Goal: Task Accomplishment & Management: Use online tool/utility

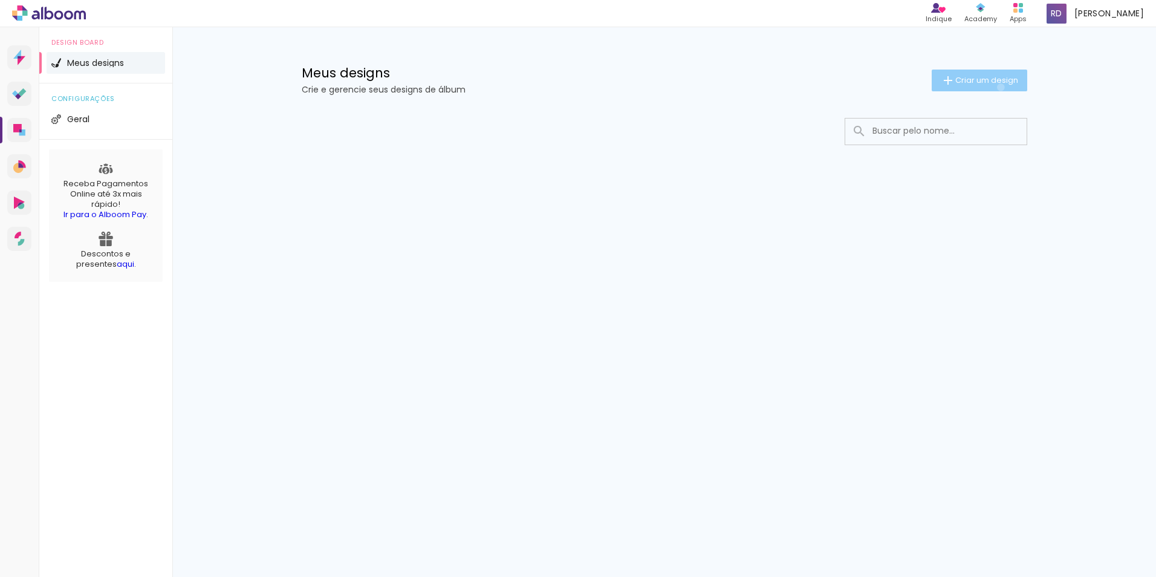
click at [998, 87] on paper-button "Criar um design" at bounding box center [980, 81] width 96 height 22
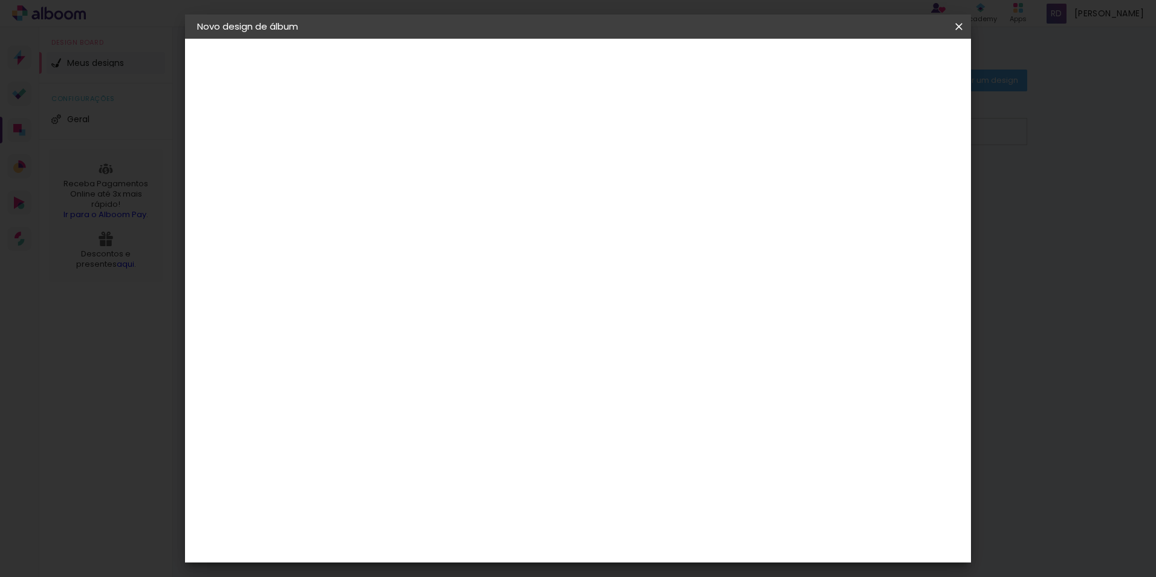
click at [395, 164] on input at bounding box center [395, 162] width 0 height 19
type input "Nascimento Tiago"
type paper-input "Nascimento Tiago"
click at [0, 0] on slot "Avançar" at bounding box center [0, 0] width 0 height 0
click at [606, 247] on div "Sugerir uma encadernadora" at bounding box center [568, 251] width 75 height 19
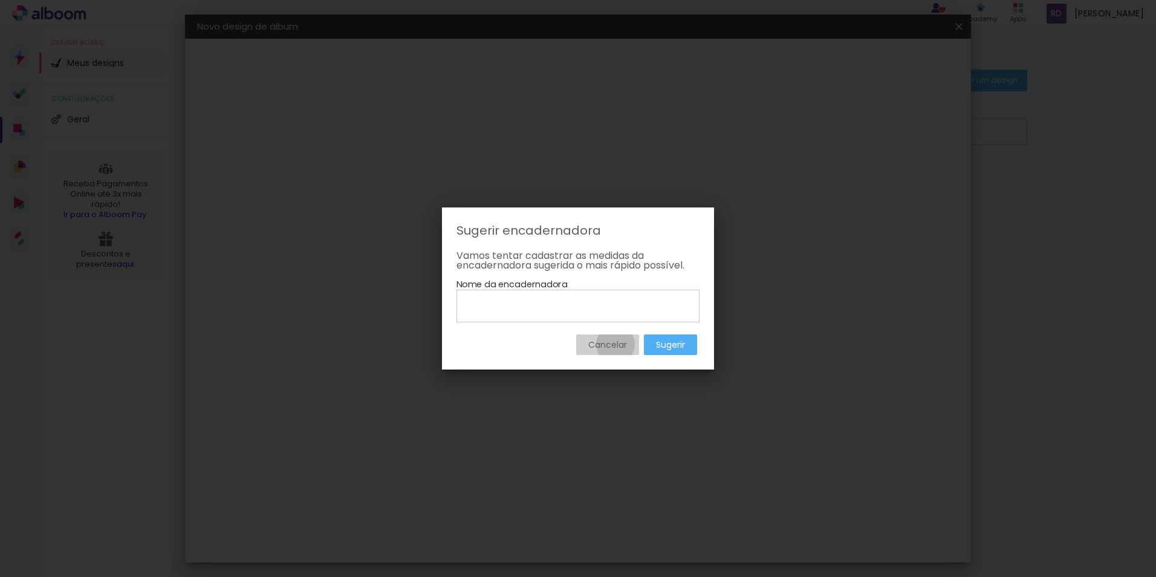
click at [0, 0] on slot "Cancelar" at bounding box center [0, 0] width 0 height 0
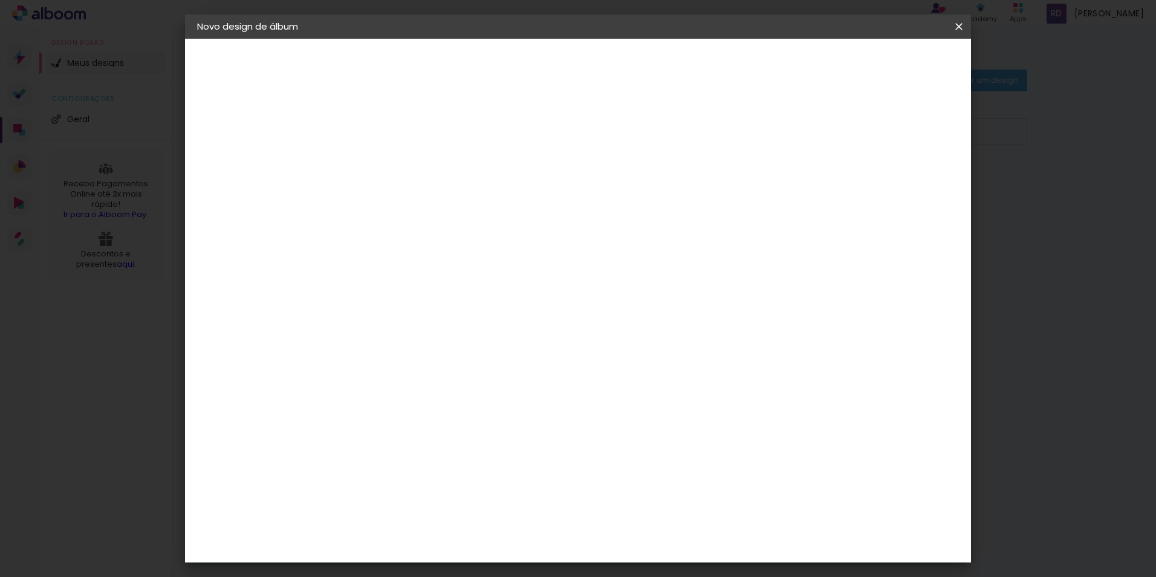
click at [0, 0] on slot "Tamanho Livre" at bounding box center [0, 0] width 0 height 0
click at [0, 0] on slot "Avançar" at bounding box center [0, 0] width 0 height 0
click at [375, 140] on input "2" at bounding box center [387, 138] width 42 height 15
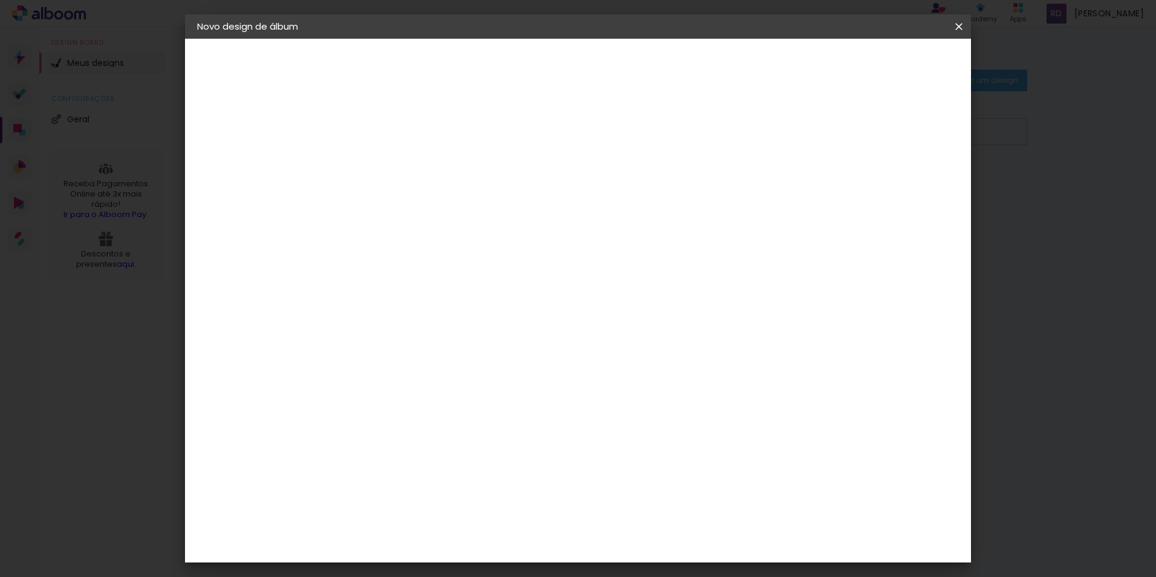
click at [823, 139] on div at bounding box center [818, 139] width 11 height 11
type paper-checkbox "on"
click at [366, 345] on input "30" at bounding box center [356, 343] width 31 height 18
type input "40"
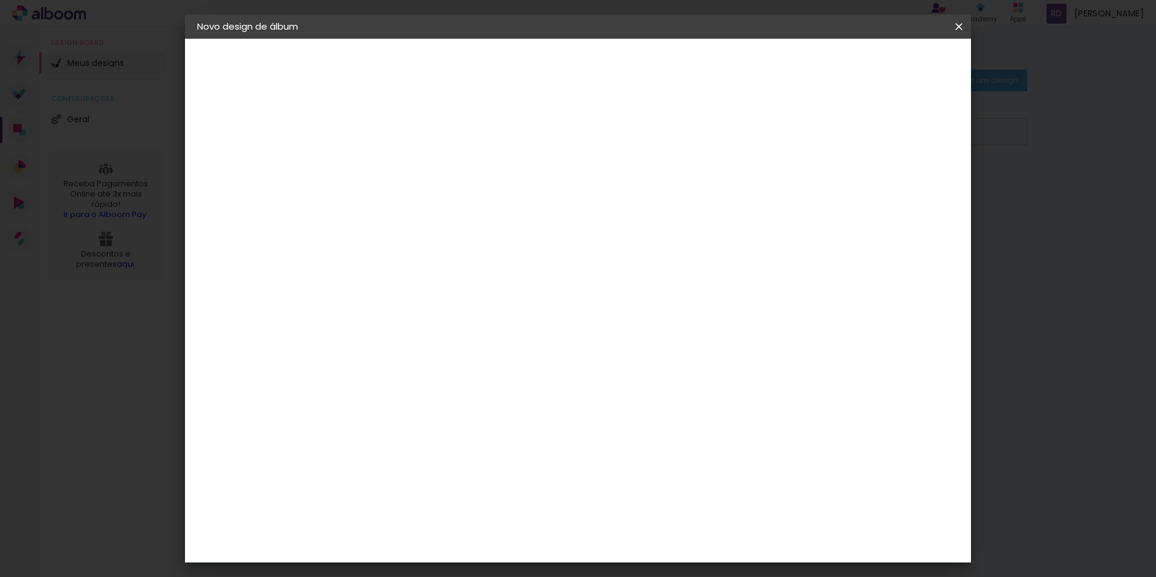
type paper-input "40"
type input "40,4"
type paper-input "40,4"
click at [366, 403] on div "cm" at bounding box center [363, 384] width 59 height 319
click at [520, 190] on span "30" at bounding box center [526, 189] width 20 height 18
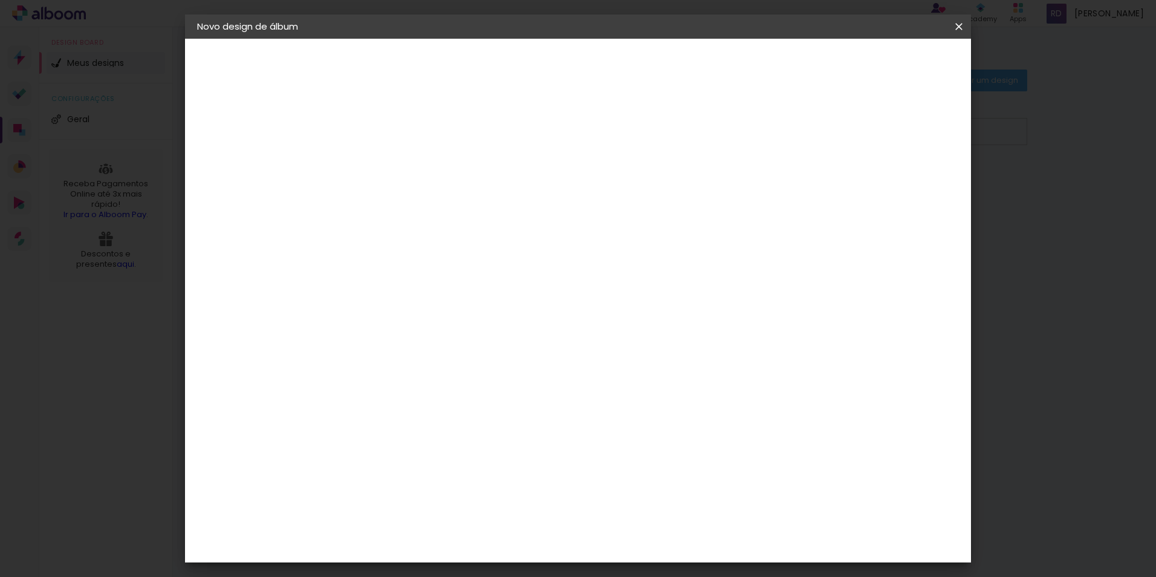
click at [521, 190] on span "30" at bounding box center [526, 189] width 20 height 18
click at [654, 466] on input "60" at bounding box center [644, 472] width 31 height 18
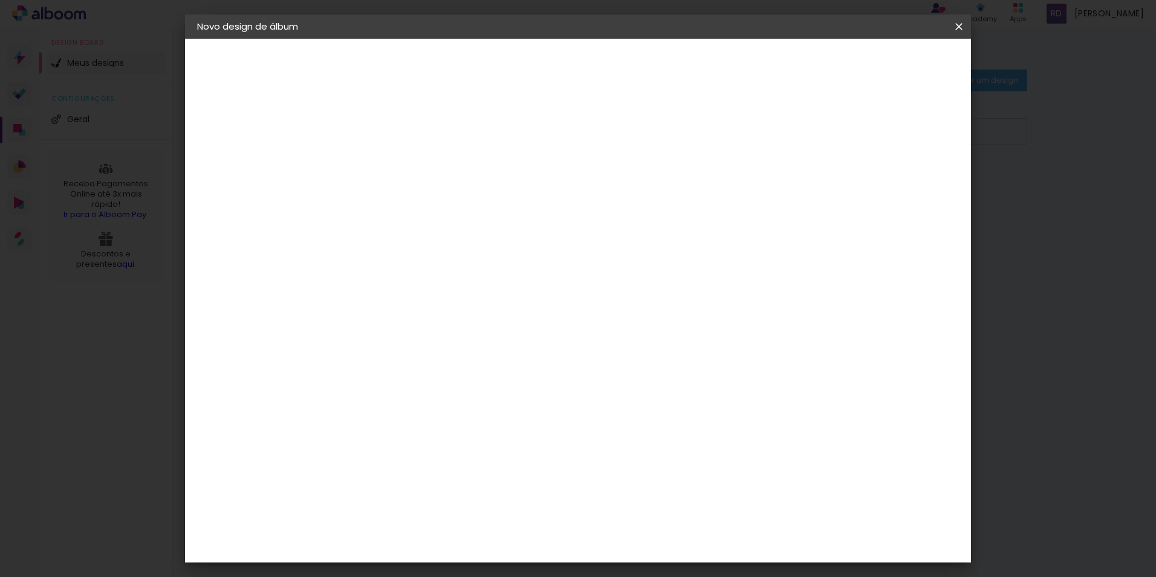
scroll to position [298, 0]
type input "40,4"
type paper-input "40,4"
click at [283, 75] on div "1. Informações Preenchendo título... Nascimento Tiago 2. Especificações Fornece…" at bounding box center [263, 57] width 157 height 36
click at [397, 418] on input "40,4" at bounding box center [404, 414] width 31 height 18
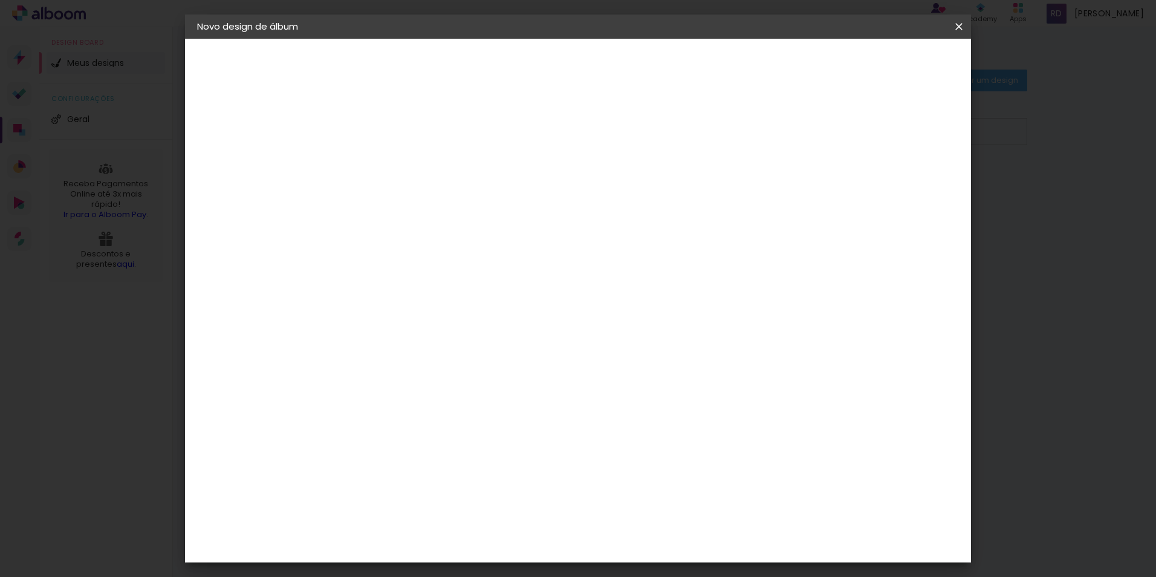
click at [407, 415] on input "40,4" at bounding box center [404, 414] width 31 height 18
type input "20,3"
type paper-input "20,3"
click at [777, 498] on div "cm" at bounding box center [652, 506] width 475 height 42
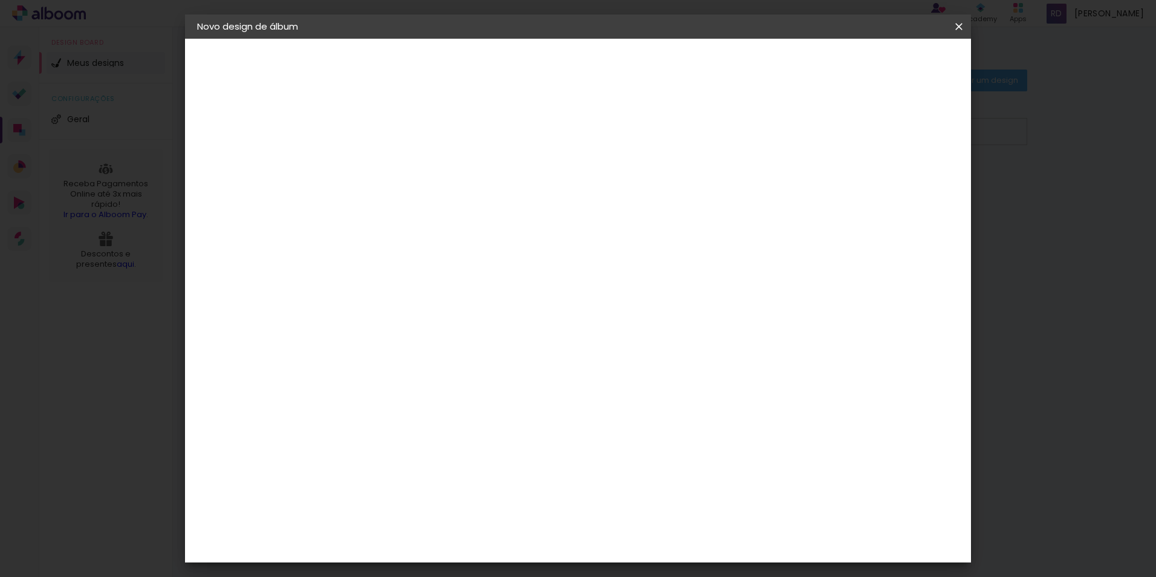
click at [913, 127] on div "20.2 cm cm cm mm A maioria das encadernadoras sugere 5mm de sangria." at bounding box center [627, 87] width 571 height 97
click at [359, 135] on div "20.2 cm cm cm mm A maioria das encadernadoras sugere 5mm de sangria." at bounding box center [627, 87] width 571 height 97
click at [358, 135] on div "20.2 cm cm cm mm A maioria das encadernadoras sugere 5mm de sangria." at bounding box center [627, 87] width 571 height 97
click at [301, 75] on div "1. Informações Preenchendo título... Nascimento Tiago 2. Especificações Fornece…" at bounding box center [263, 57] width 157 height 36
click at [664, 499] on div "cm" at bounding box center [668, 505] width 15 height 18
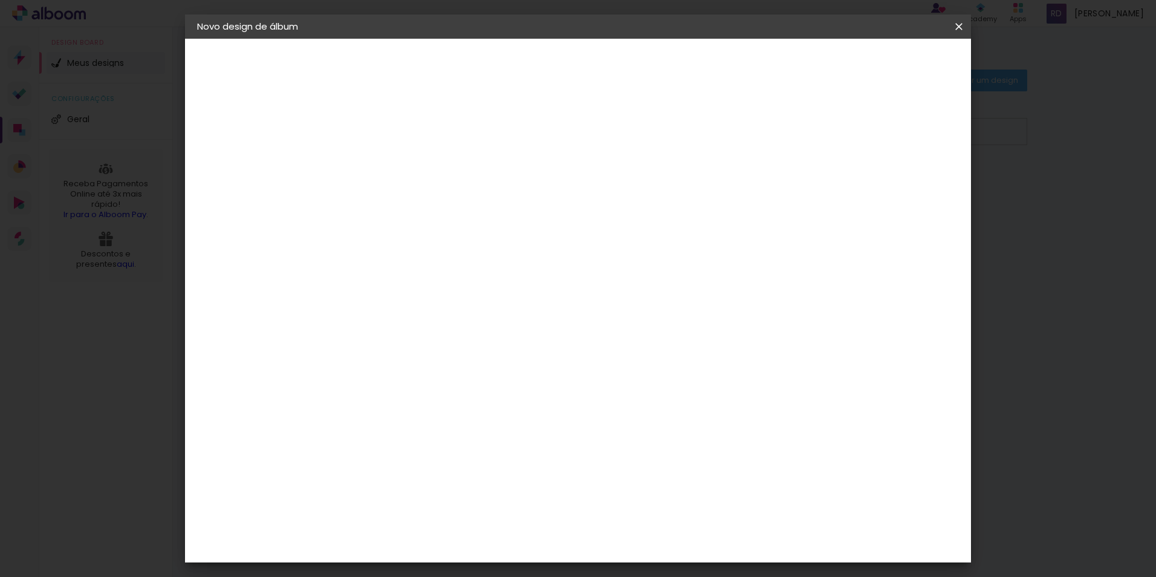
click at [780, 514] on div "cm" at bounding box center [652, 506] width 475 height 42
click at [329, 75] on div "1. Informações Preenchendo título... Nascimento Tiago 2. Especificações Fornece…" at bounding box center [263, 57] width 157 height 36
click at [396, 135] on div "20.2 cm cm cm mm A maioria das encadernadoras sugere 5mm de sangria." at bounding box center [627, 87] width 571 height 97
click at [883, 68] on span "Iniciar design" at bounding box center [855, 64] width 55 height 8
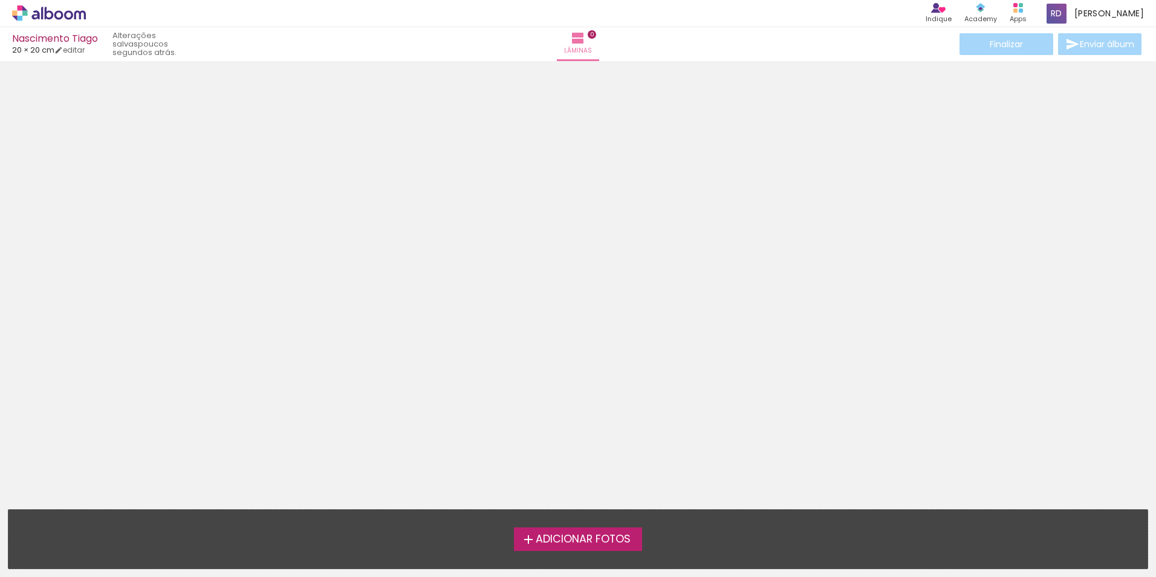
click at [603, 534] on span "Adicionar Fotos" at bounding box center [583, 539] width 95 height 11
click at [0, 0] on input "file" at bounding box center [0, 0] width 0 height 0
click at [582, 541] on span "Adicionar Fotos" at bounding box center [583, 539] width 95 height 11
click at [0, 0] on input "file" at bounding box center [0, 0] width 0 height 0
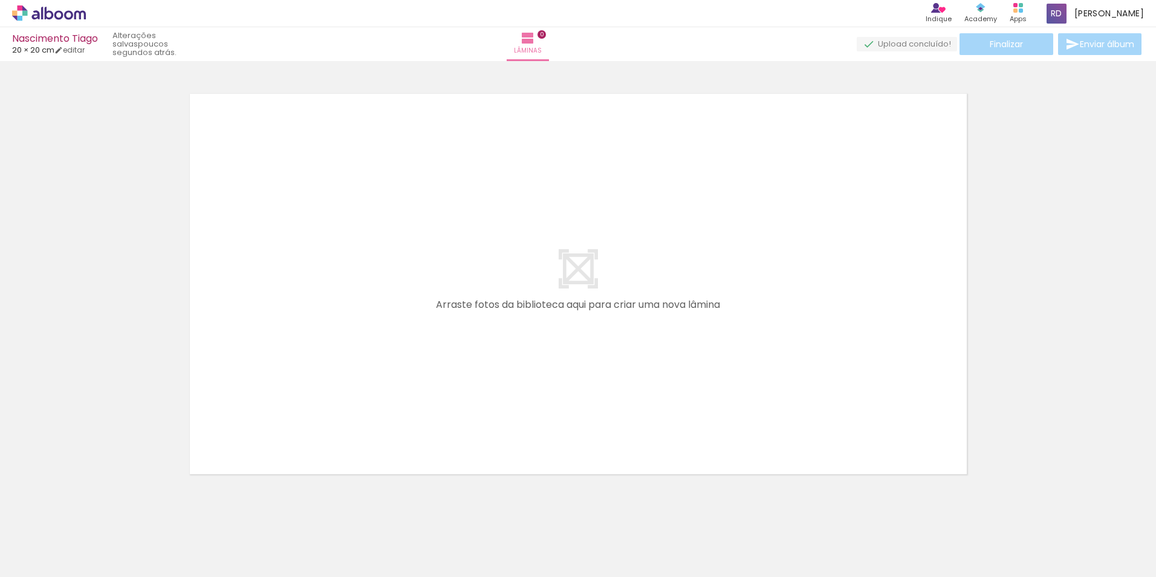
scroll to position [16, 0]
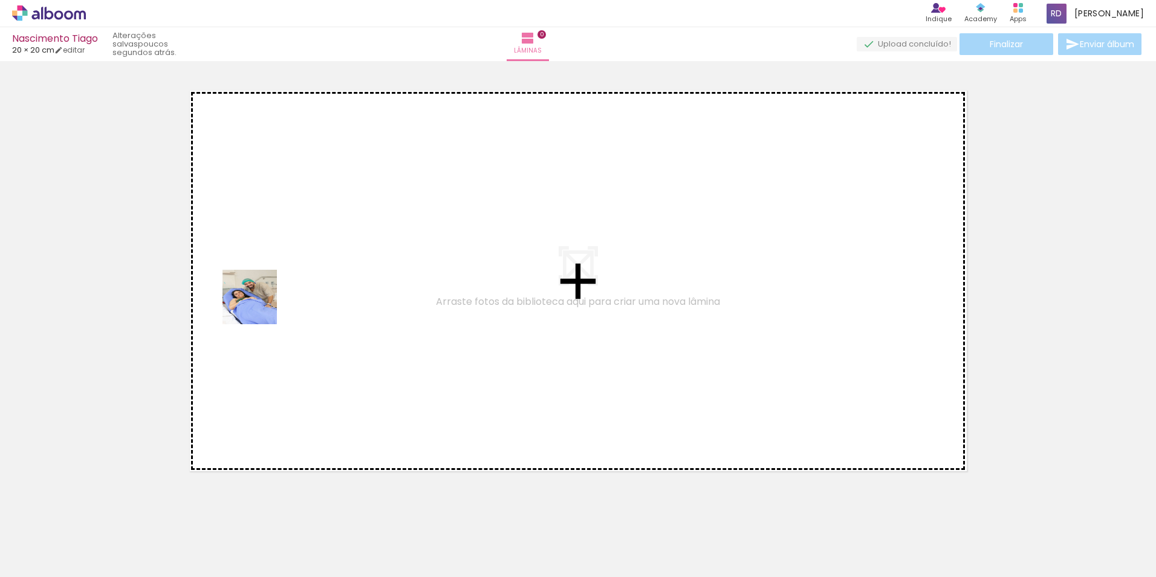
drag, startPoint x: 125, startPoint y: 544, endPoint x: 259, endPoint y: 305, distance: 274.5
click at [259, 305] on quentale-workspace at bounding box center [578, 288] width 1156 height 577
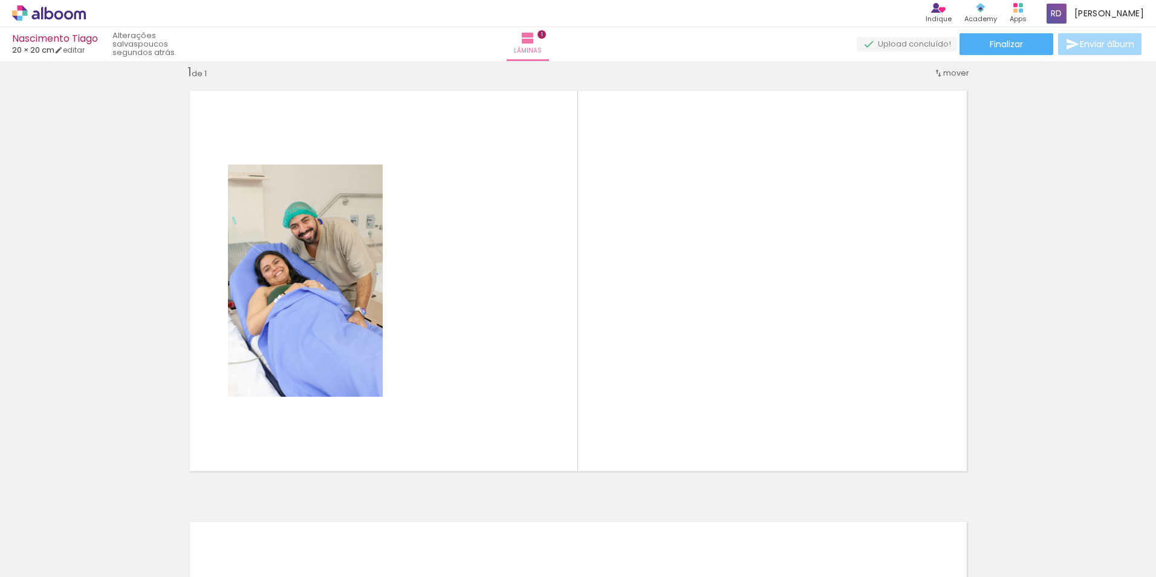
click at [30, 564] on span "Adicionar Fotos" at bounding box center [43, 560] width 36 height 13
click at [0, 0] on input "file" at bounding box center [0, 0] width 0 height 0
click at [211, 537] on div at bounding box center [189, 536] width 60 height 40
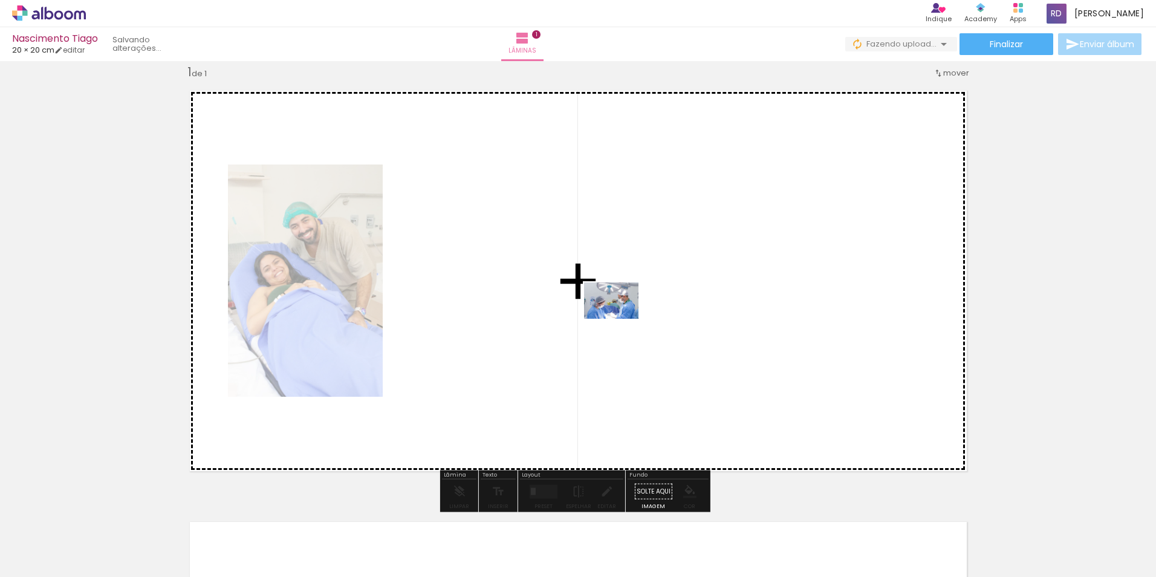
drag, startPoint x: 200, startPoint y: 542, endPoint x: 620, endPoint y: 319, distance: 475.7
click at [620, 319] on quentale-workspace at bounding box center [578, 288] width 1156 height 577
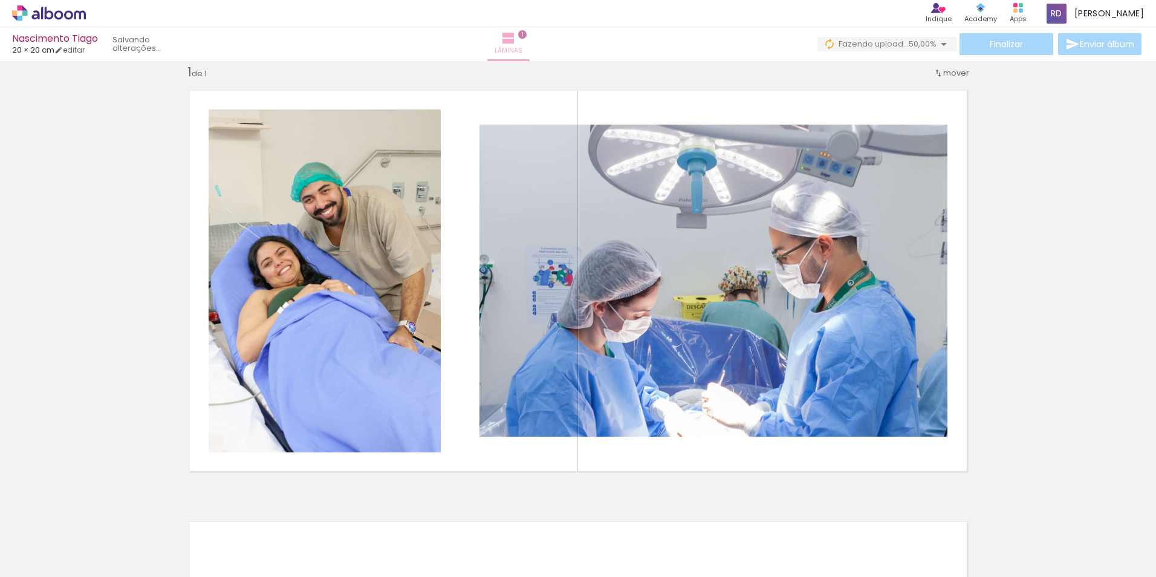
click at [516, 44] on iron-icon at bounding box center [508, 38] width 15 height 15
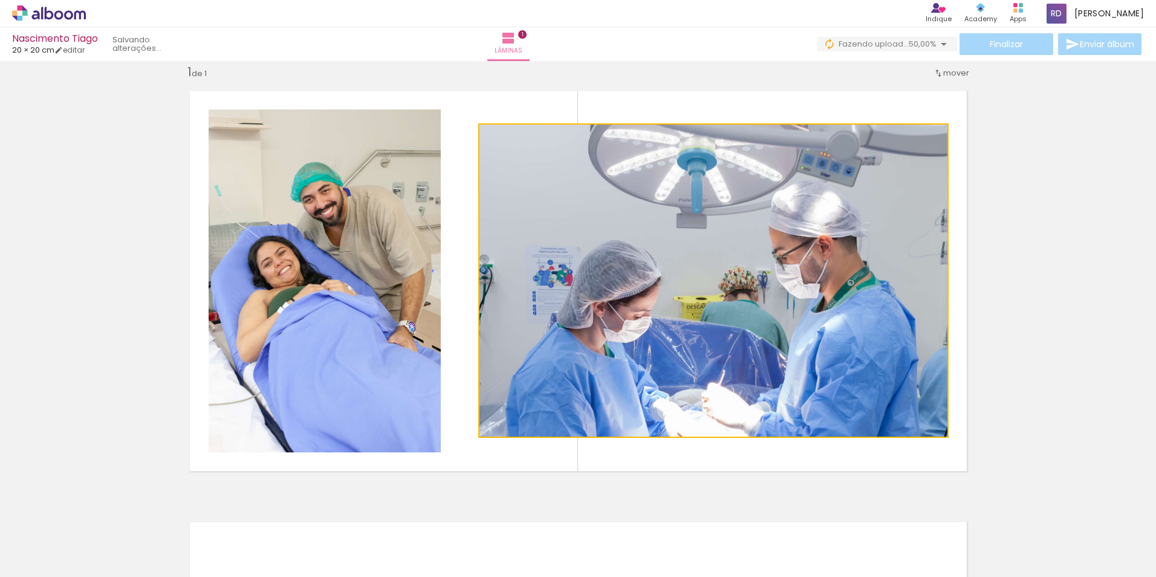
drag, startPoint x: 696, startPoint y: 273, endPoint x: 469, endPoint y: 280, distance: 227.4
click at [469, 280] on quentale-layouter at bounding box center [578, 280] width 797 height 401
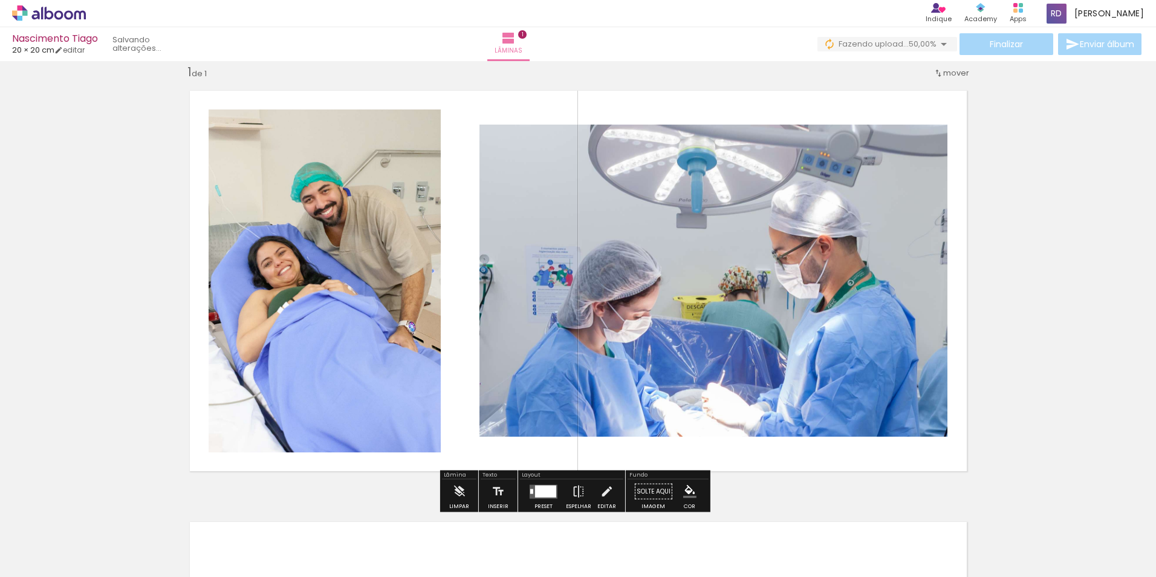
click at [602, 223] on quentale-photo at bounding box center [713, 281] width 468 height 312
click at [979, 248] on div "Inserir lâmina 1 de 1" at bounding box center [578, 481] width 1156 height 863
click at [1025, 319] on div "Inserir lâmina 1 de 1" at bounding box center [578, 481] width 1156 height 863
click at [950, 459] on quentale-layouter at bounding box center [578, 280] width 797 height 401
click at [39, 562] on span "Adicionar Fotos" at bounding box center [43, 560] width 36 height 13
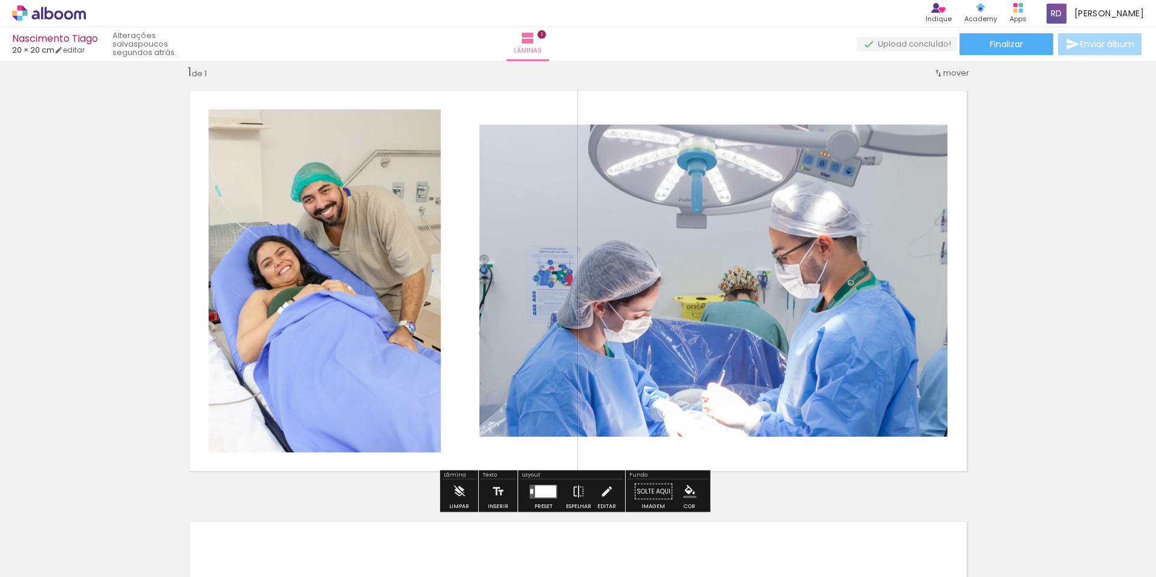
click at [0, 0] on input "file" at bounding box center [0, 0] width 0 height 0
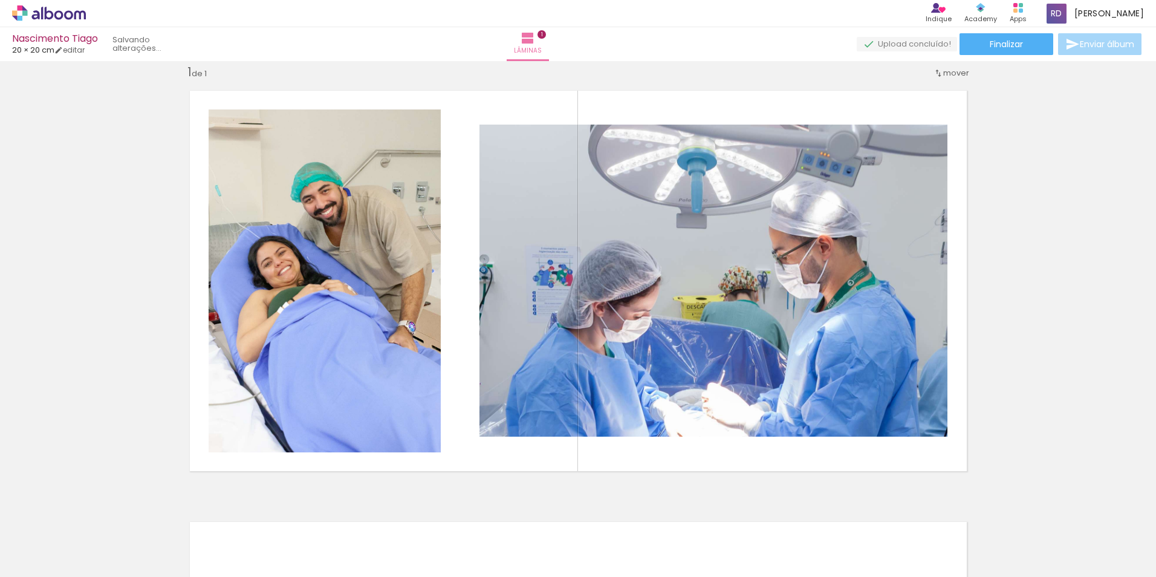
scroll to position [0, 0]
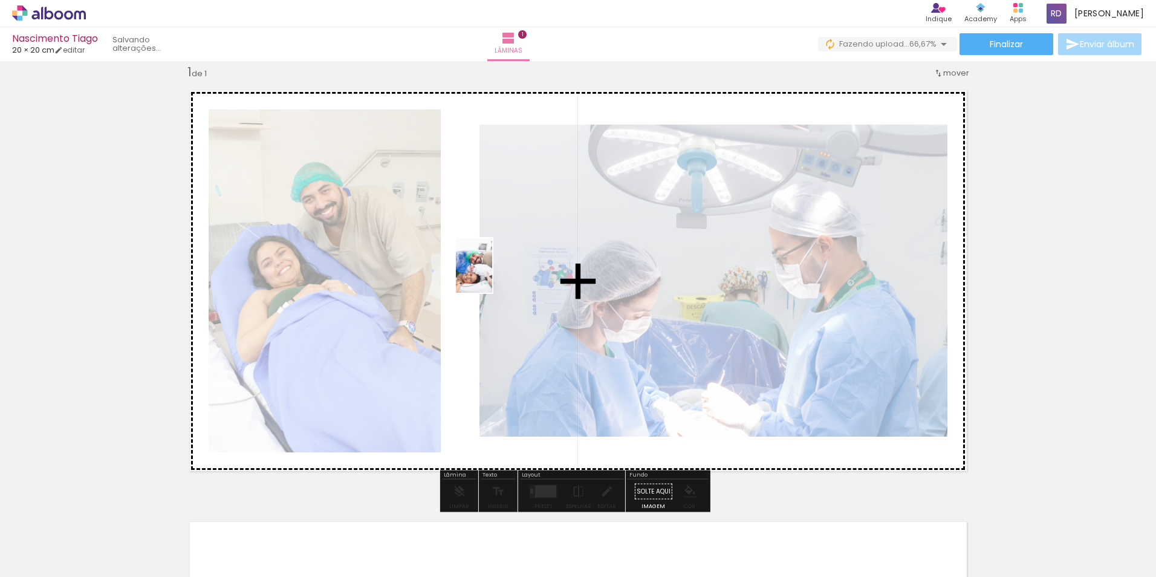
drag, startPoint x: 264, startPoint y: 539, endPoint x: 492, endPoint y: 274, distance: 349.8
click at [492, 274] on quentale-workspace at bounding box center [578, 288] width 1156 height 577
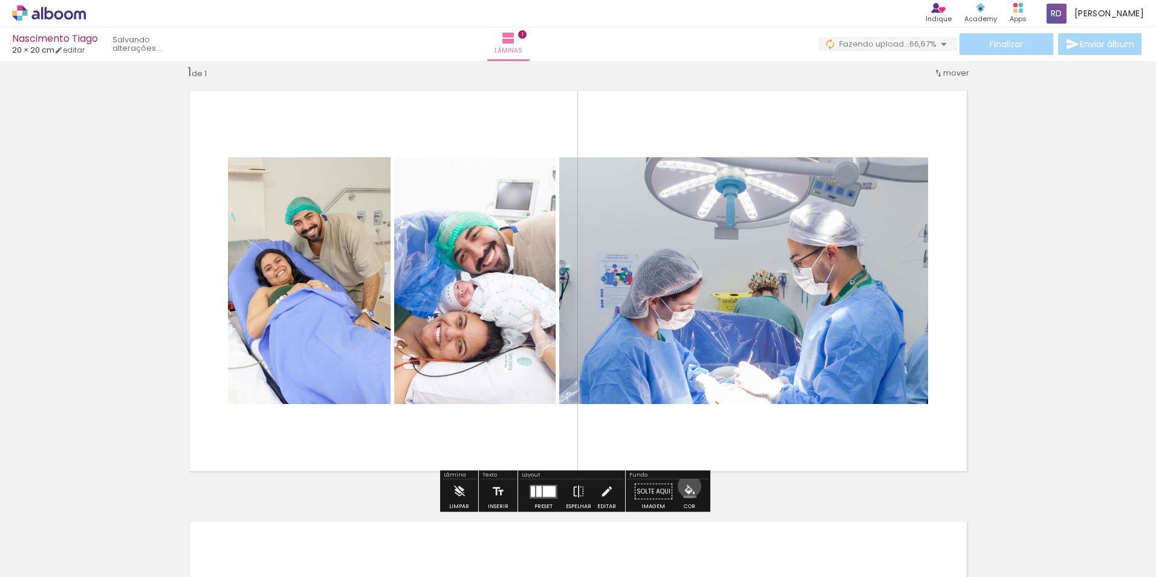
click at [685, 486] on iron-icon "color picker" at bounding box center [689, 491] width 13 height 13
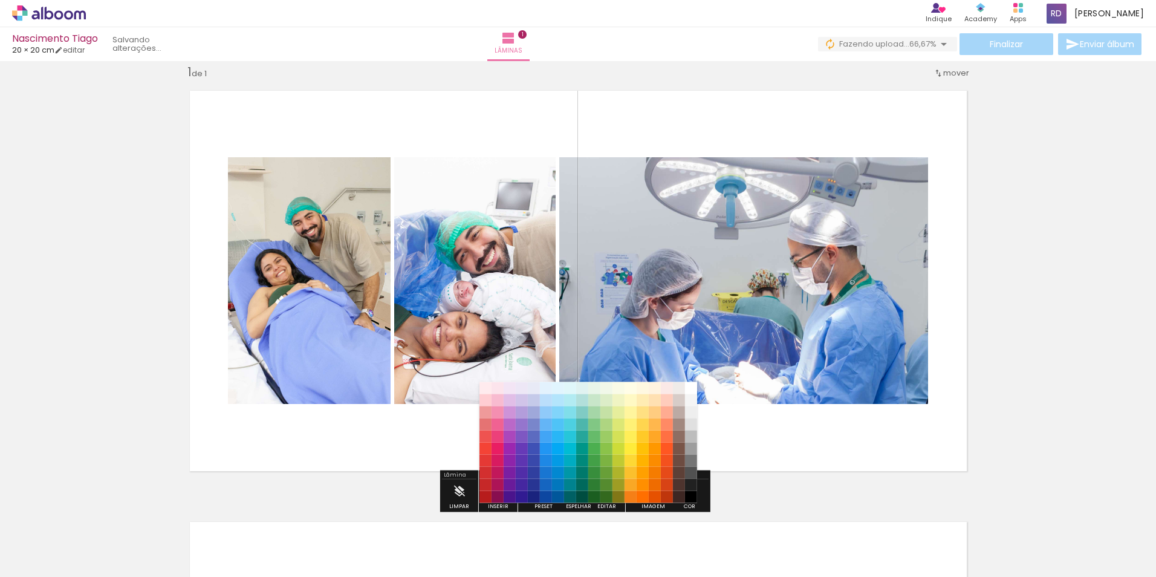
click at [771, 440] on quentale-layouter at bounding box center [578, 280] width 797 height 401
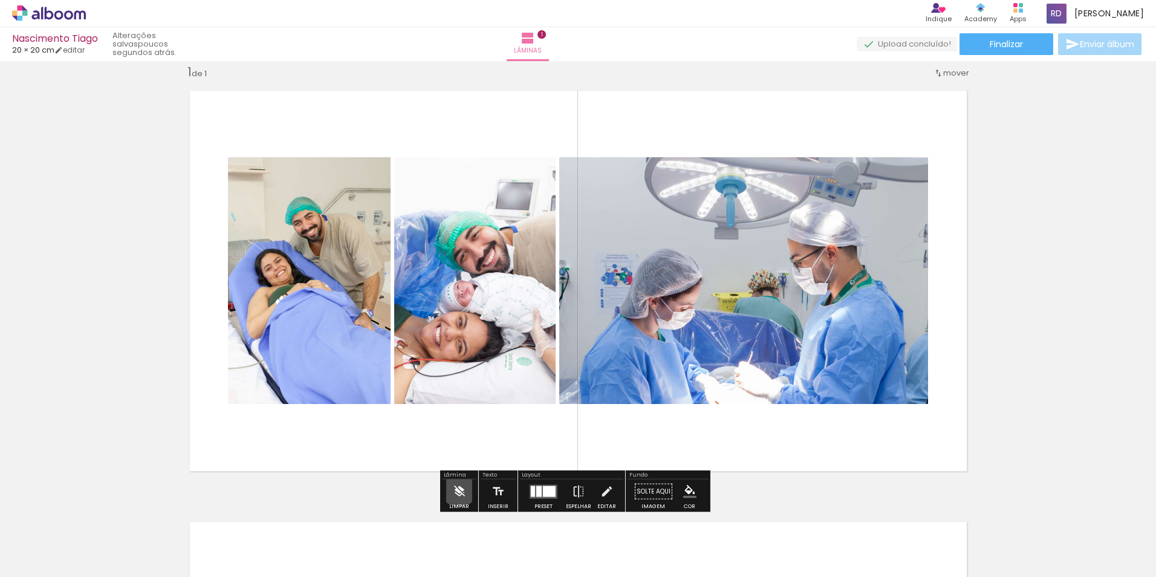
click at [459, 485] on iron-icon at bounding box center [458, 491] width 13 height 24
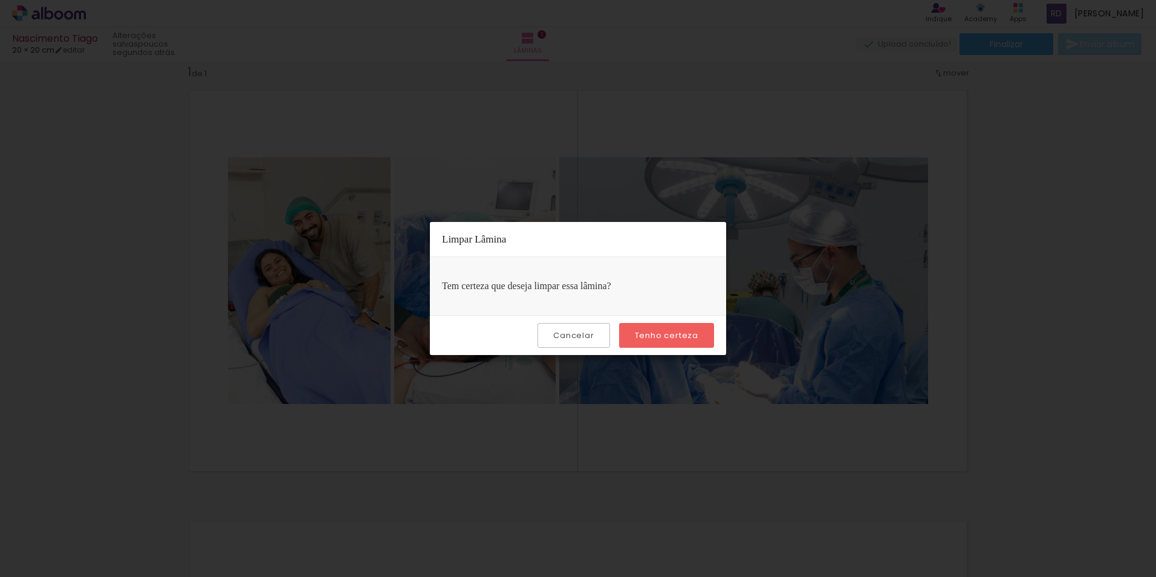
click at [0, 0] on slot "Cancelar" at bounding box center [0, 0] width 0 height 0
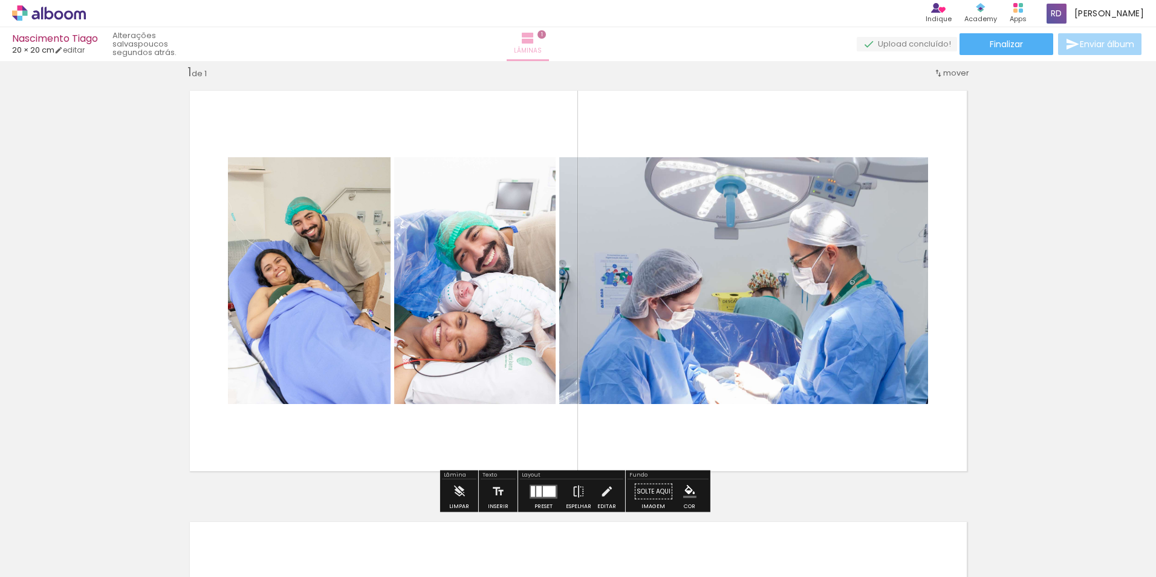
click at [542, 47] on span "Lâminas" at bounding box center [528, 50] width 28 height 11
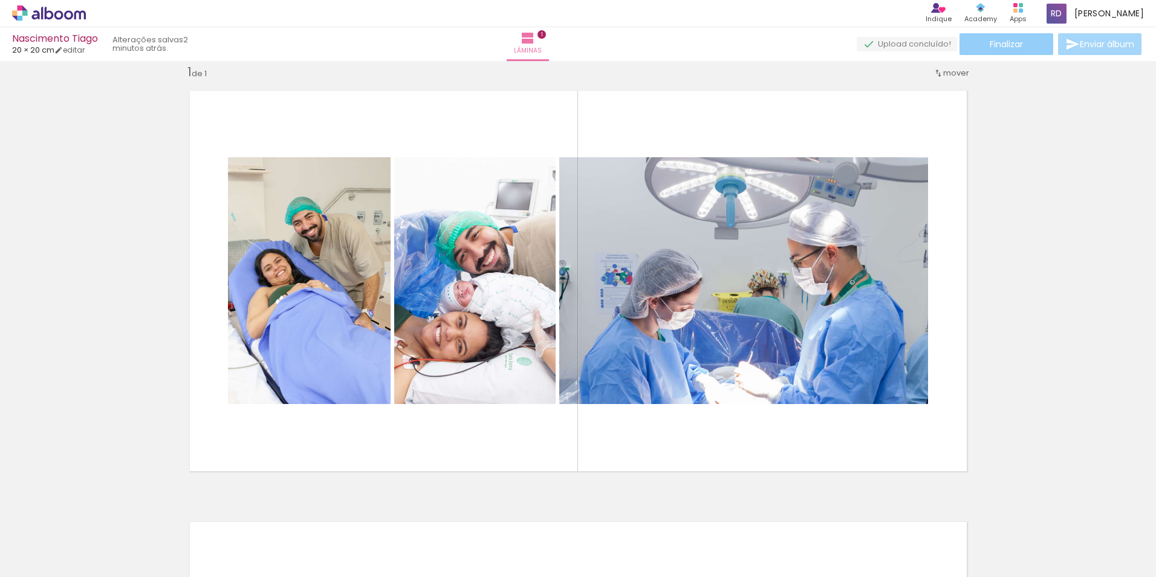
click at [979, 39] on paper-button "Finalizar" at bounding box center [1006, 44] width 94 height 22
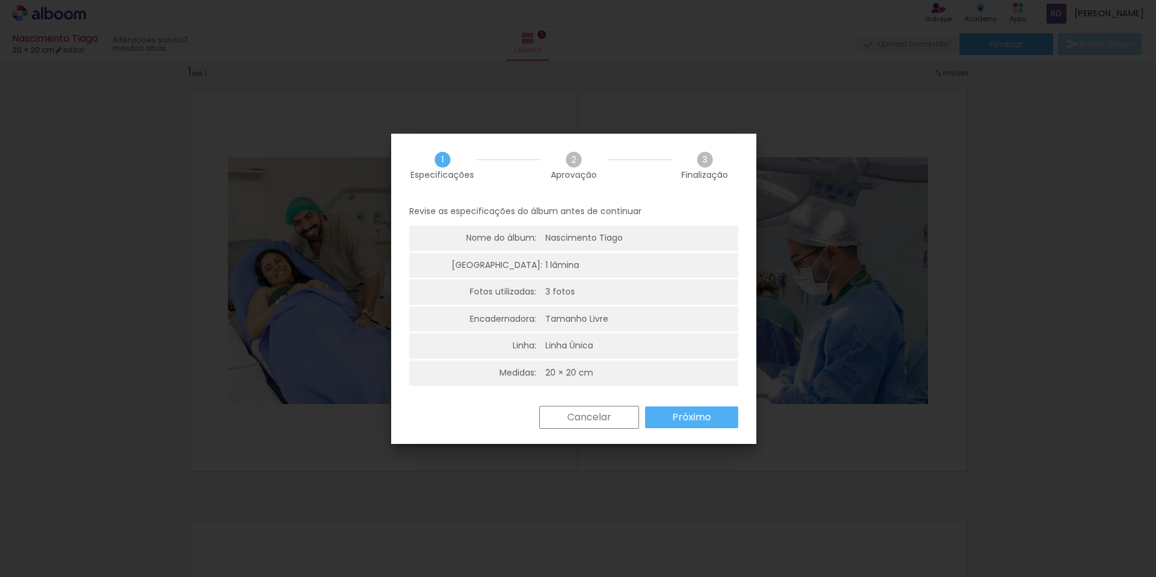
click at [617, 421] on paper-button "Cancelar" at bounding box center [589, 417] width 100 height 23
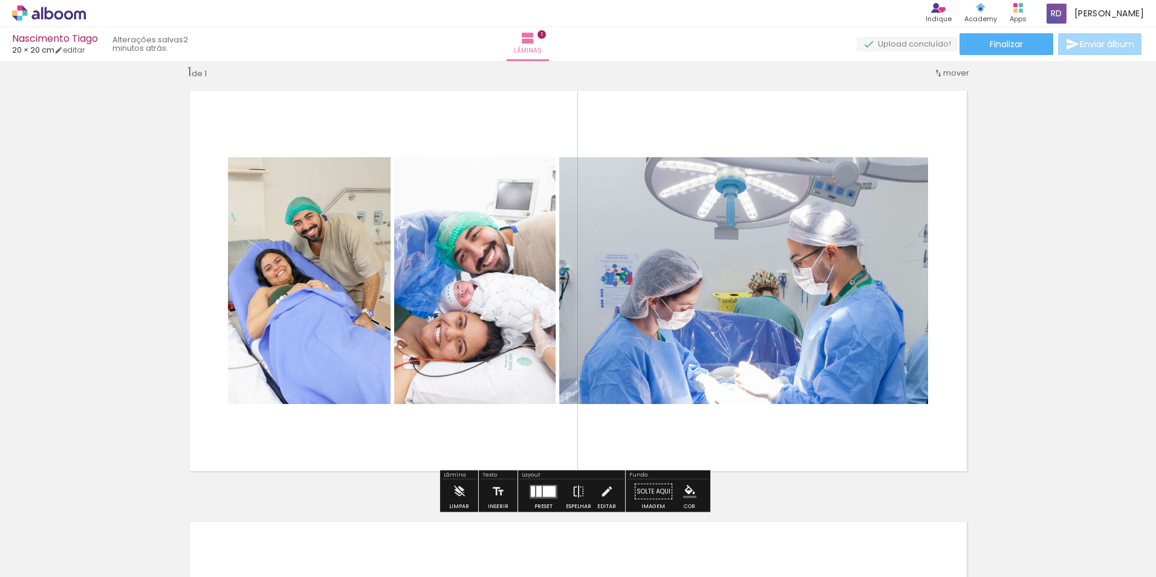
click at [964, 370] on quentale-layouter at bounding box center [578, 280] width 797 height 401
click at [950, 372] on quentale-layouter at bounding box center [578, 280] width 797 height 401
click at [495, 479] on iron-icon at bounding box center [498, 491] width 13 height 24
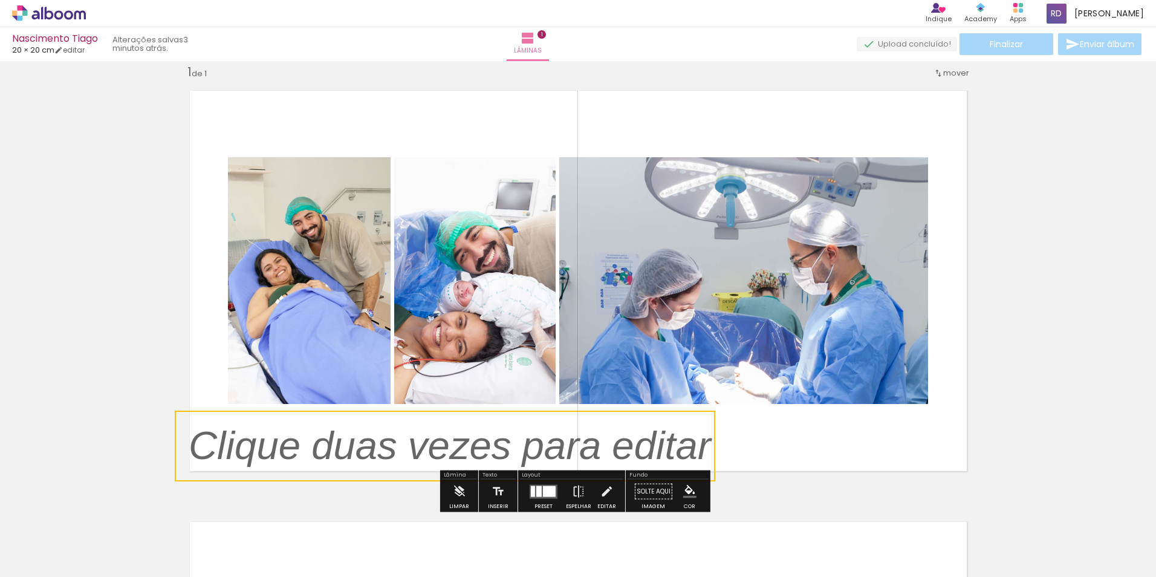
drag, startPoint x: 502, startPoint y: 283, endPoint x: 245, endPoint y: 528, distance: 354.9
click at [241, 532] on quentale-workspace at bounding box center [578, 288] width 1156 height 577
click at [766, 455] on quentale-layouter at bounding box center [578, 280] width 797 height 401
click at [677, 447] on p at bounding box center [459, 446] width 540 height 56
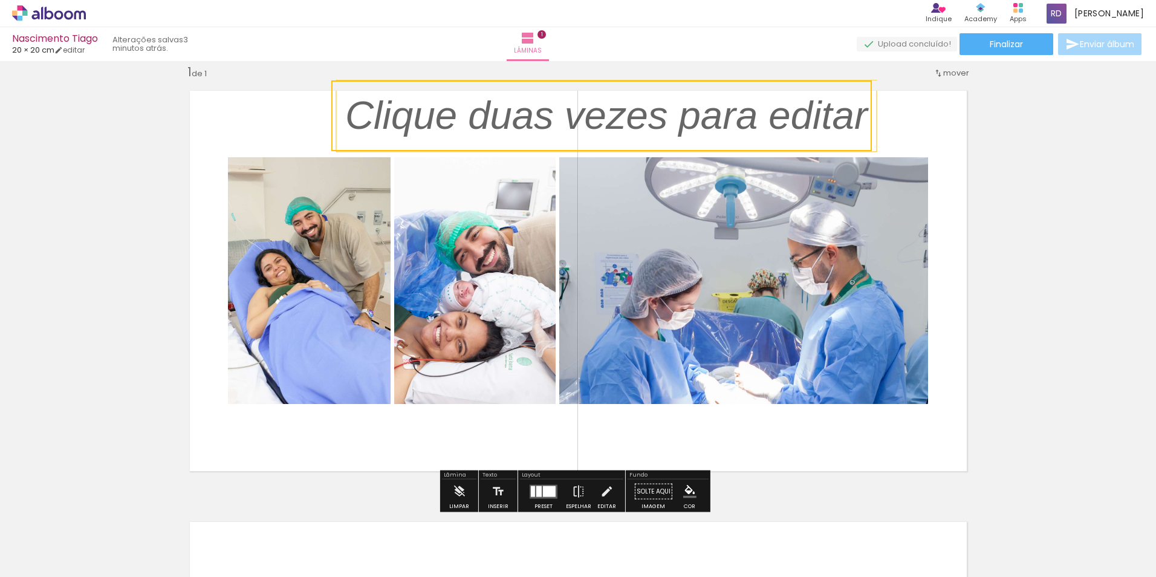
drag, startPoint x: 486, startPoint y: 443, endPoint x: 643, endPoint y: 57, distance: 416.3
click at [643, 0] on div "Nascimento Tiago 20 × 20 cm editar 3 minutos atrás. Lâminas 1 Finalizar Enviar …" at bounding box center [578, 0] width 1156 height 0
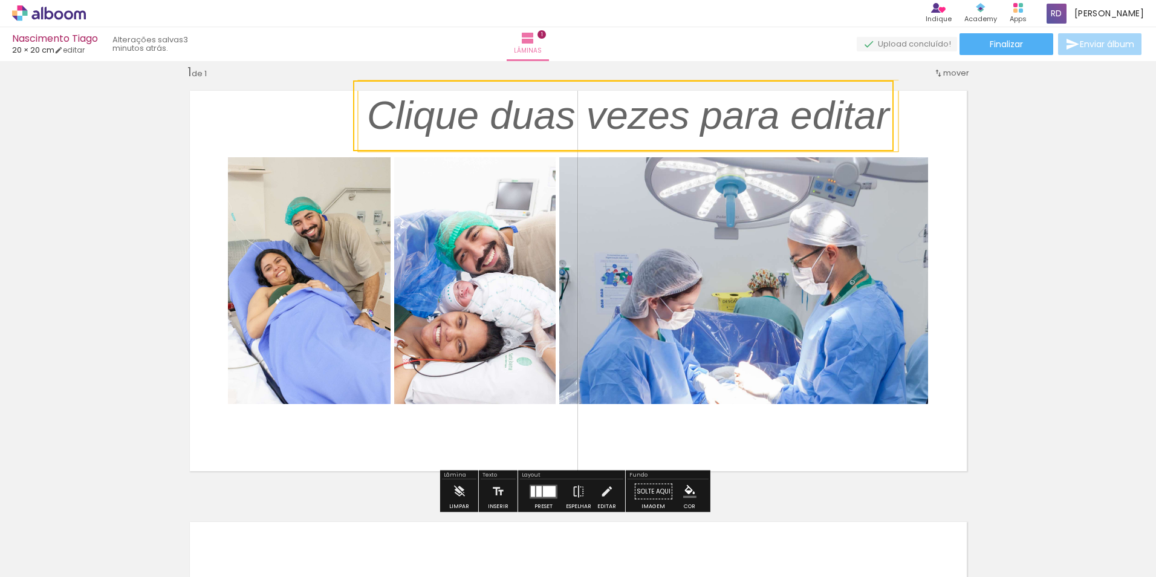
drag, startPoint x: 617, startPoint y: 141, endPoint x: 638, endPoint y: 68, distance: 75.7
click at [638, 68] on div "Inserir lâmina 1 de 1" at bounding box center [578, 481] width 1156 height 863
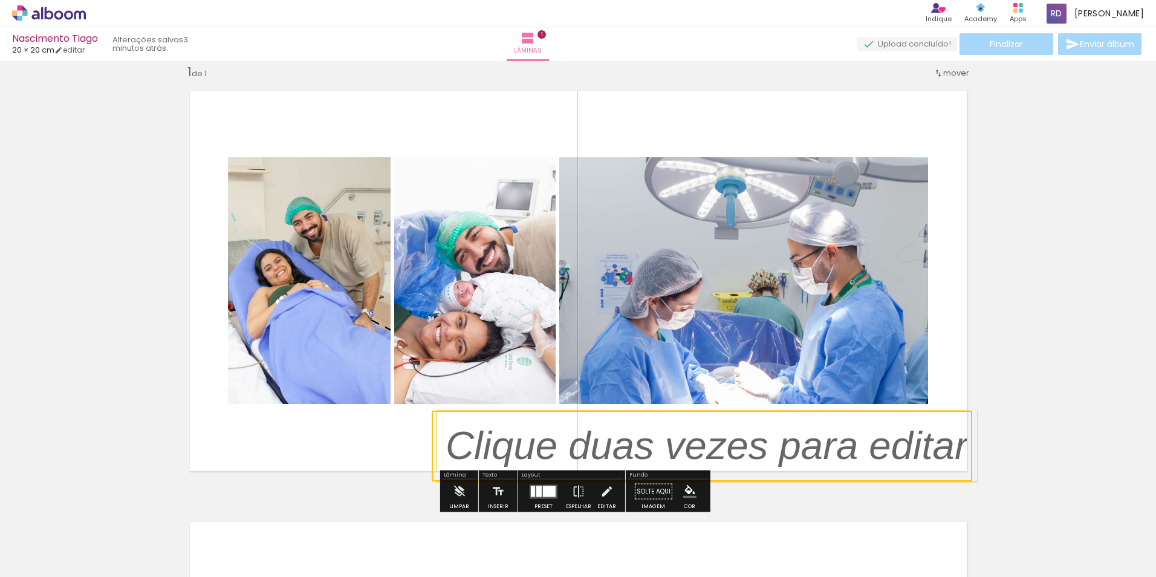
drag, startPoint x: 612, startPoint y: 138, endPoint x: 959, endPoint y: 564, distance: 549.2
click at [983, 576] on html "link( href="../../bower_components/polymer/polymer.html" rel="import" ) picture…" at bounding box center [578, 288] width 1156 height 577
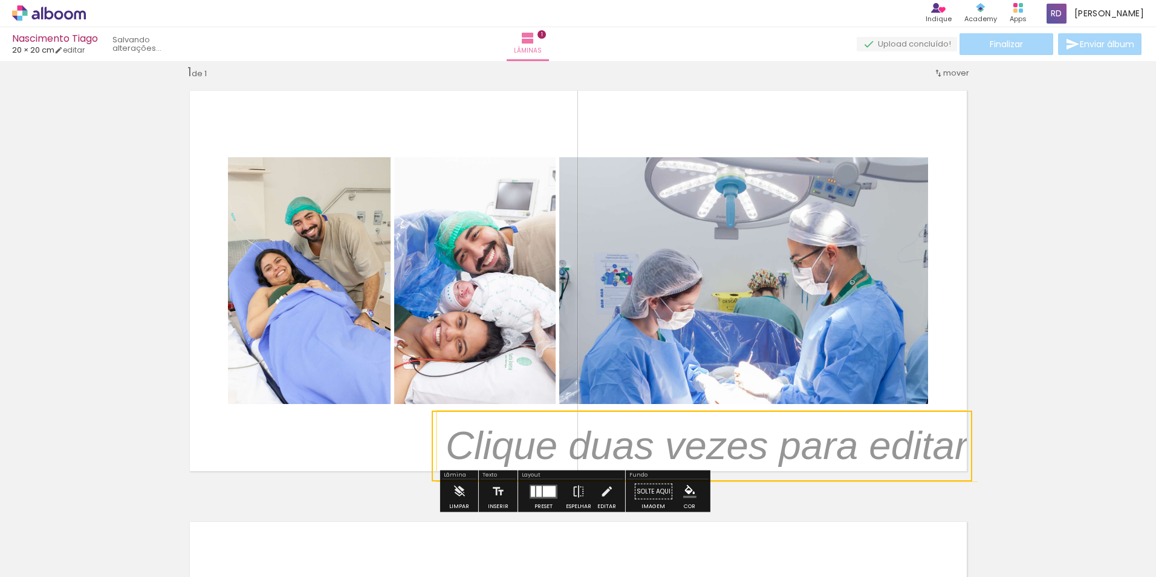
click at [943, 76] on span "mover" at bounding box center [956, 72] width 26 height 11
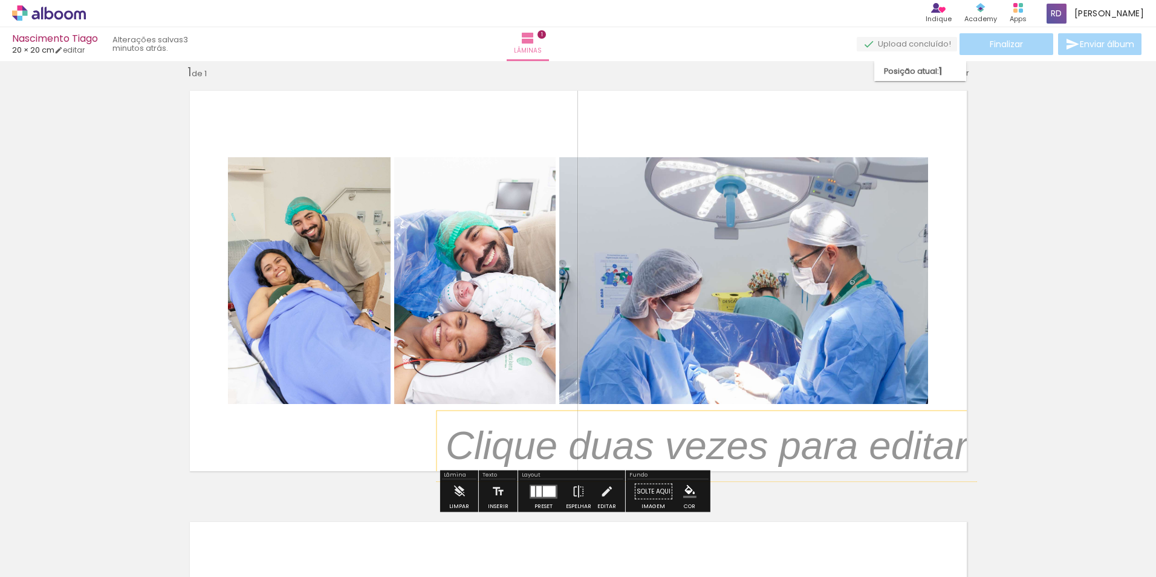
click at [942, 76] on span "1" at bounding box center [940, 71] width 3 height 20
click at [940, 73] on span "1" at bounding box center [940, 71] width 3 height 20
click at [905, 74] on span "Posição atual:" at bounding box center [911, 71] width 55 height 20
click at [934, 73] on span "Posição atual:" at bounding box center [911, 71] width 55 height 20
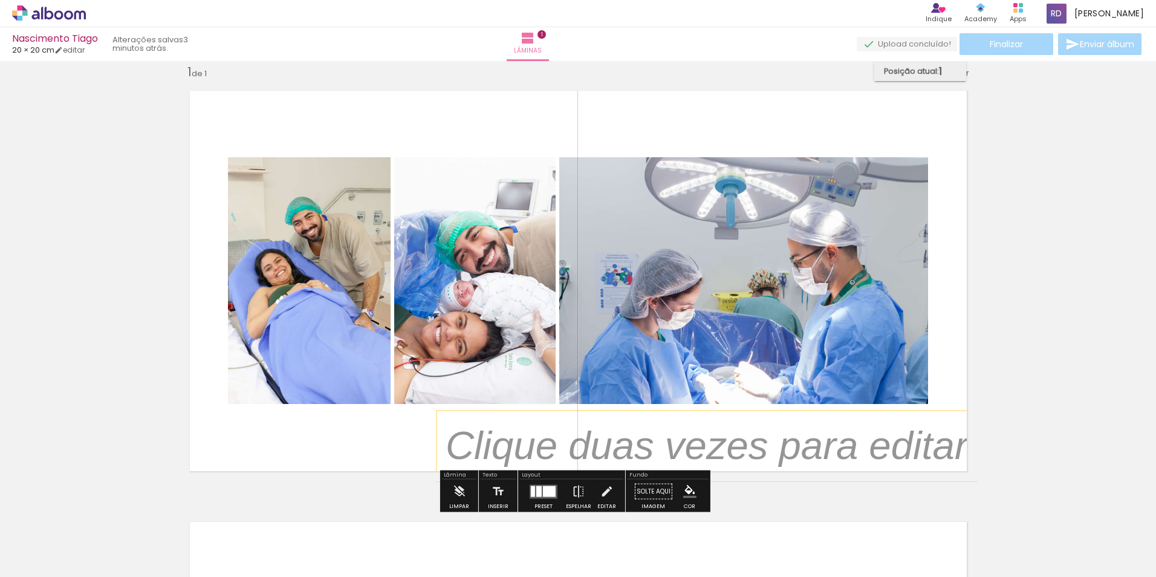
click at [934, 73] on span "Posição atual:" at bounding box center [911, 71] width 55 height 20
click at [851, 453] on p at bounding box center [716, 446] width 540 height 56
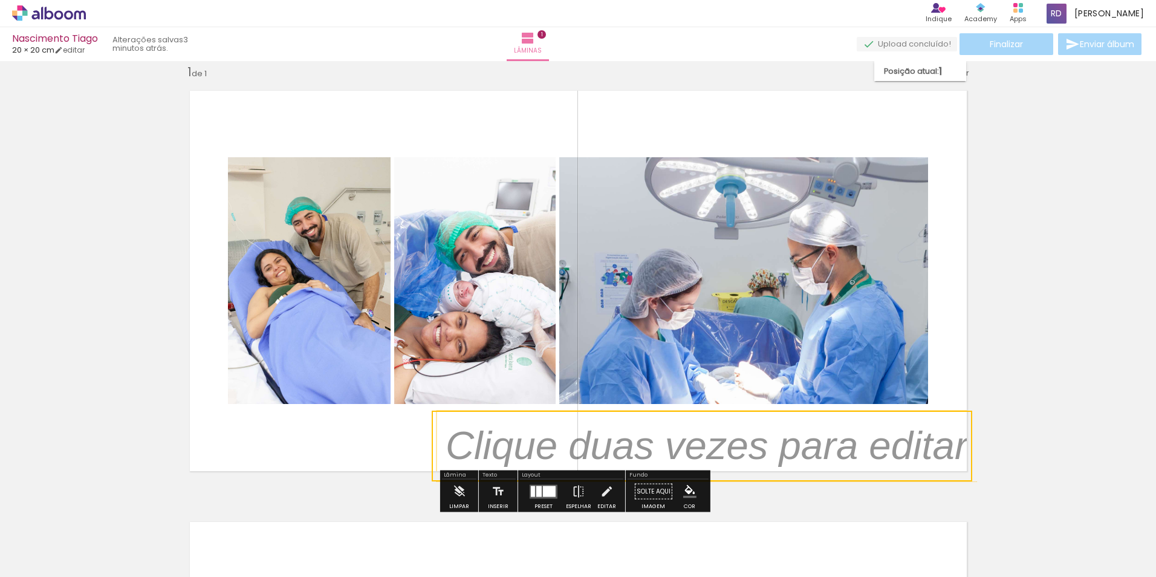
click at [851, 453] on quentale-selection at bounding box center [702, 445] width 540 height 71
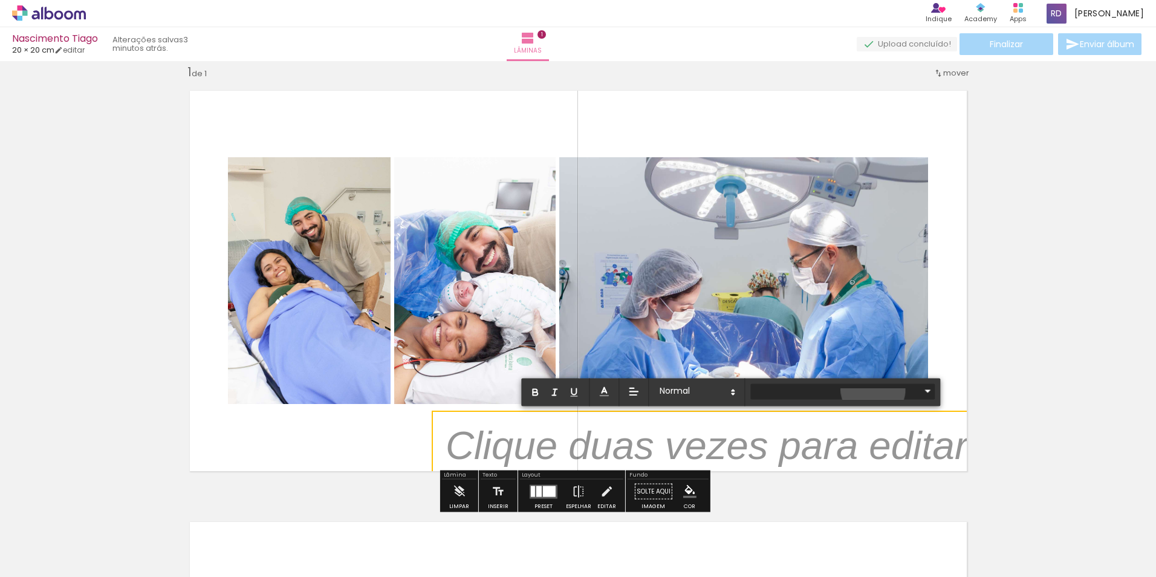
click at [920, 389] on iron-icon at bounding box center [927, 390] width 15 height 15
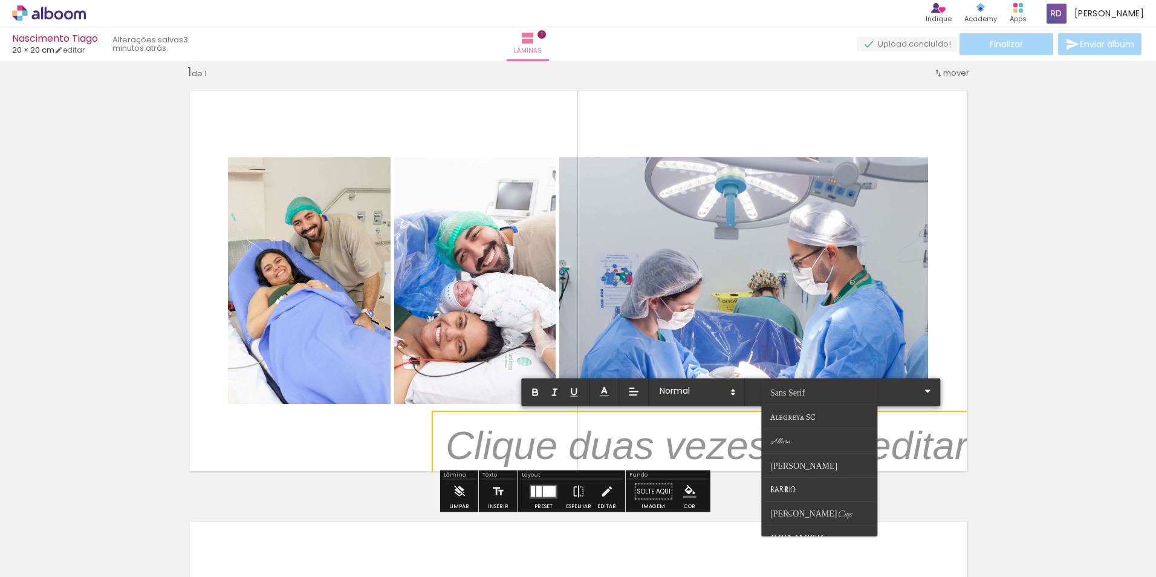
click at [892, 455] on p at bounding box center [707, 453] width 522 height 56
type input "Sans Serif"
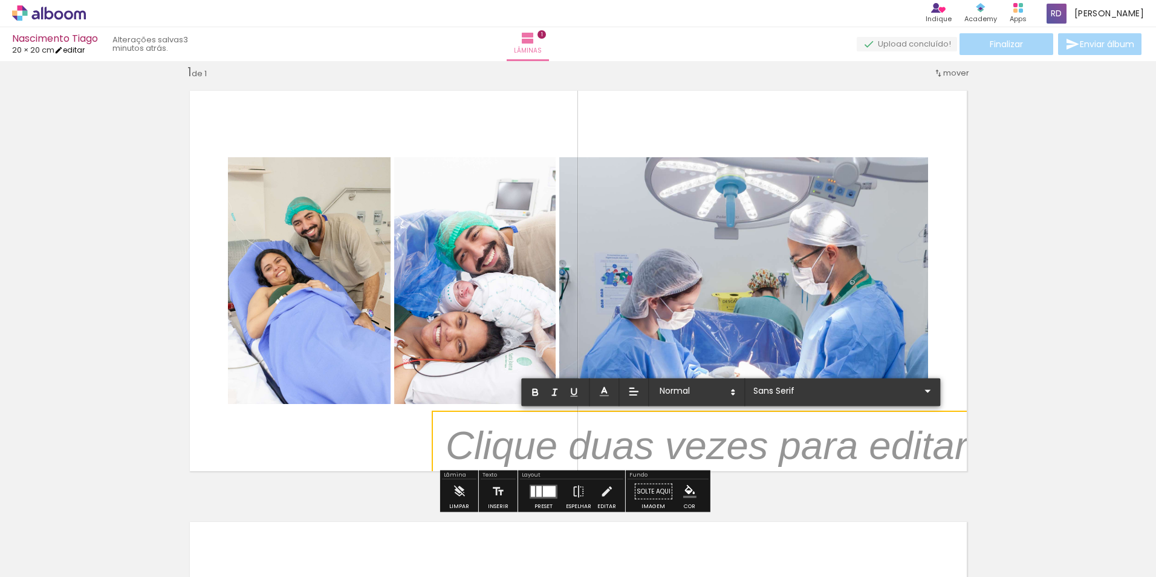
click at [71, 48] on link "editar" at bounding box center [69, 50] width 30 height 10
type input "20,3"
type input "40,4"
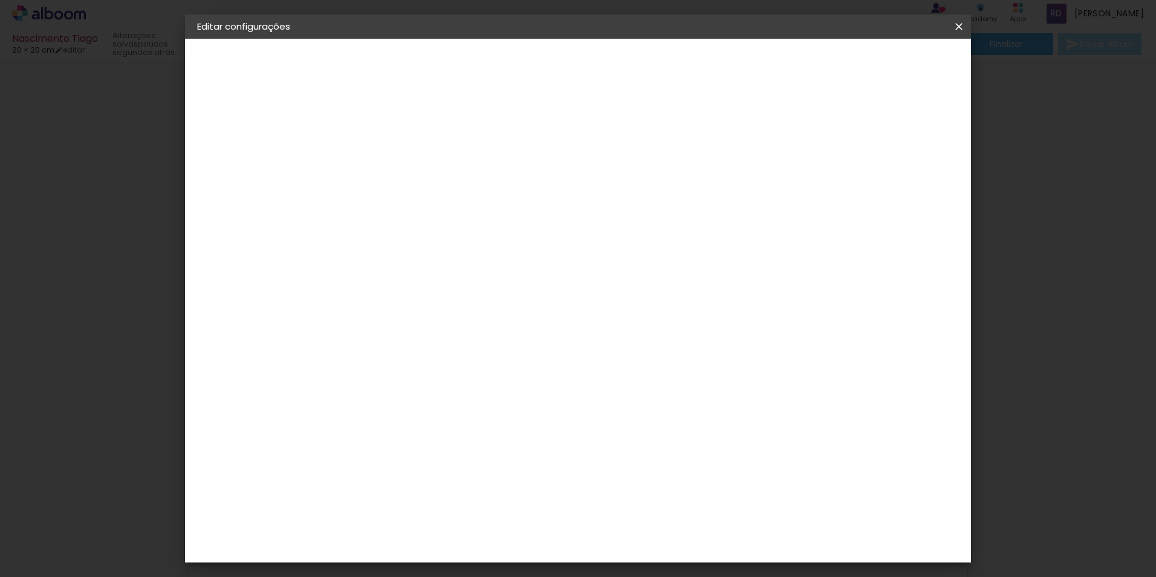
click at [877, 56] on paper-button "Salvar configurações" at bounding box center [839, 64] width 114 height 21
click at [883, 65] on span "Salvar configurações" at bounding box center [838, 64] width 89 height 8
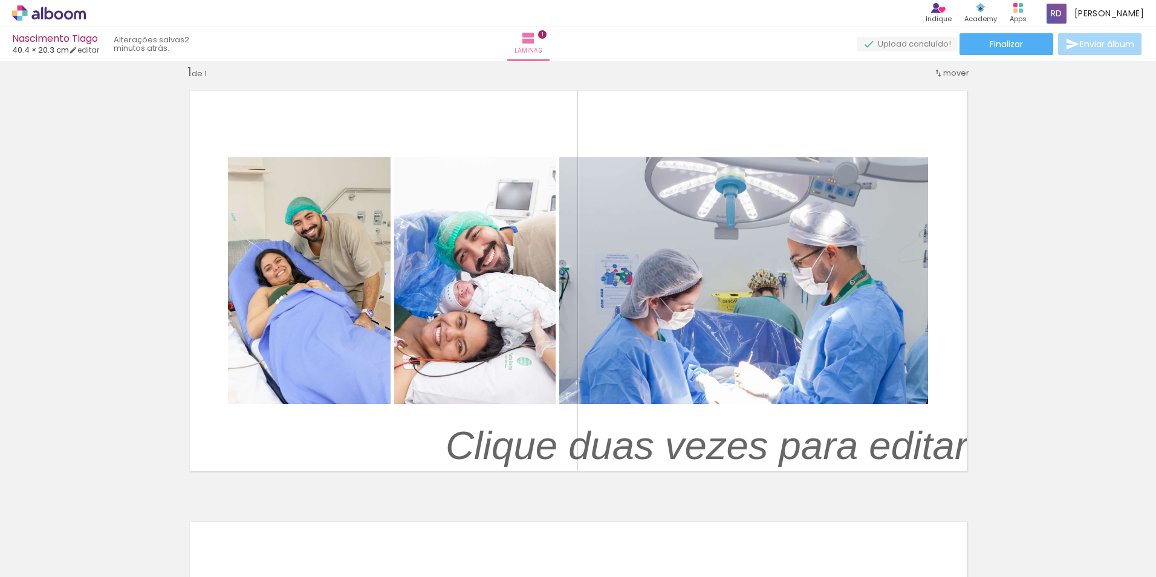
click at [62, 540] on iron-icon at bounding box center [62, 541] width 10 height 10
click at [99, 554] on iron-horizontal-list at bounding box center [87, 539] width 24 height 76
click at [36, 554] on span "Adicionar Fotos" at bounding box center [43, 560] width 36 height 13
click at [0, 0] on input "file" at bounding box center [0, 0] width 0 height 0
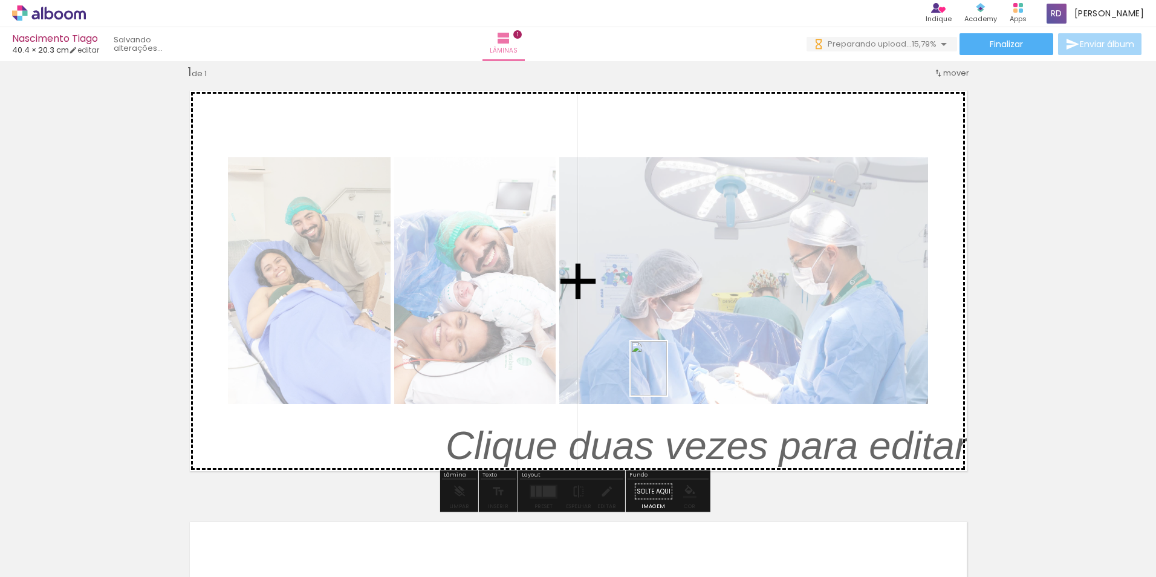
drag, startPoint x: 675, startPoint y: 554, endPoint x: 666, endPoint y: 366, distance: 188.2
click at [666, 366] on quentale-workspace at bounding box center [578, 288] width 1156 height 577
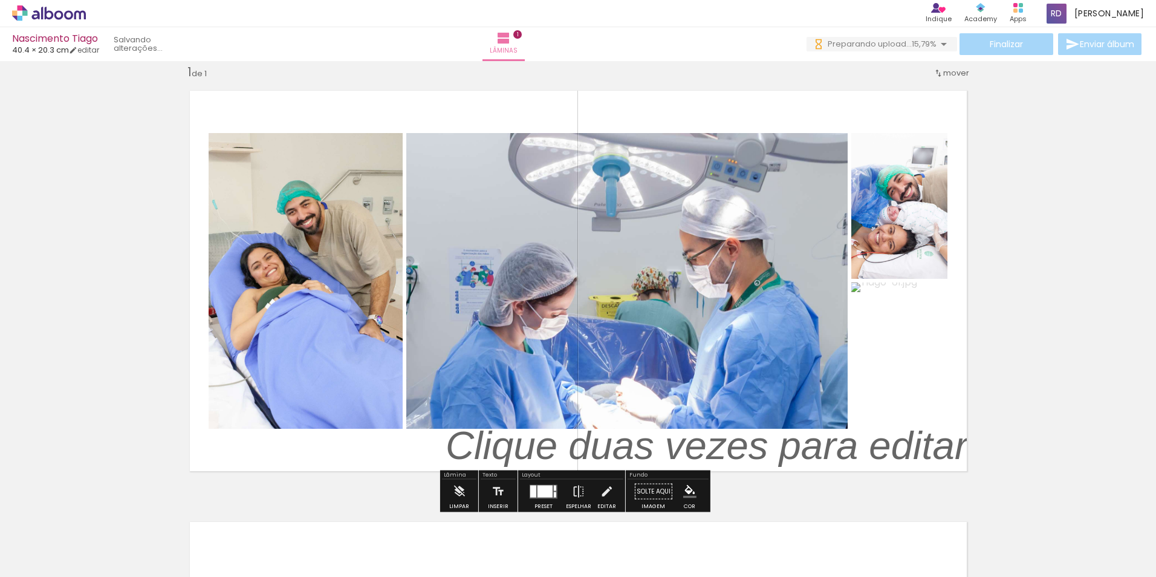
drag, startPoint x: 798, startPoint y: 532, endPoint x: 782, endPoint y: 338, distance: 194.7
click at [774, 328] on quentale-workspace at bounding box center [578, 288] width 1156 height 577
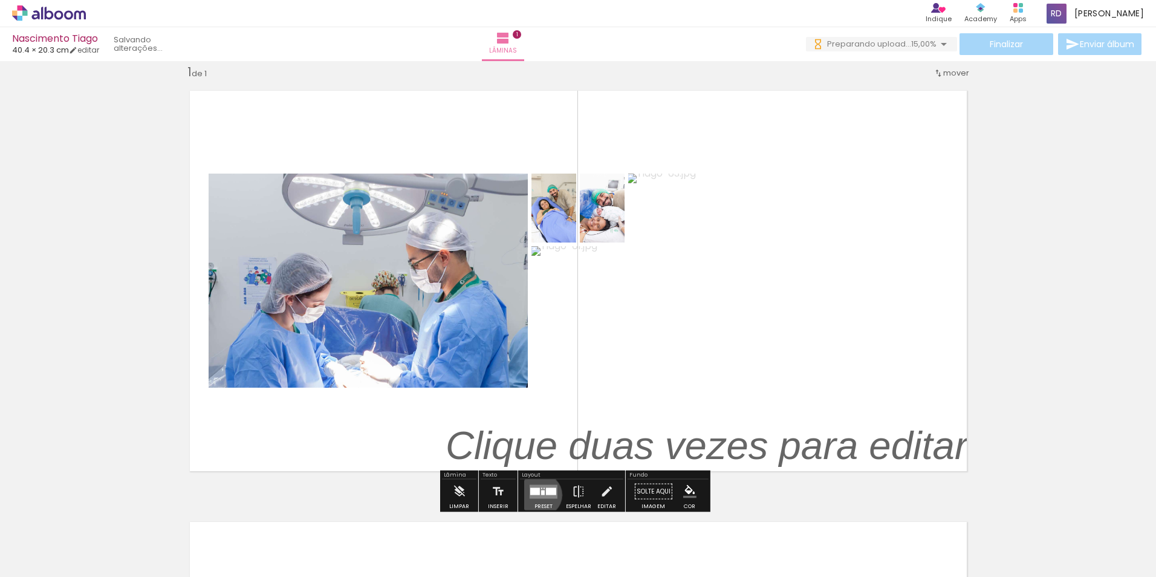
click at [537, 495] on quentale-layouter at bounding box center [544, 491] width 28 height 14
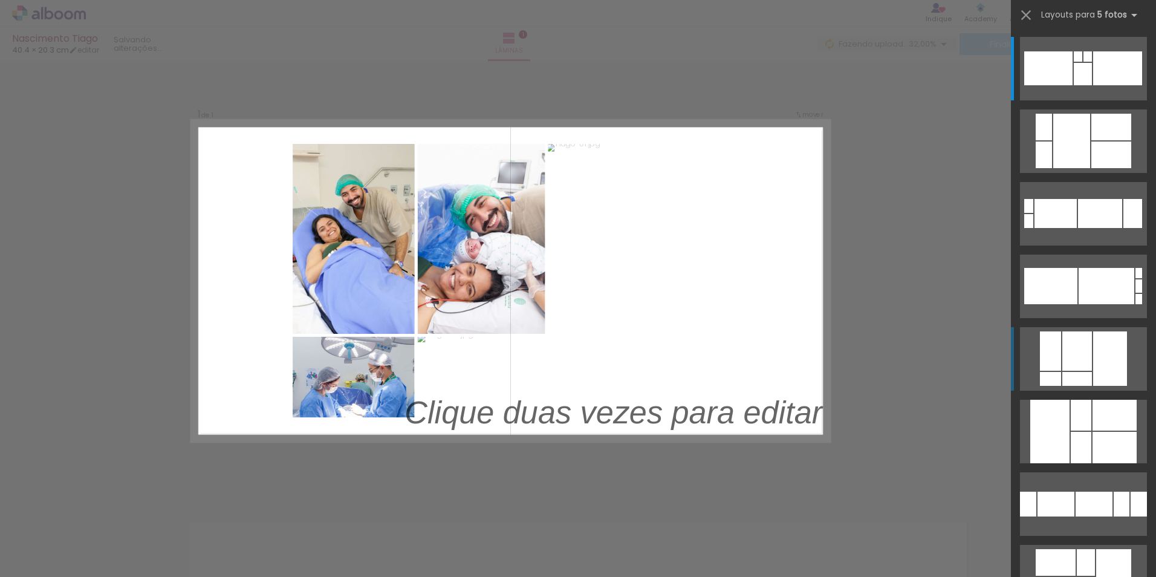
click at [1086, 85] on div at bounding box center [1083, 74] width 18 height 22
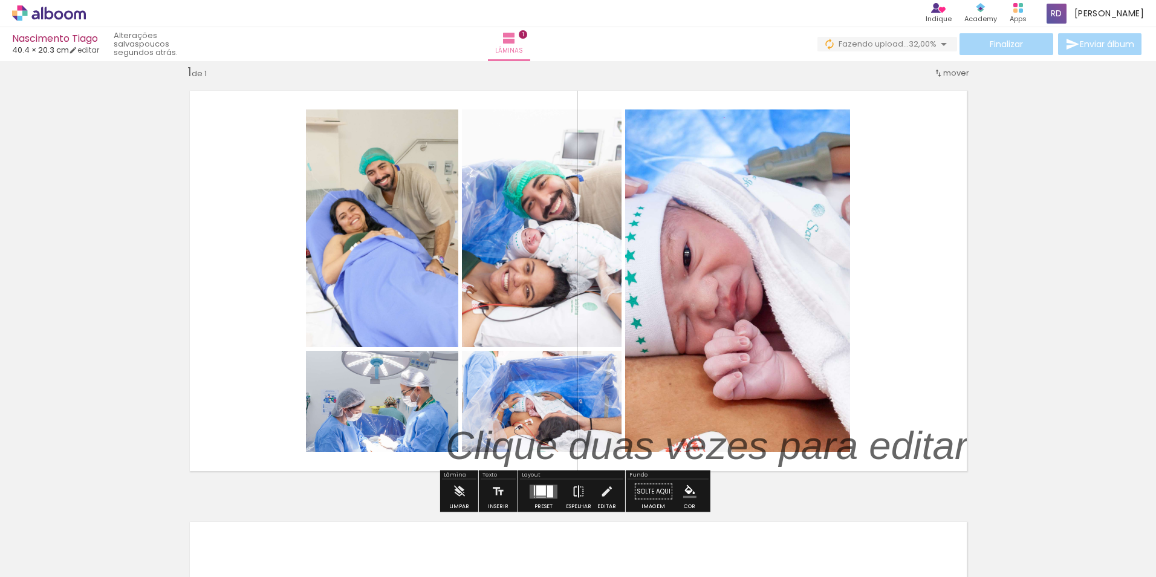
click at [575, 492] on iron-icon at bounding box center [578, 491] width 13 height 24
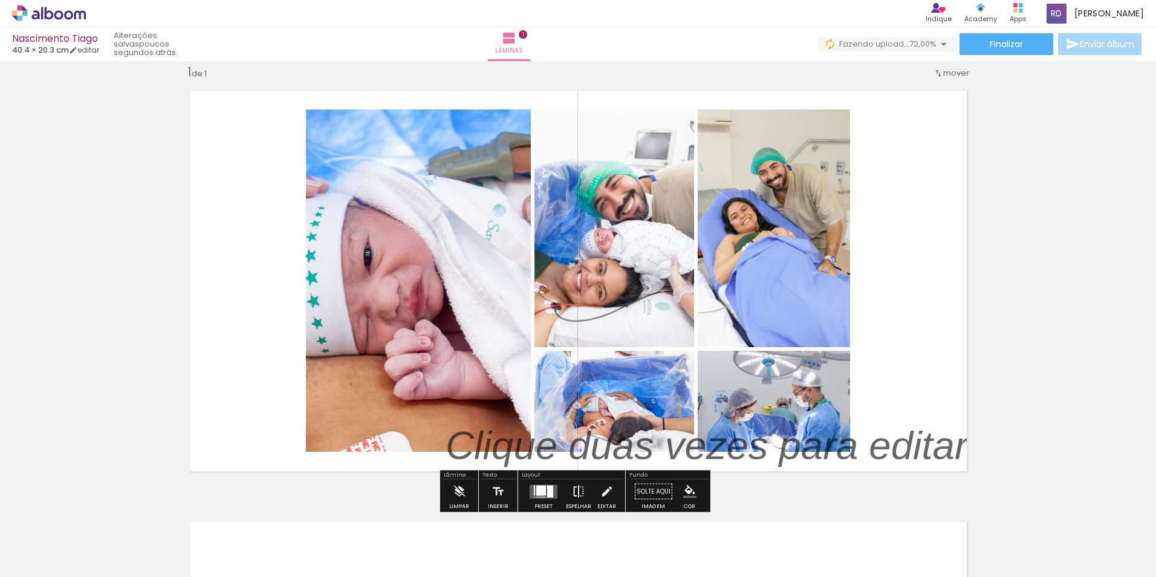
click at [575, 492] on iron-icon at bounding box center [578, 491] width 13 height 24
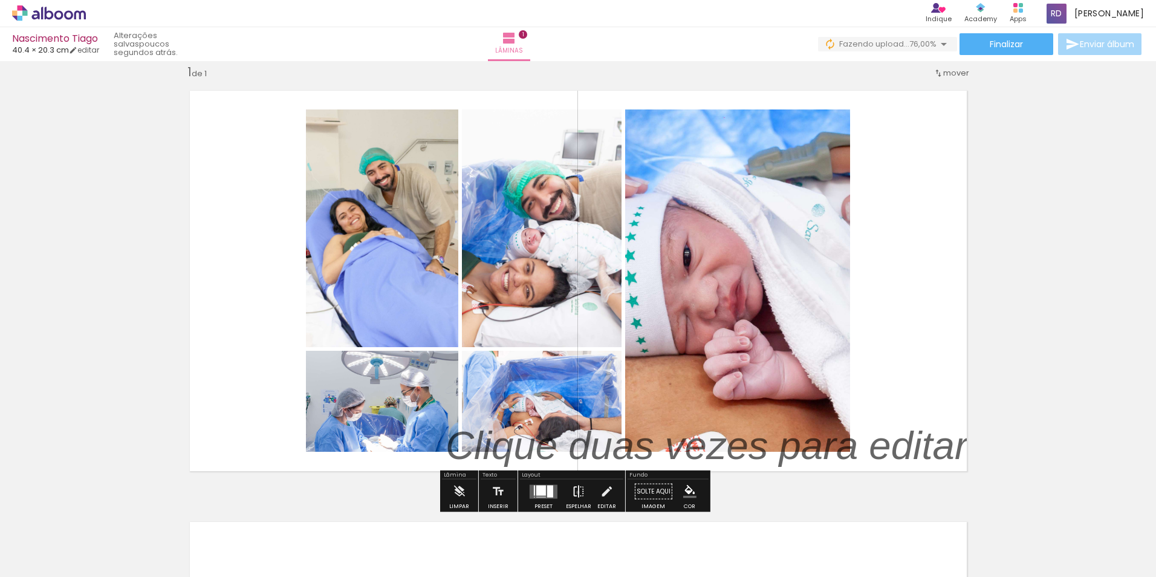
click at [575, 492] on iron-icon at bounding box center [578, 491] width 13 height 24
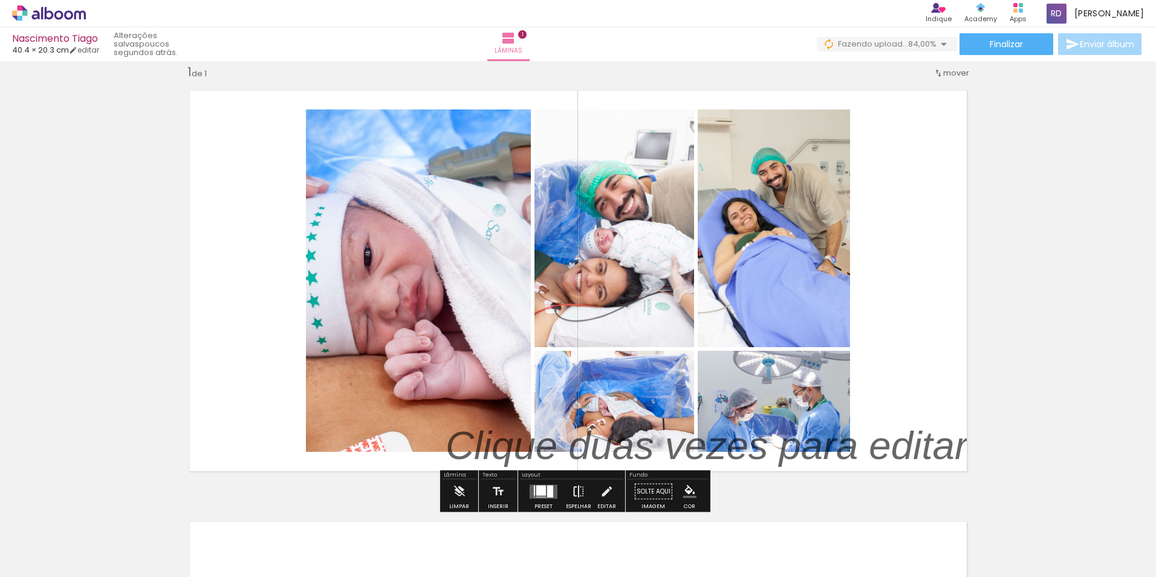
click at [575, 492] on iron-icon at bounding box center [578, 491] width 13 height 24
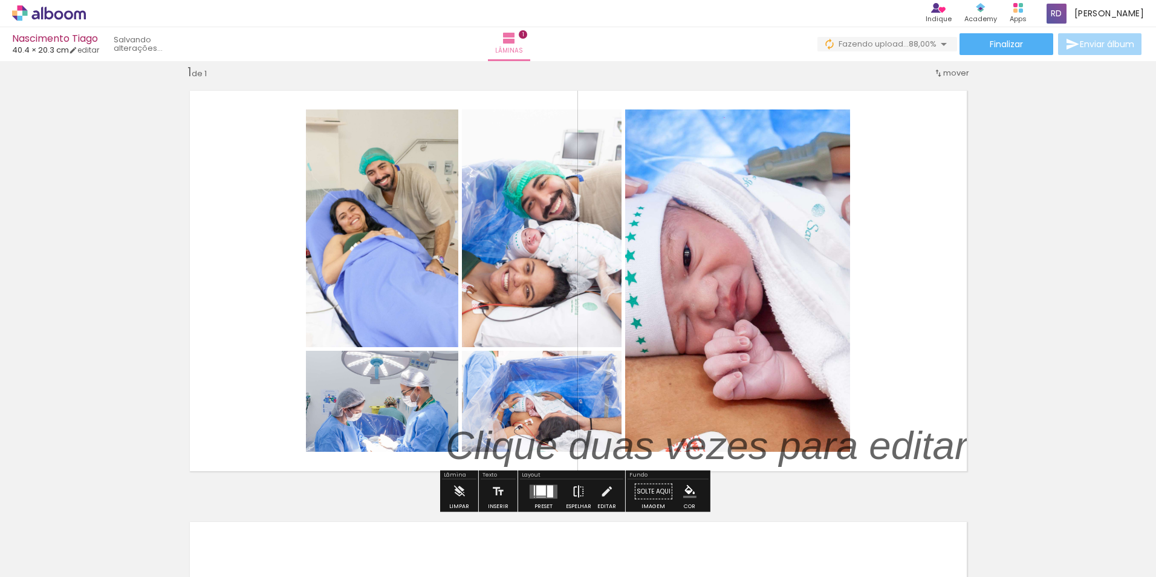
click at [575, 492] on iron-icon at bounding box center [578, 491] width 13 height 24
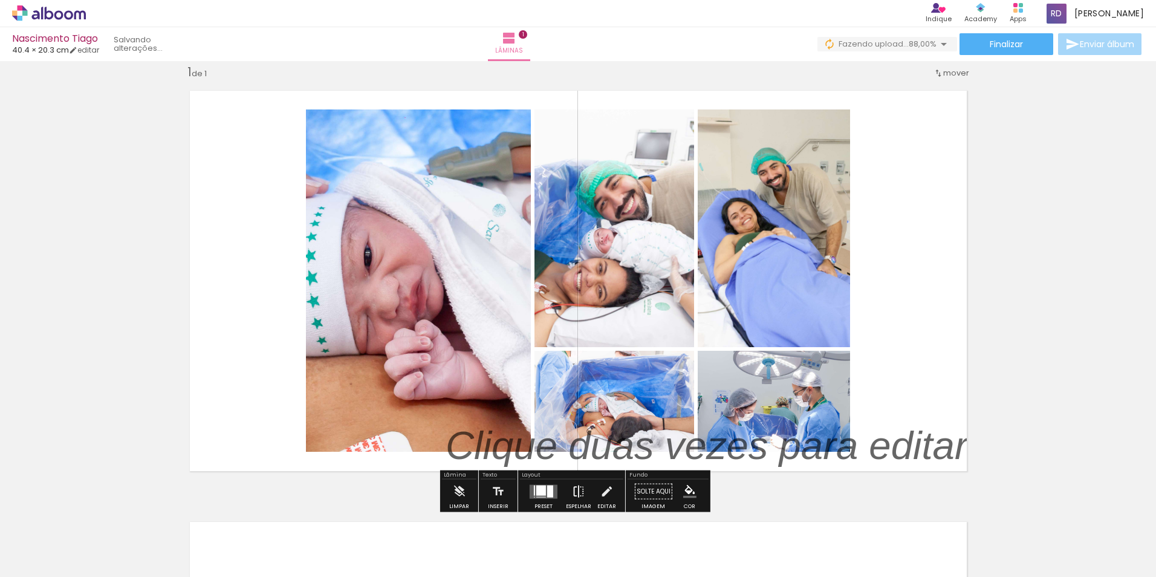
click at [573, 492] on iron-icon at bounding box center [578, 491] width 13 height 24
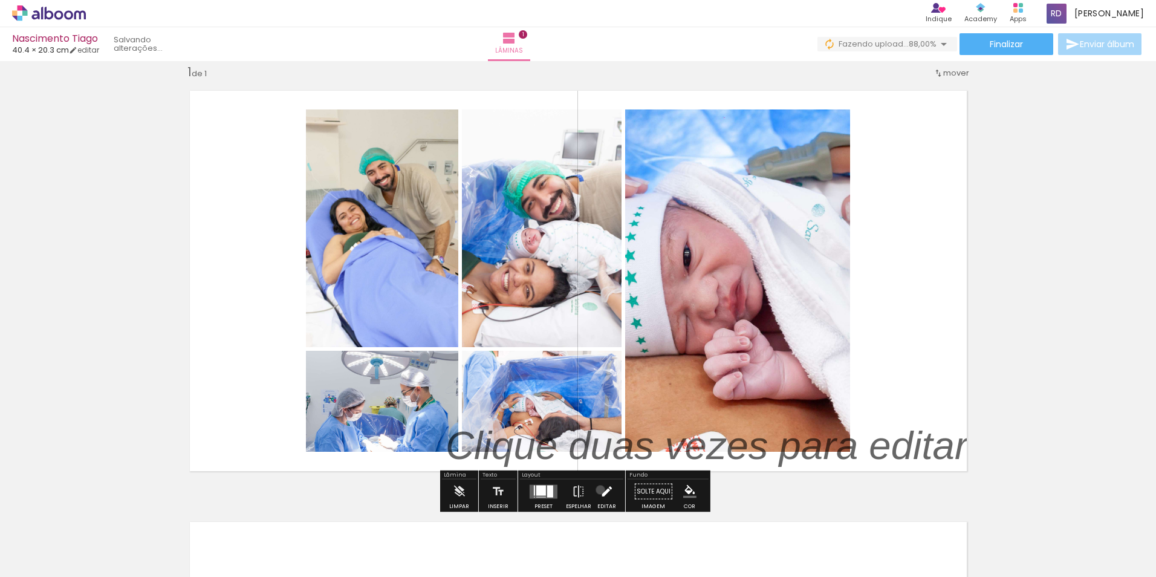
click at [600, 490] on iron-icon at bounding box center [606, 491] width 13 height 24
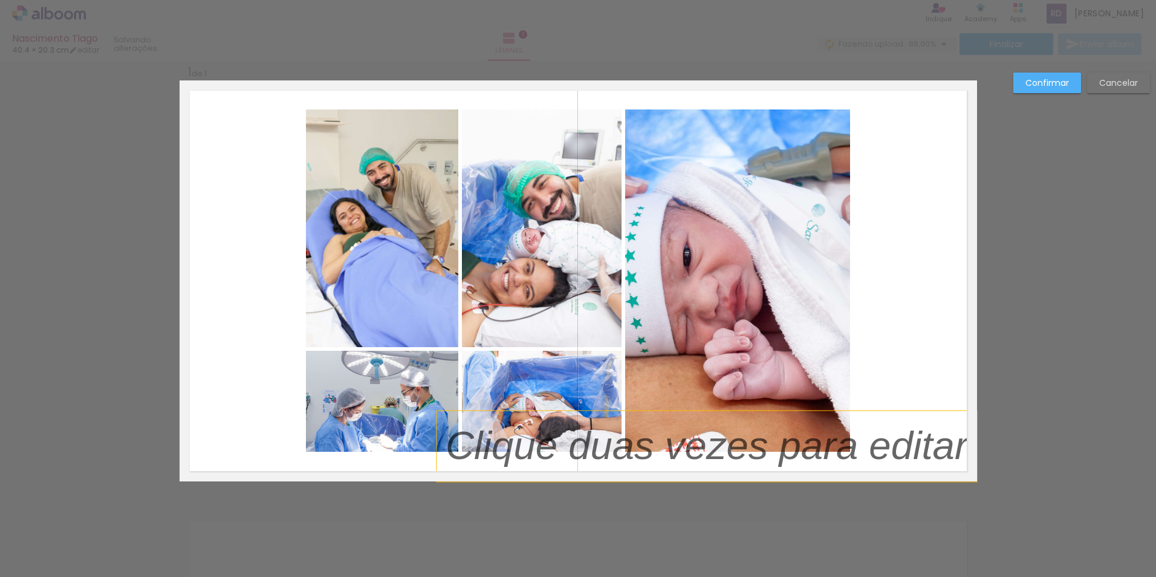
click at [840, 444] on p at bounding box center [716, 446] width 540 height 56
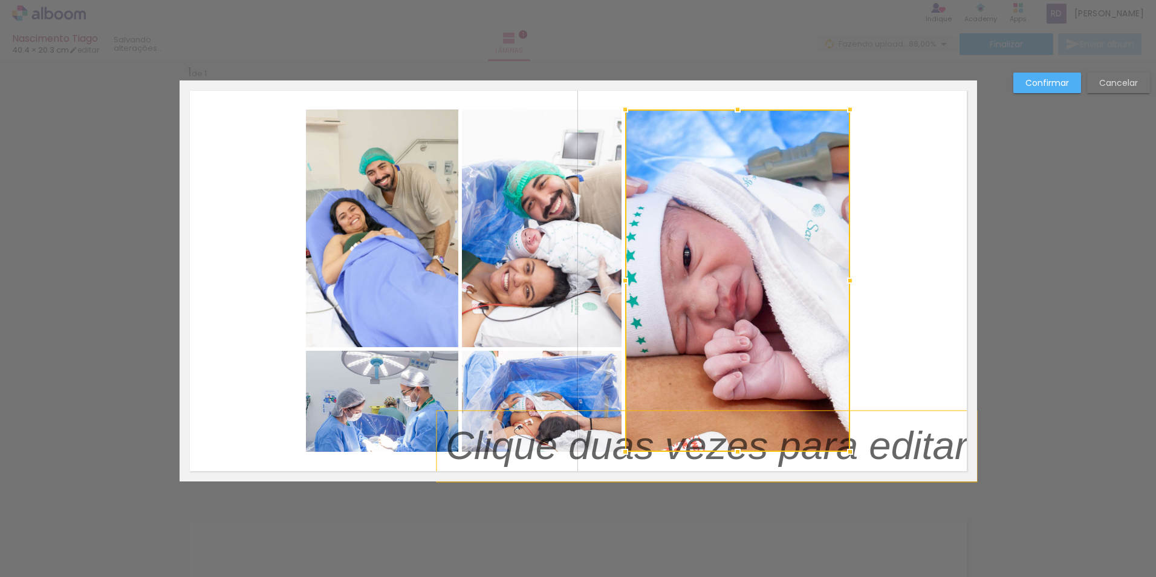
click at [899, 445] on p at bounding box center [716, 446] width 540 height 56
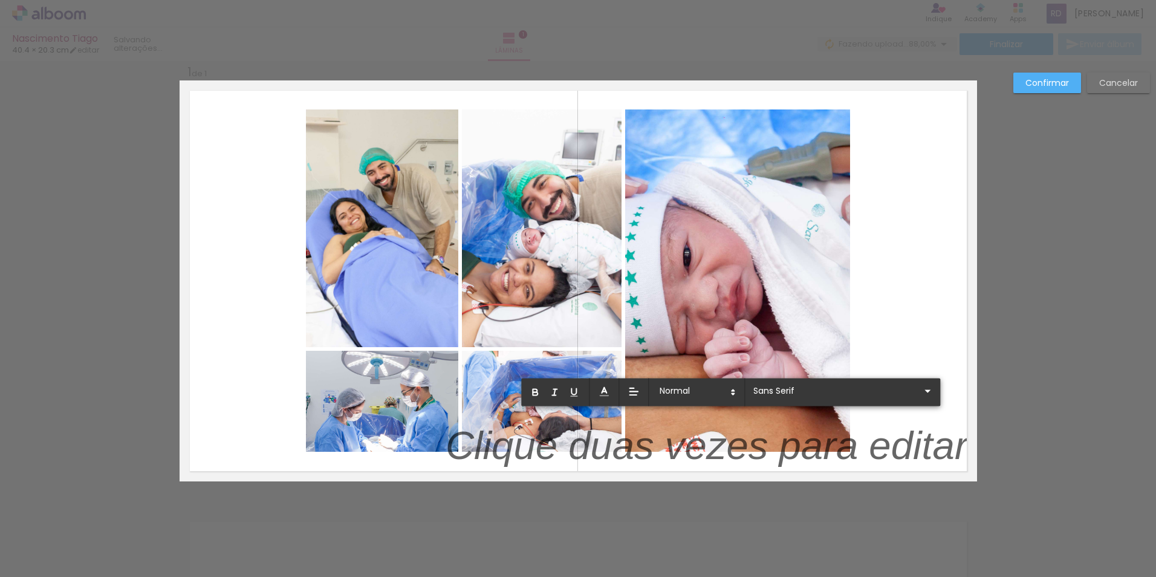
click at [927, 460] on p at bounding box center [707, 453] width 522 height 56
click at [913, 450] on p at bounding box center [707, 453] width 522 height 56
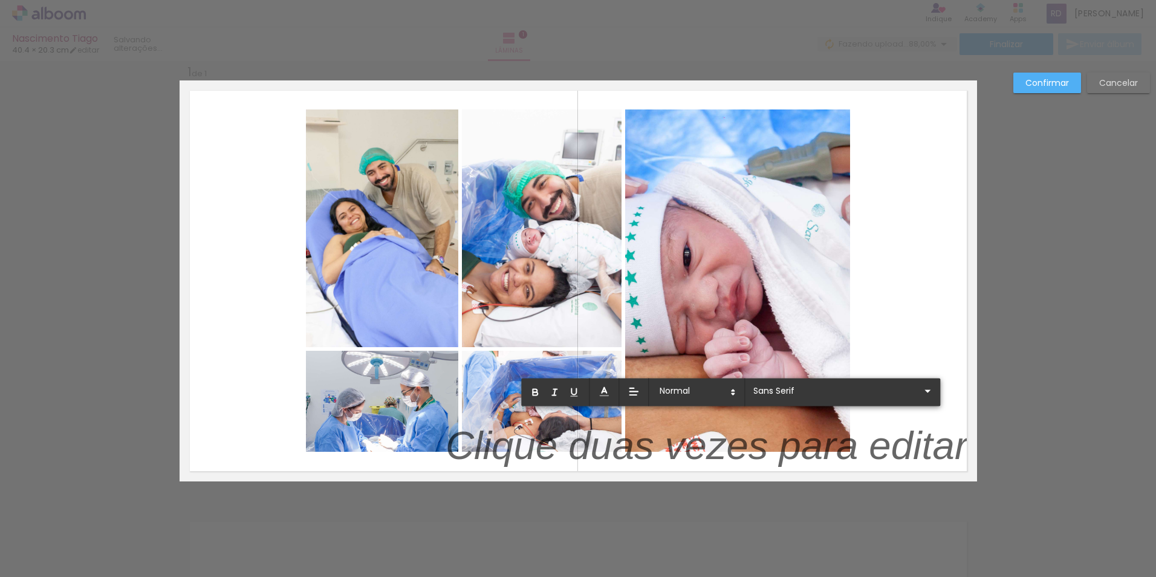
click at [913, 450] on p at bounding box center [707, 453] width 522 height 56
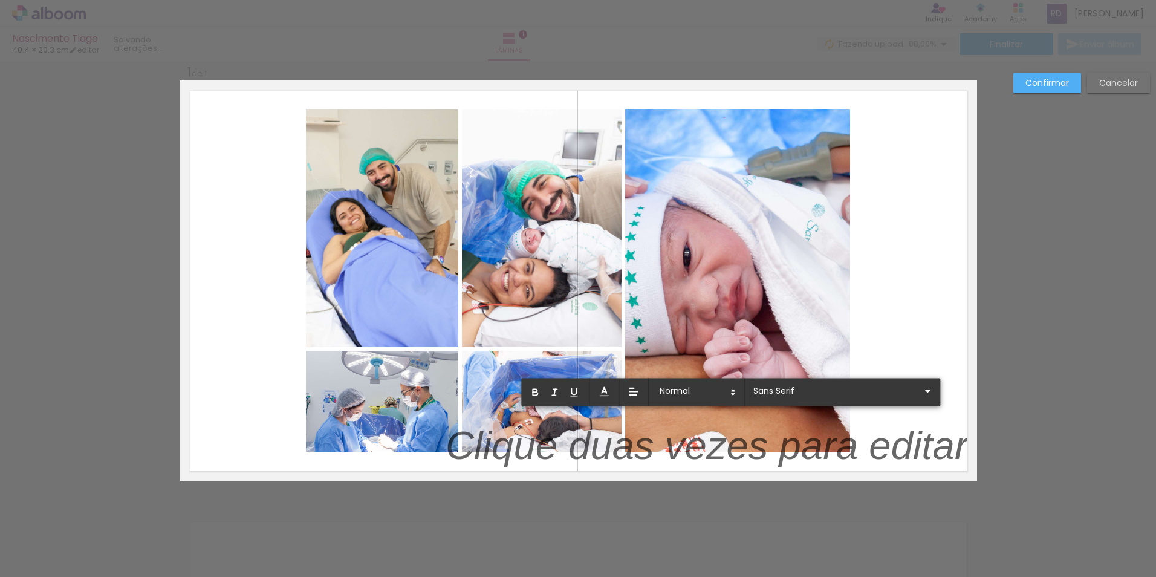
click at [910, 332] on quentale-layouter at bounding box center [578, 280] width 797 height 401
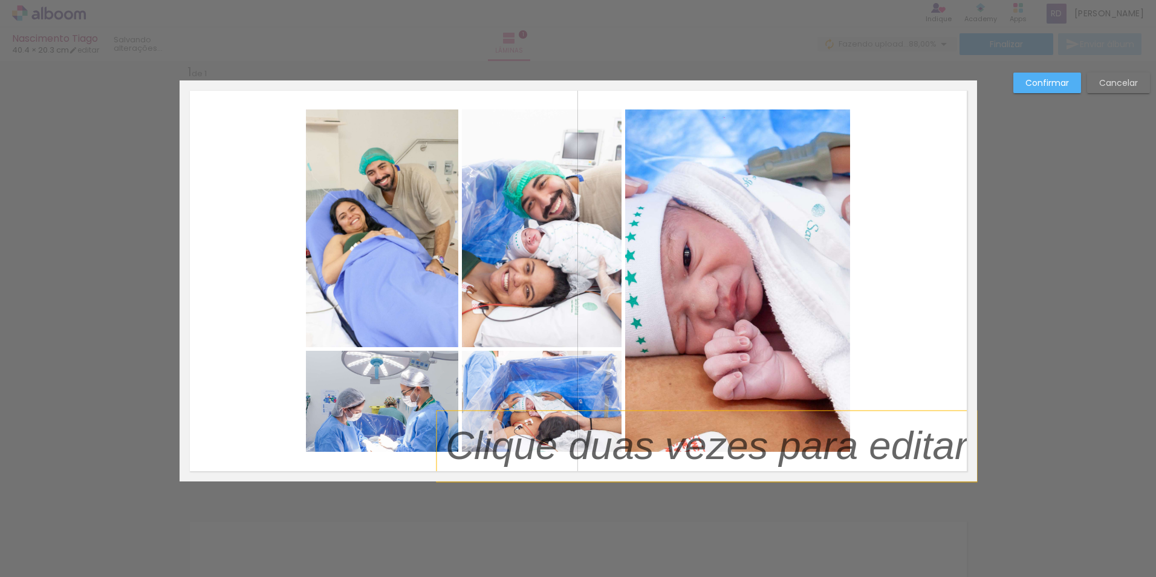
click at [894, 419] on p at bounding box center [716, 446] width 540 height 56
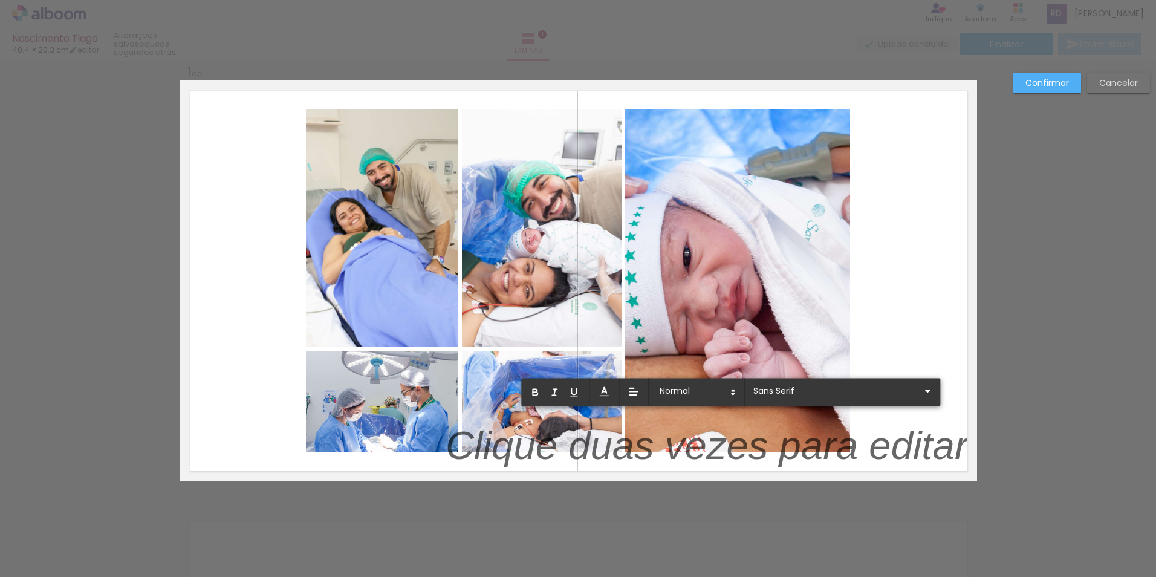
click at [919, 331] on quentale-layouter at bounding box center [578, 280] width 797 height 401
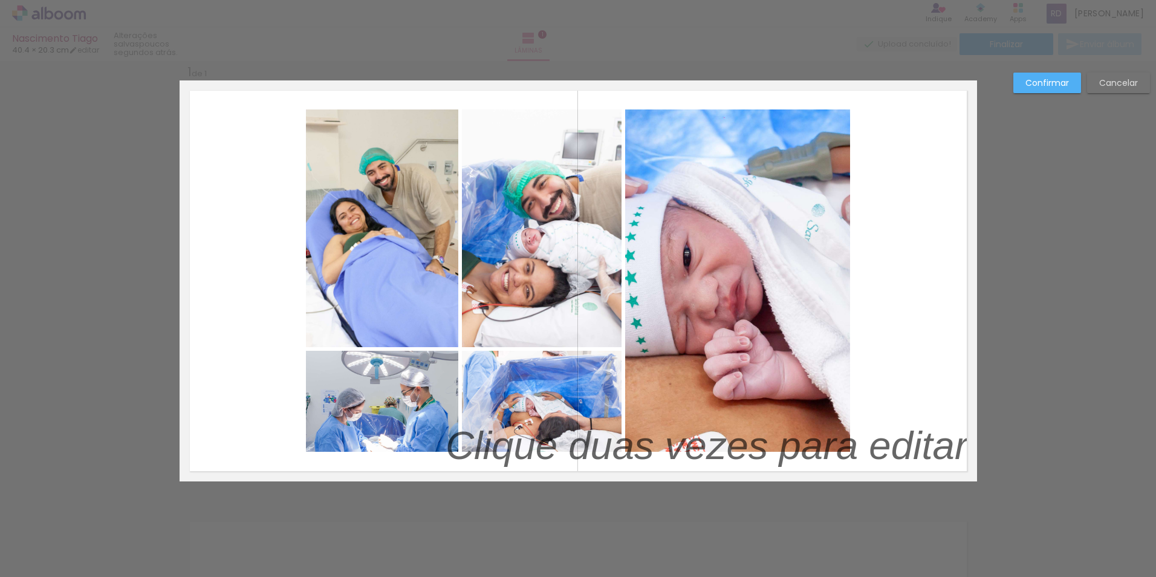
click at [1060, 73] on paper-button "Confirmar" at bounding box center [1047, 83] width 68 height 21
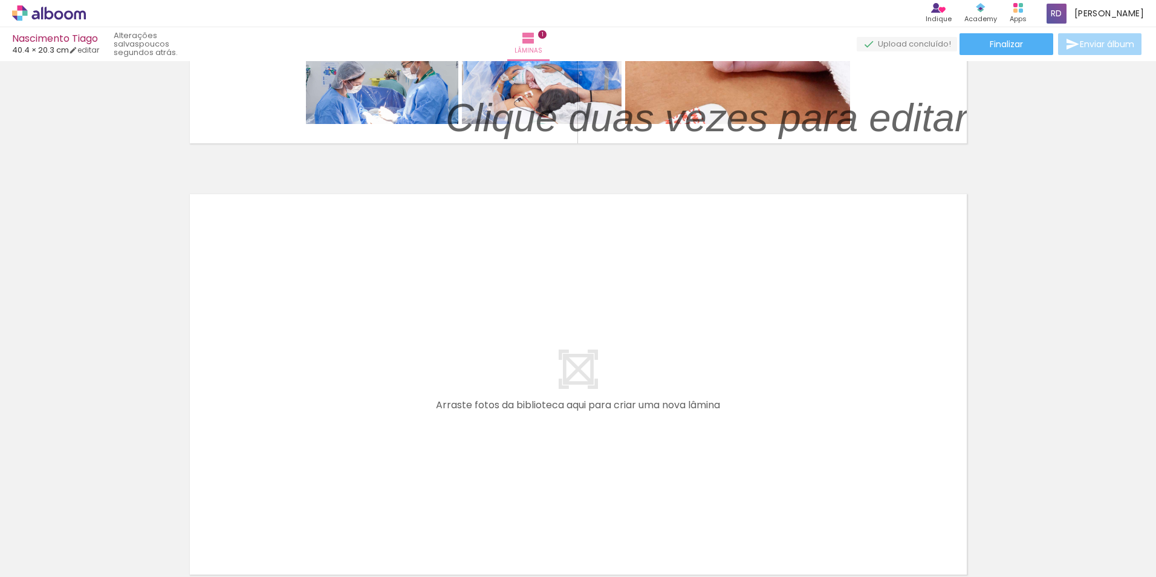
scroll to position [409, 0]
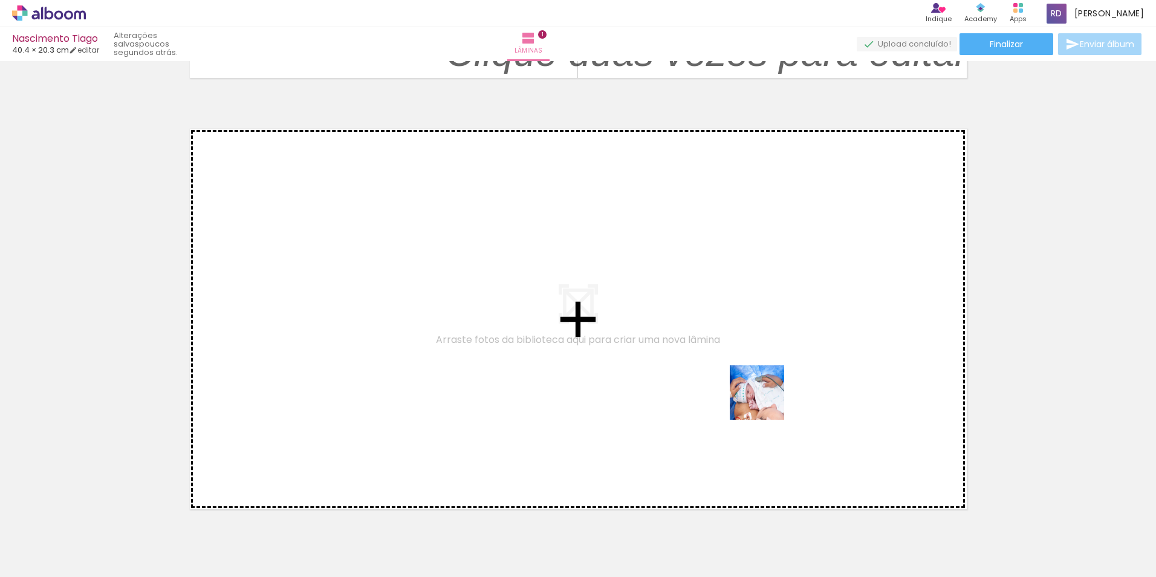
drag, startPoint x: 924, startPoint y: 542, endPoint x: 693, endPoint y: 351, distance: 298.9
click at [693, 351] on quentale-workspace at bounding box center [578, 288] width 1156 height 577
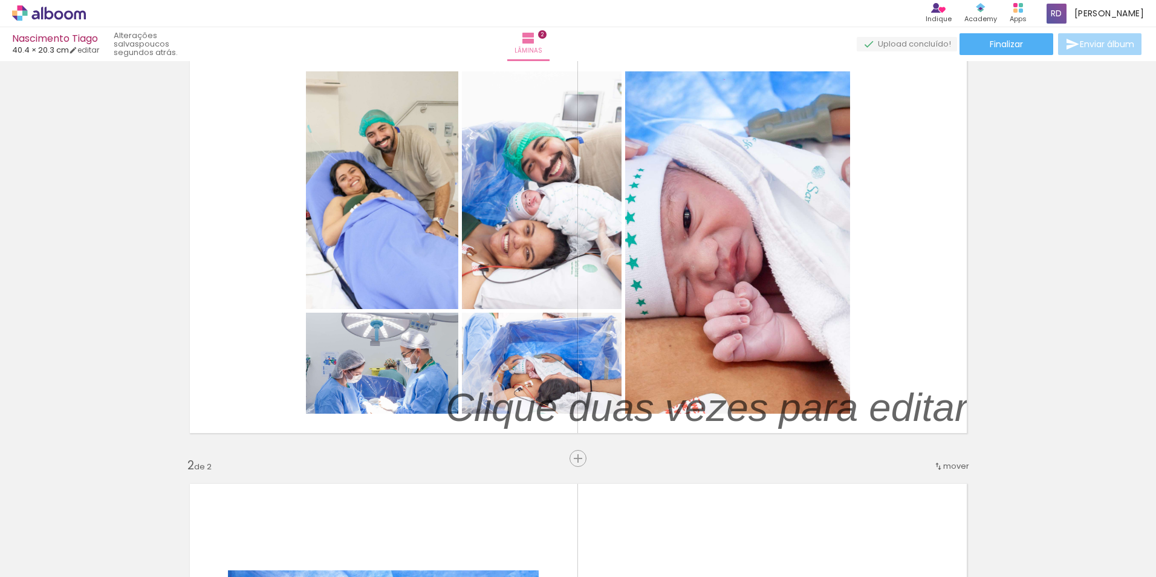
scroll to position [0, 0]
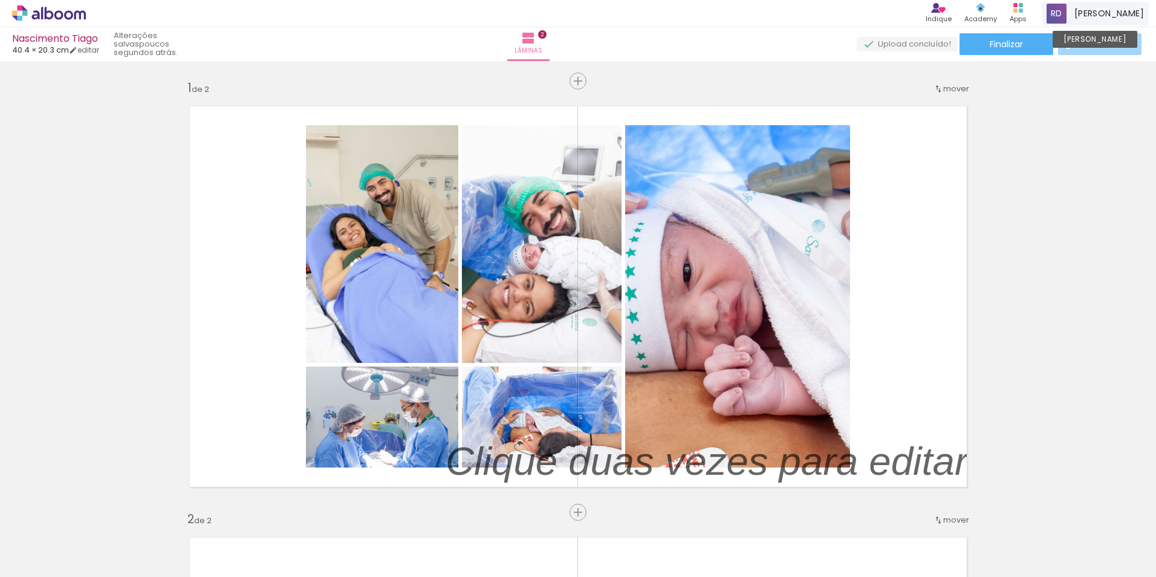
click at [1066, 13] on span at bounding box center [1056, 14] width 20 height 20
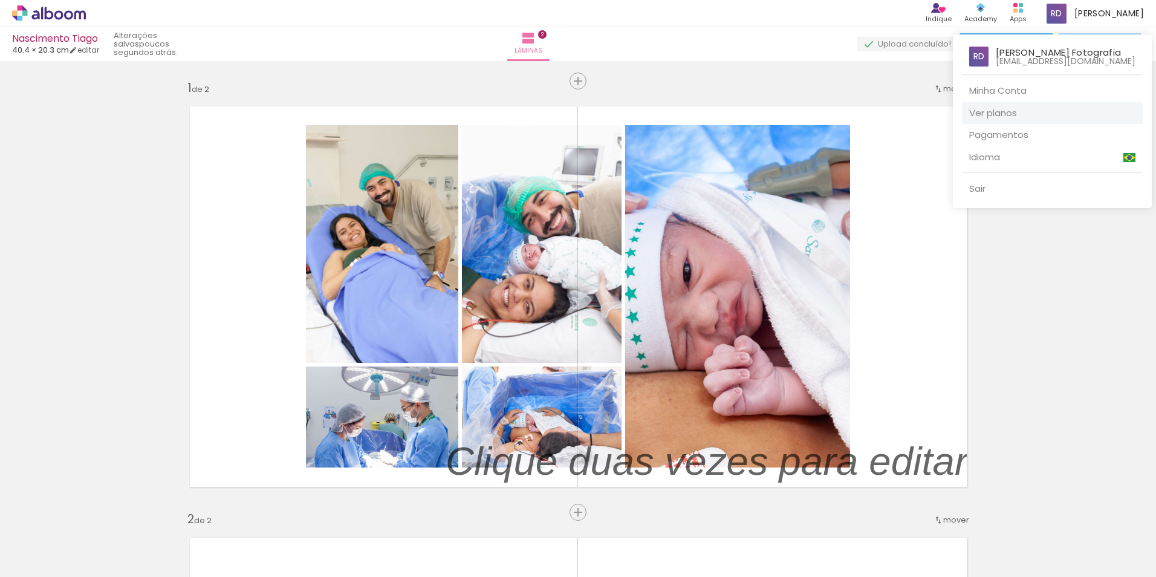
click at [1001, 110] on link "Ver planos" at bounding box center [1052, 113] width 181 height 22
click at [917, 455] on div at bounding box center [578, 288] width 1156 height 577
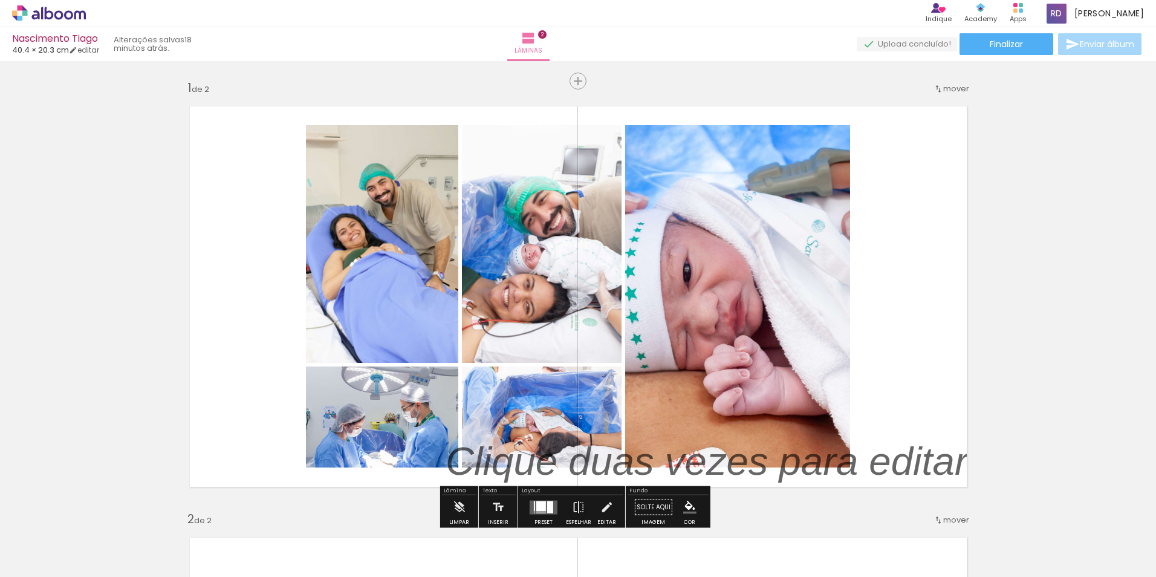
click at [905, 265] on quentale-layouter at bounding box center [578, 296] width 797 height 401
click at [904, 186] on quentale-layouter at bounding box center [578, 296] width 797 height 401
click at [812, 468] on p at bounding box center [716, 461] width 540 height 56
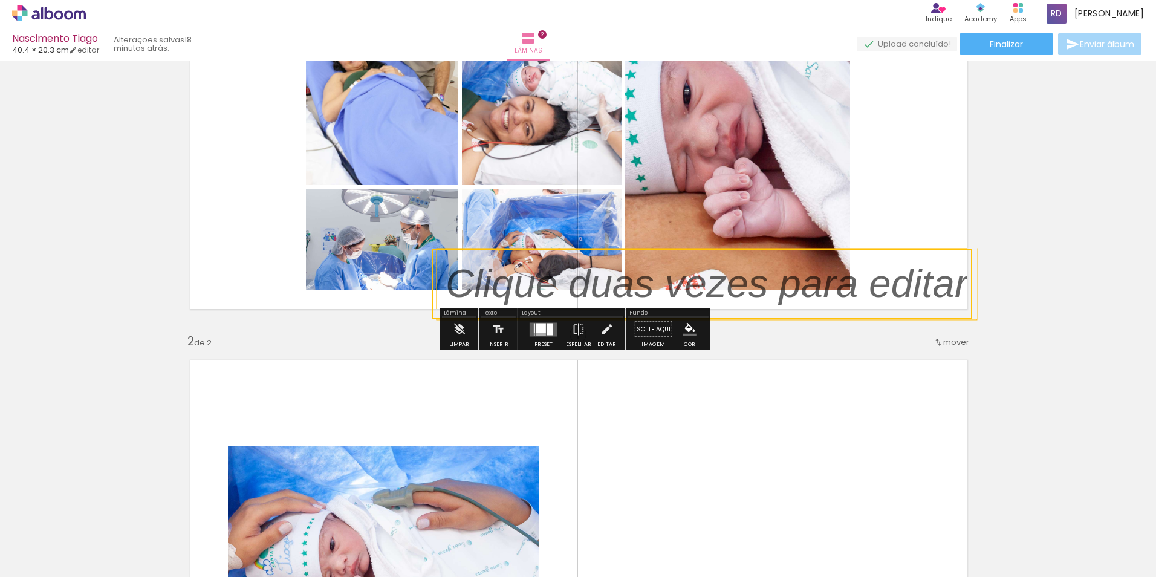
scroll to position [181, 0]
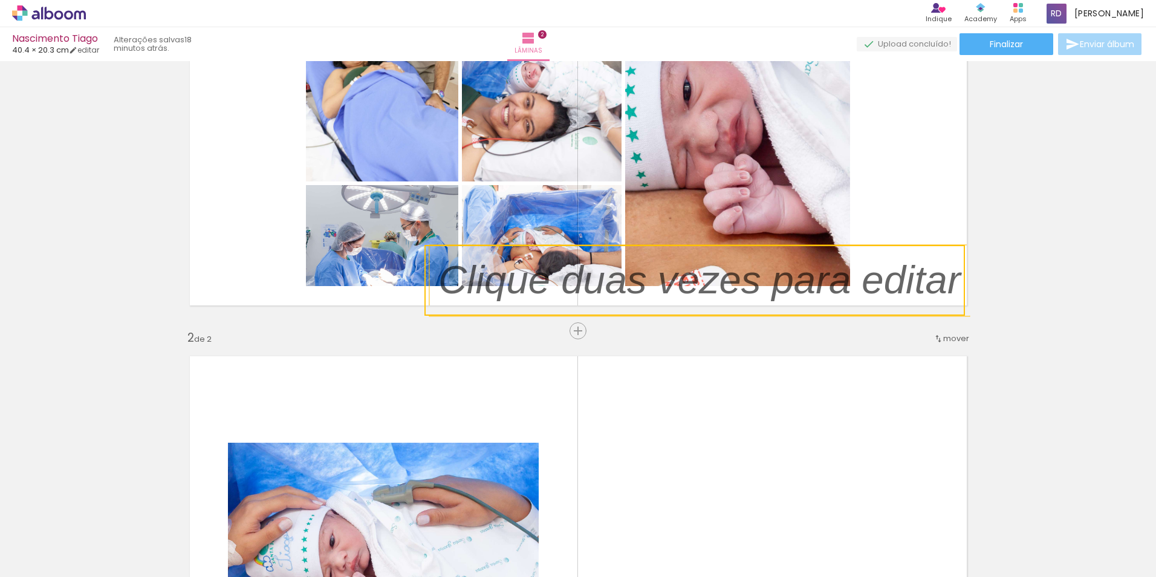
drag, startPoint x: 692, startPoint y: 307, endPoint x: 684, endPoint y: 410, distance: 103.0
click at [684, 410] on div "Inserir lâmina 1 de 2 Inserir lâmina 2 de 2" at bounding box center [578, 531] width 1156 height 1294
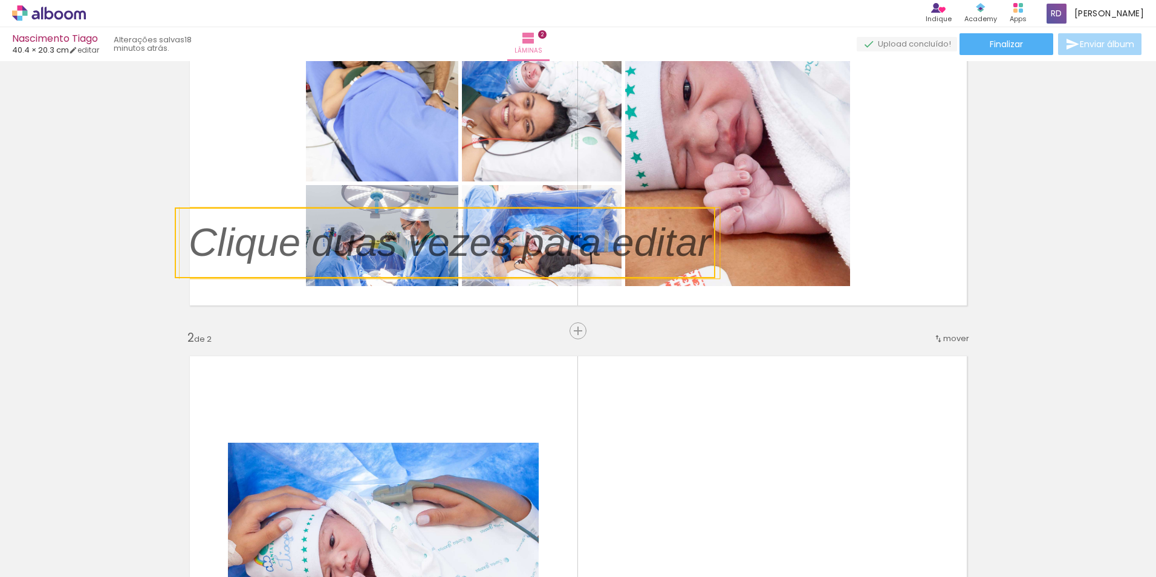
drag, startPoint x: 747, startPoint y: 273, endPoint x: 331, endPoint y: 236, distance: 417.0
click at [331, 236] on quentale-selection at bounding box center [445, 242] width 540 height 71
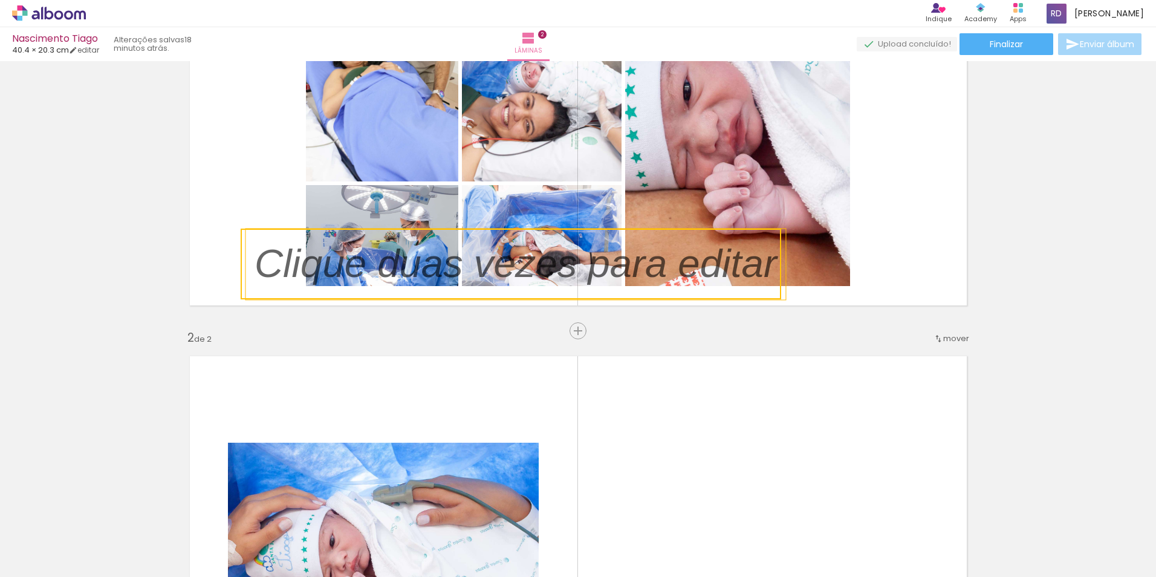
drag, startPoint x: 242, startPoint y: 230, endPoint x: 346, endPoint y: 256, distance: 106.6
click at [346, 256] on quentale-selection at bounding box center [511, 264] width 540 height 71
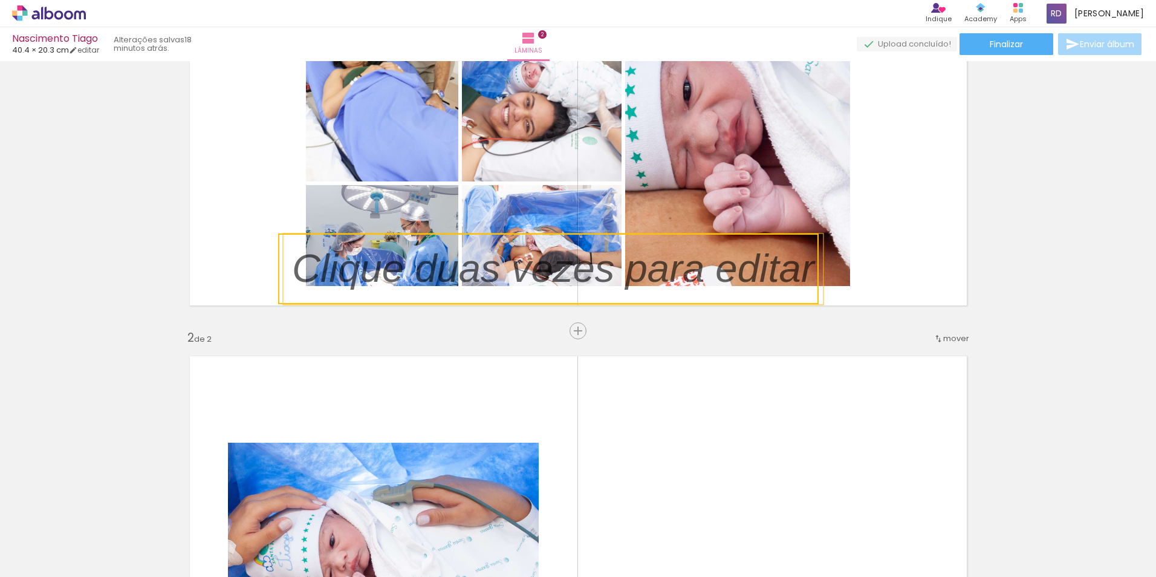
click at [378, 256] on quentale-selection at bounding box center [548, 268] width 540 height 71
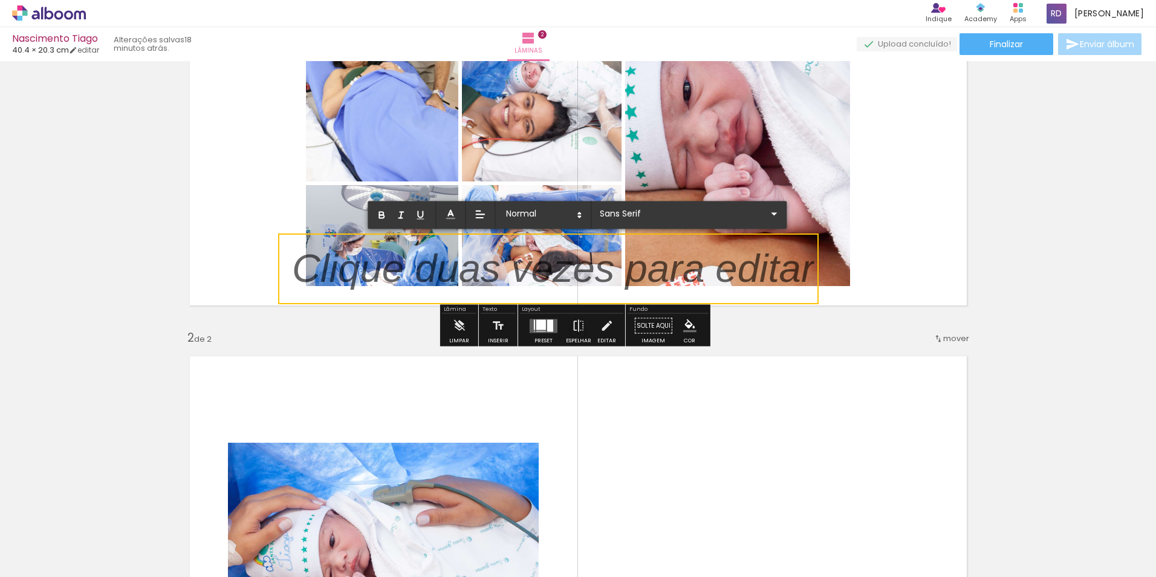
click at [392, 266] on p at bounding box center [553, 276] width 522 height 56
click at [779, 284] on p at bounding box center [553, 276] width 522 height 56
click at [860, 319] on div "Inserir lâmina 1 de 2 Inserir lâmina 2 de 2" at bounding box center [578, 531] width 1156 height 1294
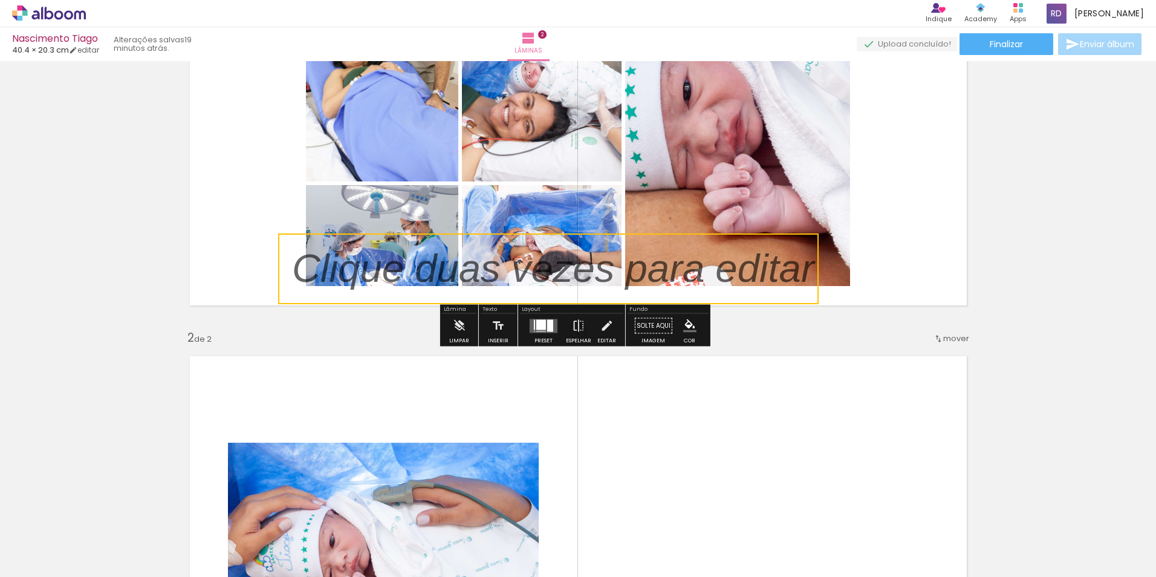
click at [714, 297] on quentale-selection at bounding box center [548, 268] width 540 height 71
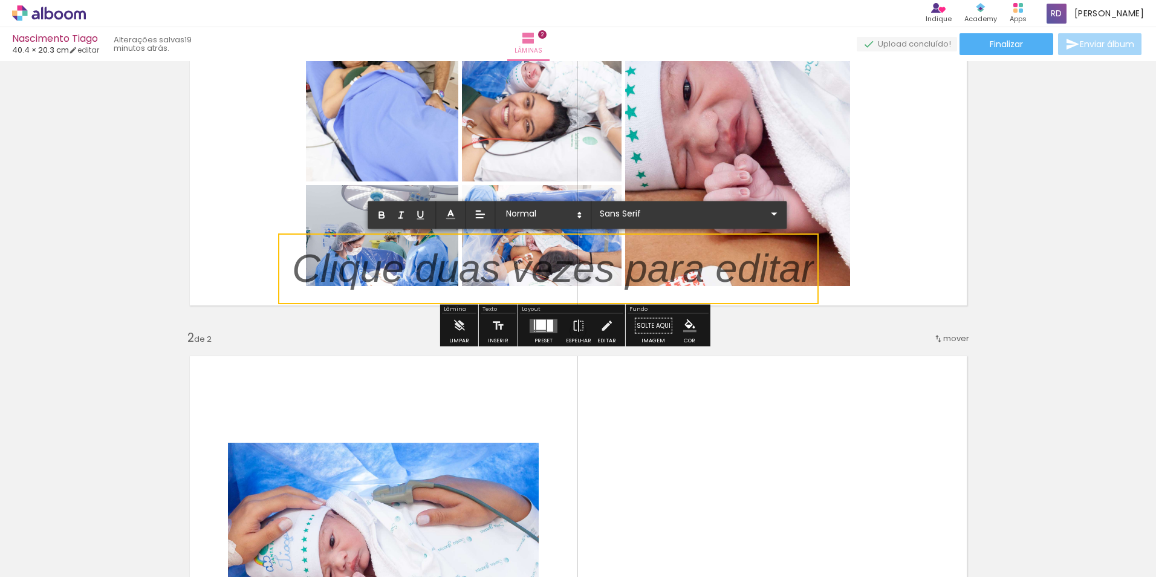
click at [724, 302] on quentale-selection at bounding box center [548, 268] width 540 height 71
drag, startPoint x: 724, startPoint y: 302, endPoint x: 719, endPoint y: 338, distance: 36.7
click at [719, 338] on div "Inserir lâmina 1 de 2 Inserir lâmina 2 de 2" at bounding box center [578, 531] width 1156 height 1294
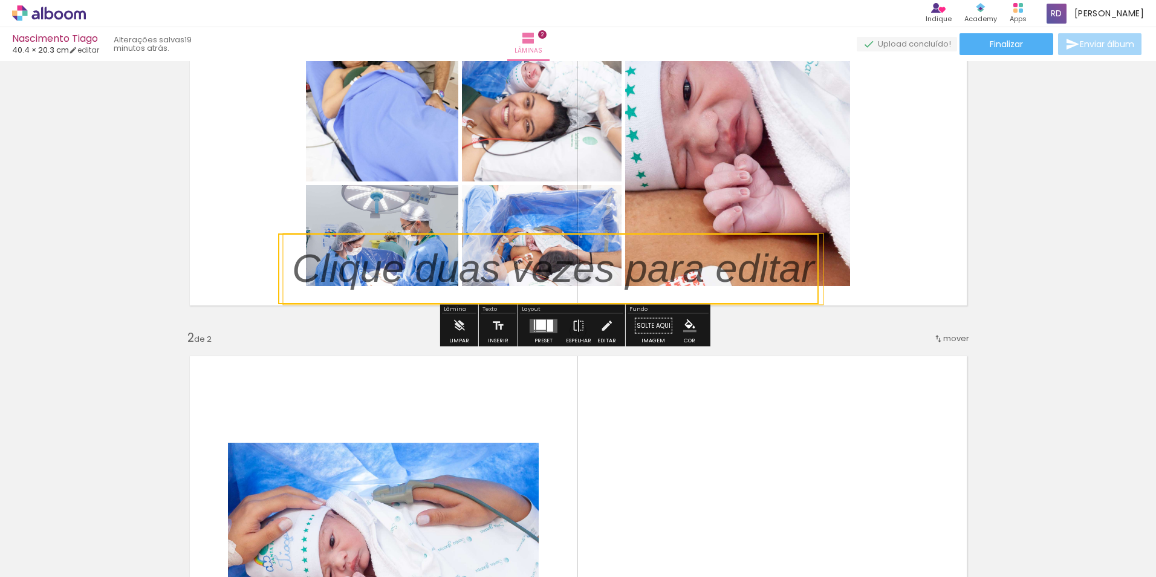
drag, startPoint x: 603, startPoint y: 203, endPoint x: 539, endPoint y: 257, distance: 84.1
click at [539, 257] on quentale-selection at bounding box center [548, 268] width 540 height 71
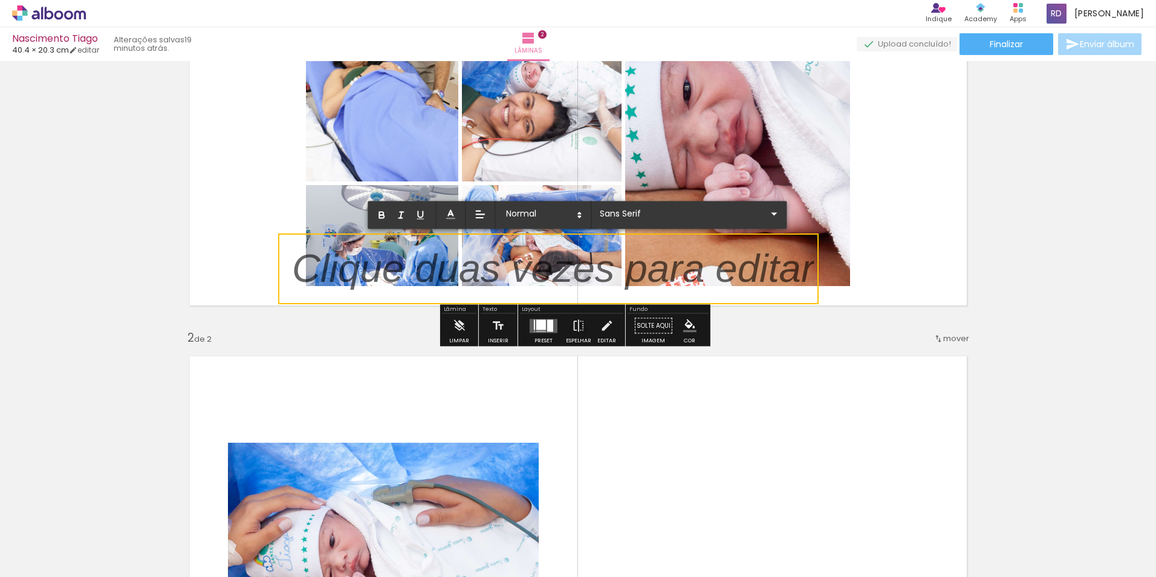
drag, startPoint x: 539, startPoint y: 257, endPoint x: 974, endPoint y: 310, distance: 438.5
click at [974, 310] on div "Inserir lâmina 1 de 2 Inserir lâmina 2 de 2" at bounding box center [578, 531] width 1156 height 1294
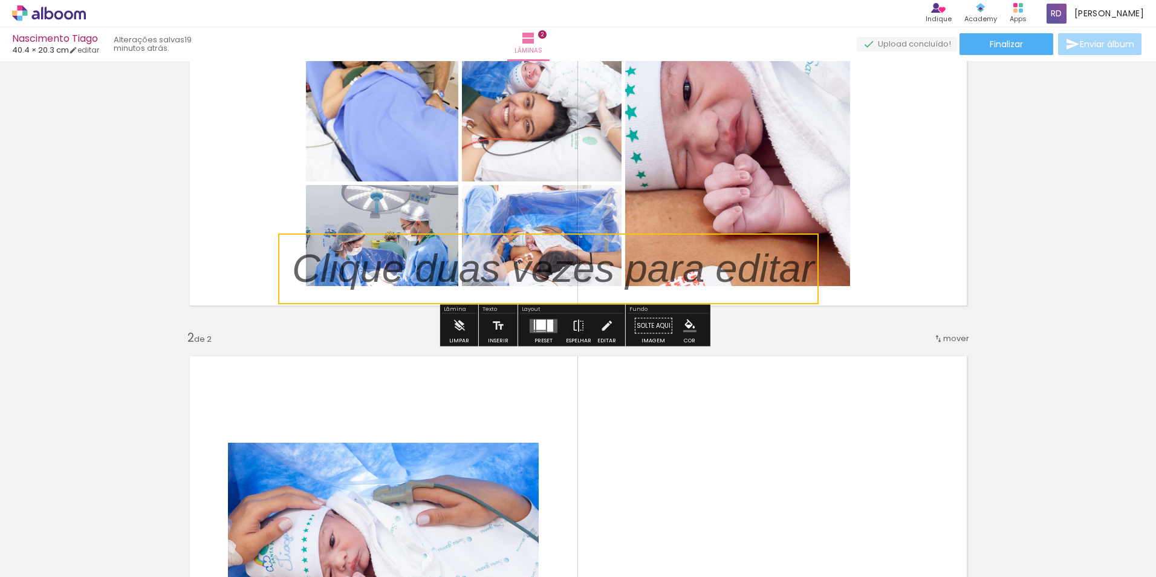
click at [574, 273] on quentale-selection at bounding box center [548, 268] width 540 height 71
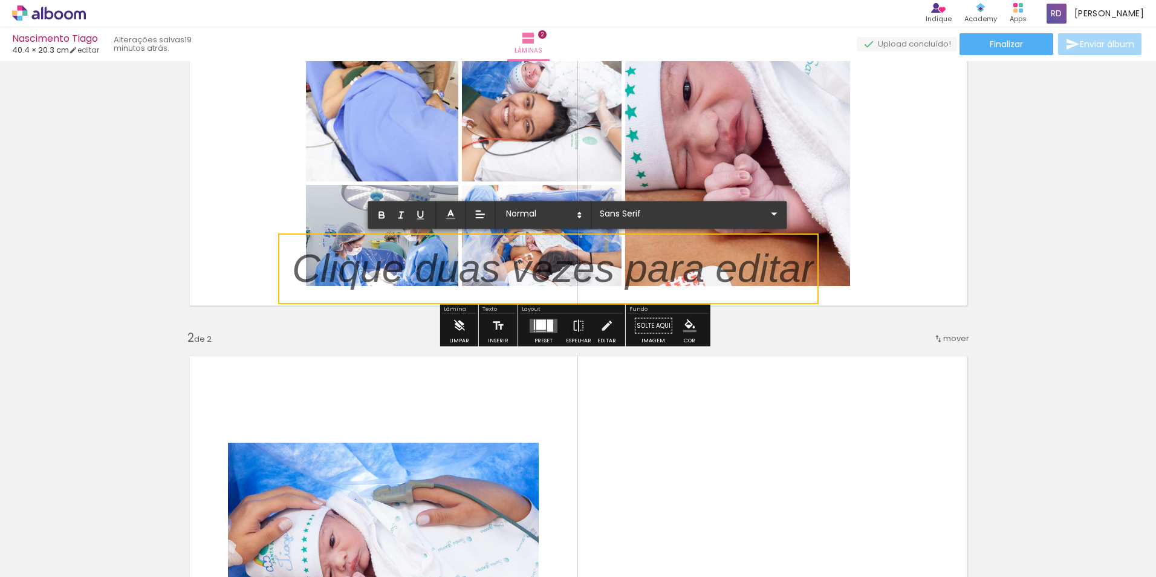
click at [455, 326] on iron-icon at bounding box center [458, 326] width 13 height 24
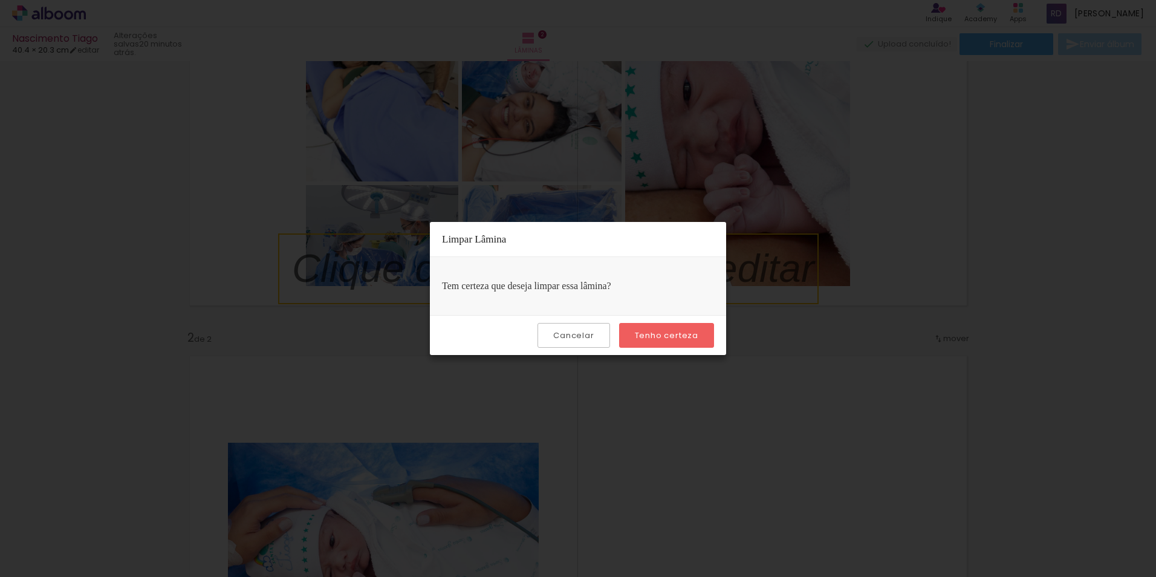
click at [0, 0] on slot "Tenho certeza" at bounding box center [0, 0] width 0 height 0
click at [802, 323] on iron-overlay-backdrop at bounding box center [578, 288] width 1156 height 577
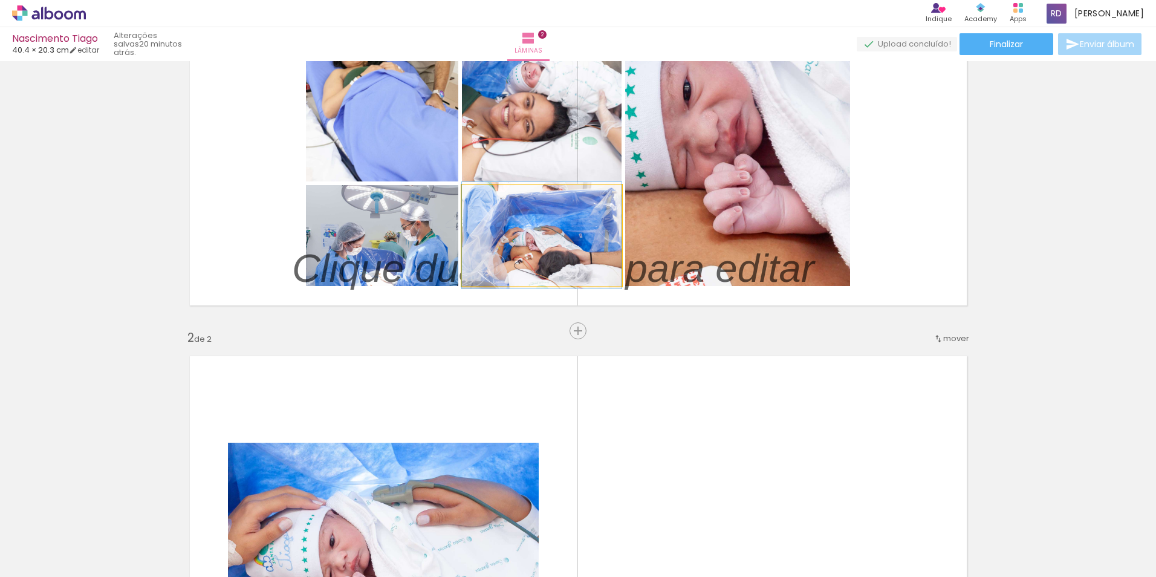
click at [609, 227] on quentale-photo at bounding box center [542, 235] width 160 height 101
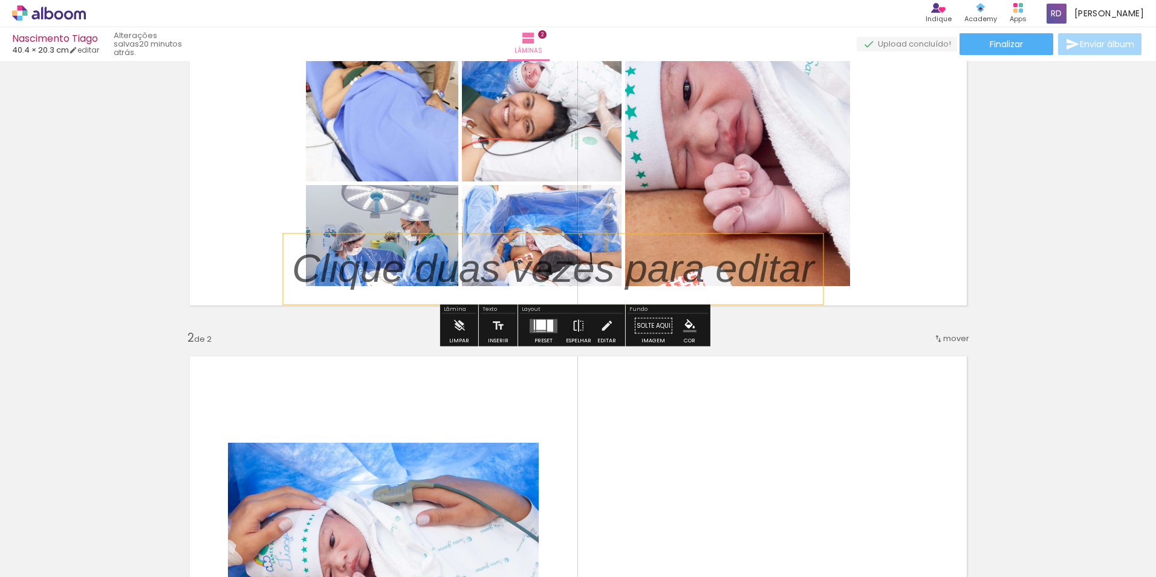
click at [589, 283] on p at bounding box center [562, 269] width 540 height 56
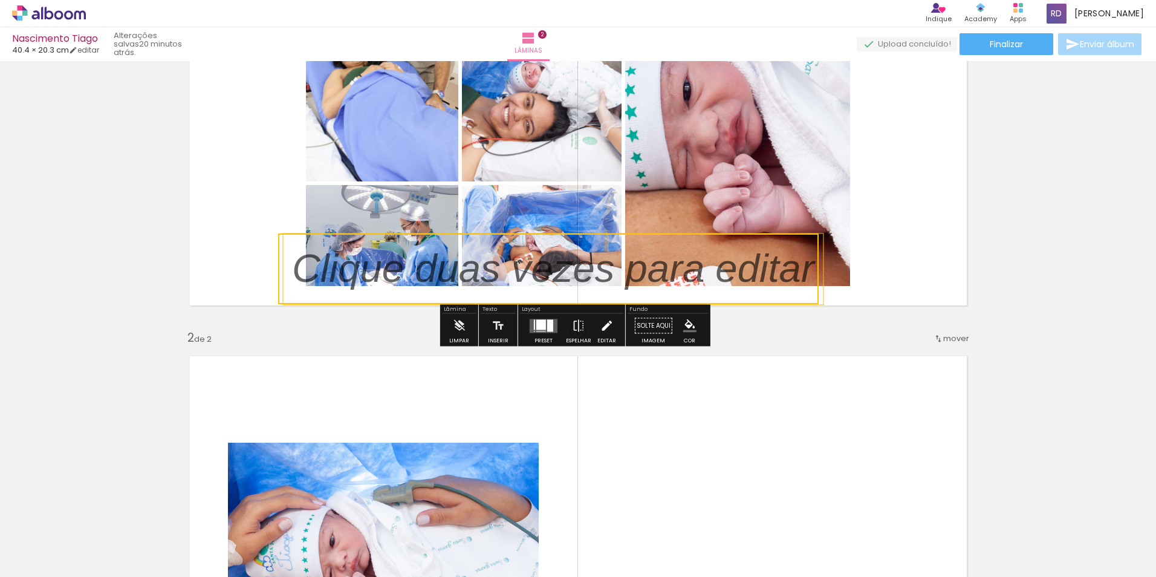
click at [607, 328] on iron-icon at bounding box center [606, 326] width 13 height 24
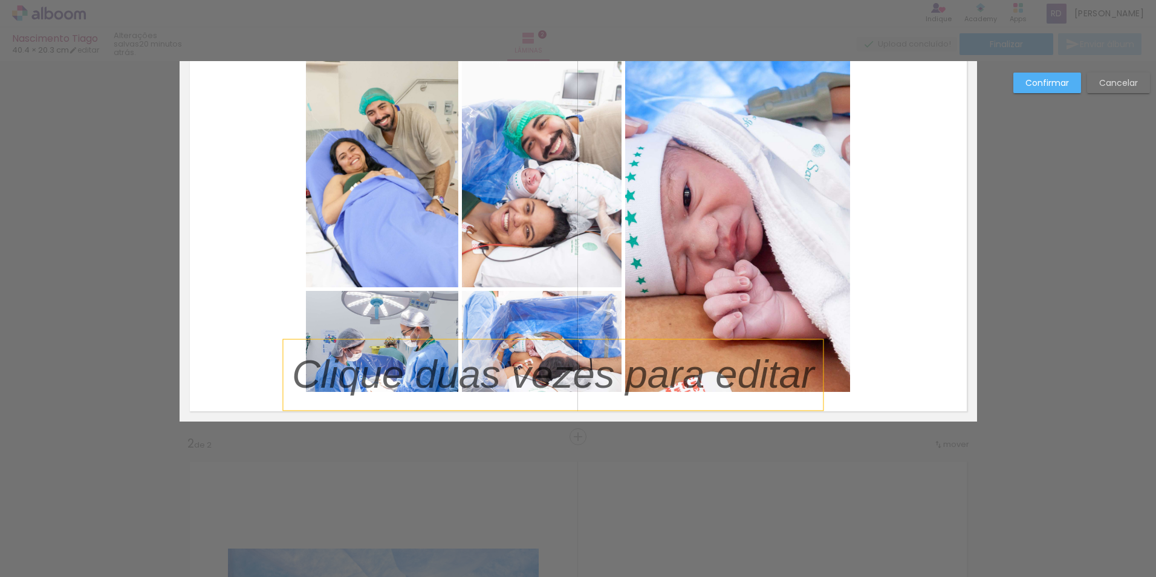
scroll to position [16, 0]
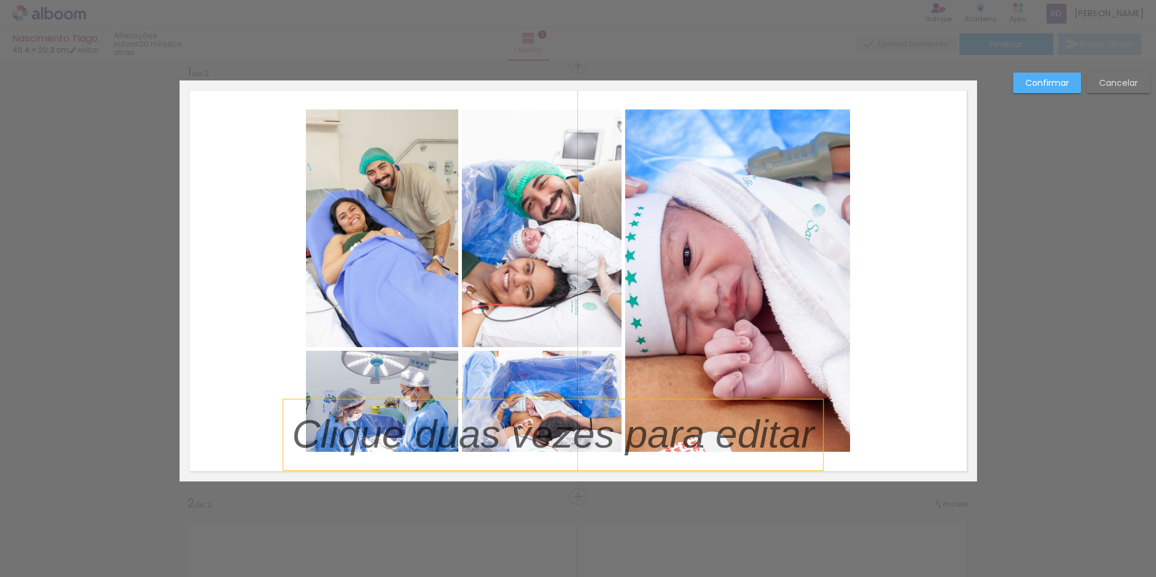
click at [649, 426] on p at bounding box center [562, 434] width 540 height 56
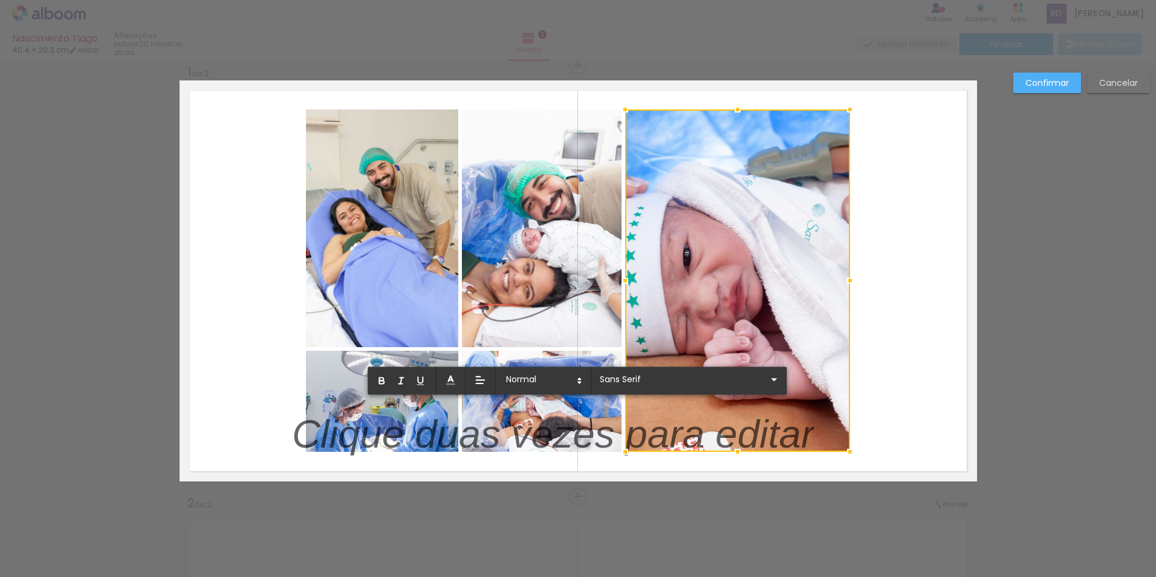
click at [577, 428] on p at bounding box center [553, 442] width 522 height 56
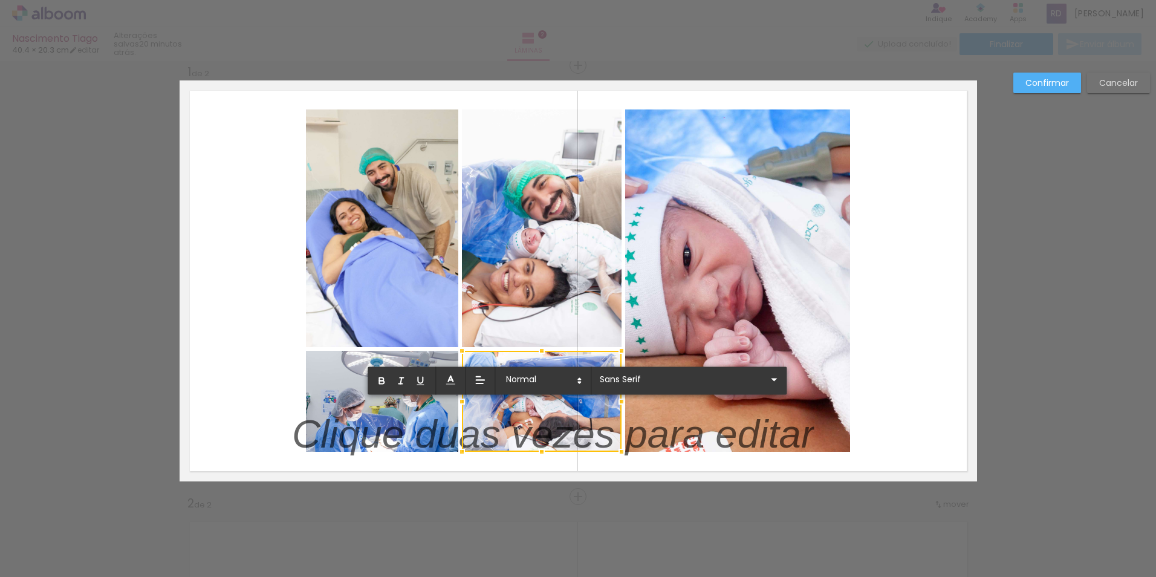
click at [362, 435] on p at bounding box center [553, 442] width 522 height 56
click at [292, 433] on p at bounding box center [553, 442] width 522 height 56
click at [296, 433] on p at bounding box center [553, 442] width 522 height 56
click at [286, 449] on quentale-layouter at bounding box center [578, 280] width 797 height 401
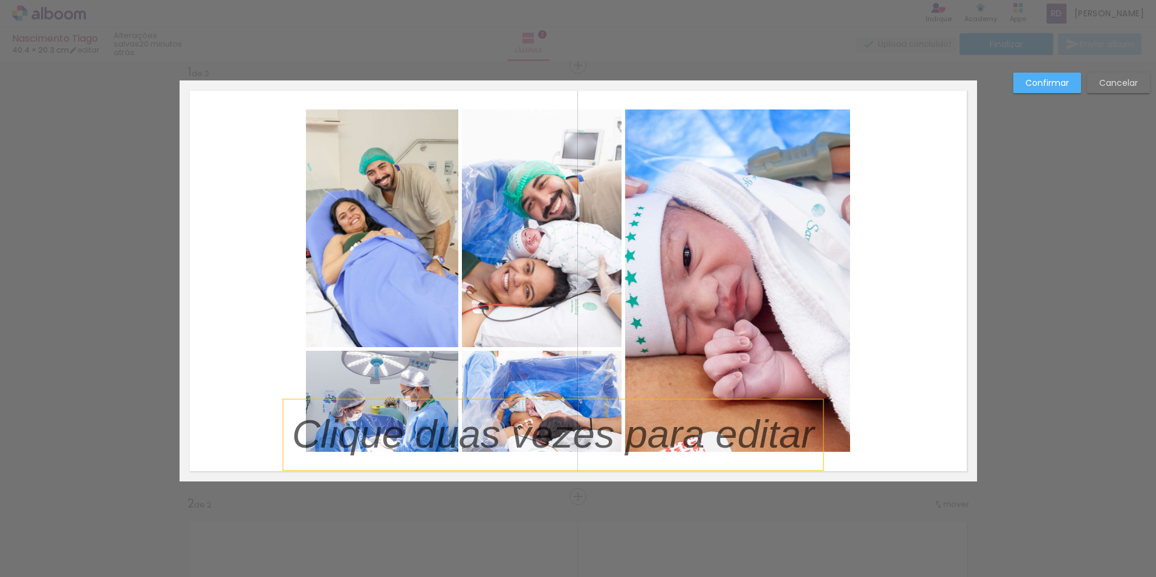
click at [293, 458] on p at bounding box center [562, 434] width 540 height 56
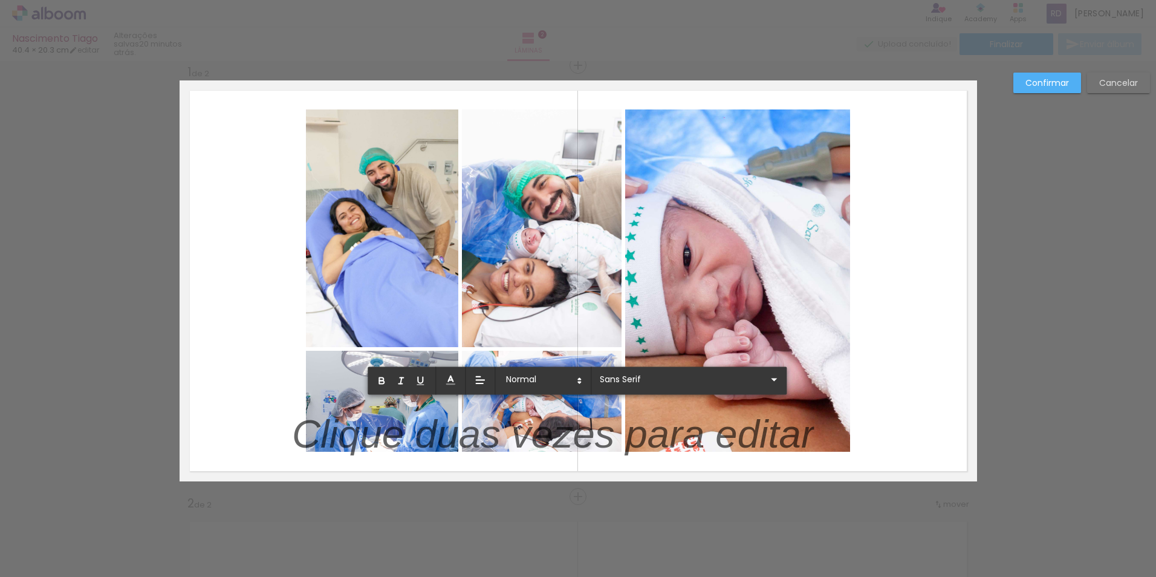
click at [282, 443] on quentale-layouter at bounding box center [578, 280] width 797 height 401
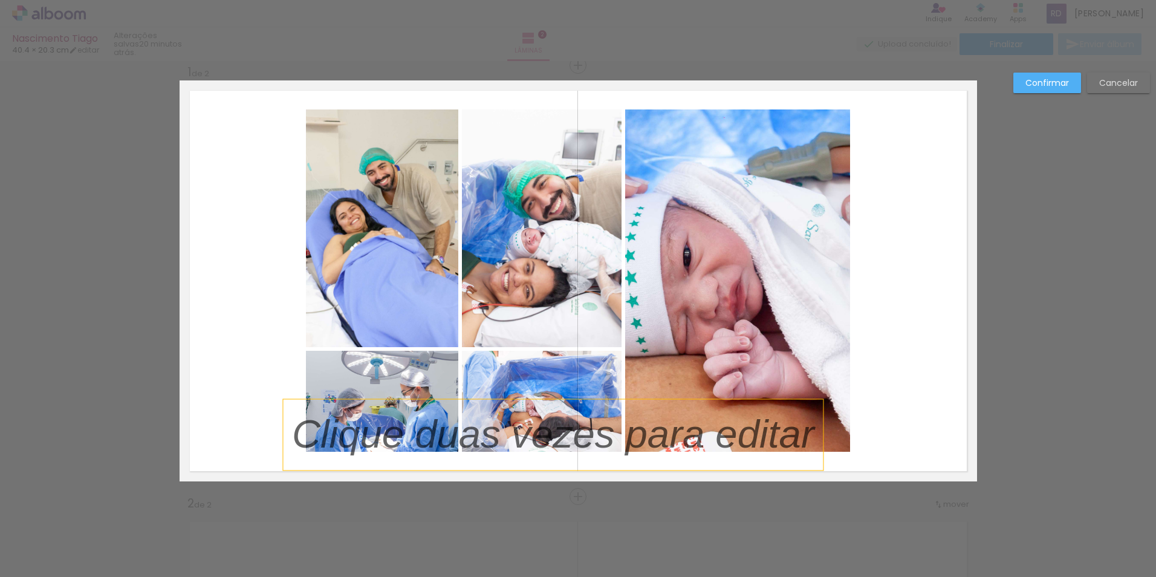
drag, startPoint x: 282, startPoint y: 443, endPoint x: 279, endPoint y: 449, distance: 6.2
click at [283, 449] on div at bounding box center [553, 434] width 540 height 71
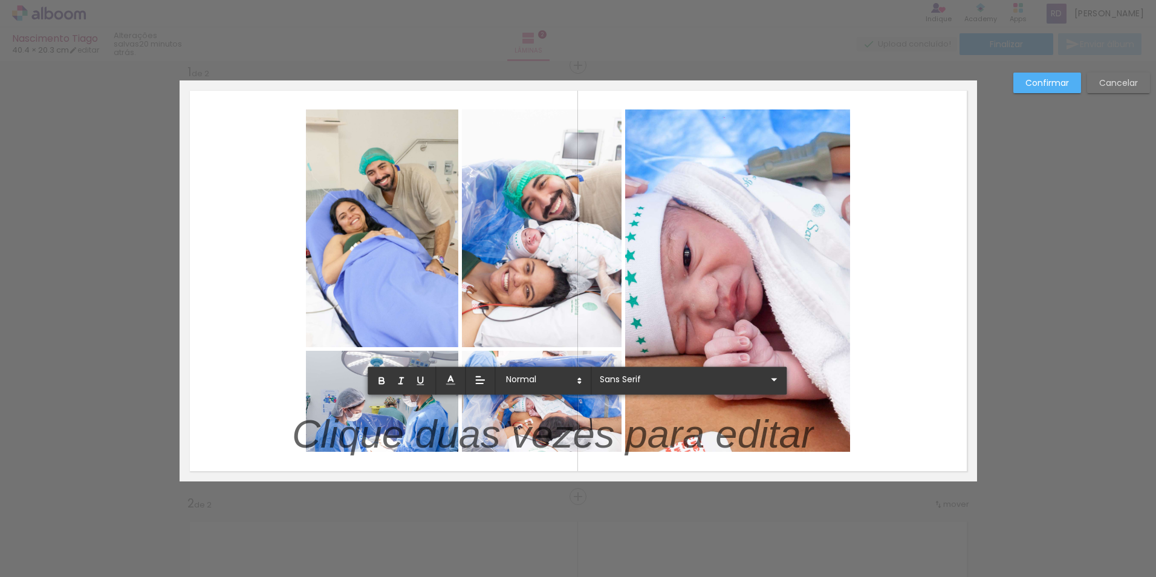
click at [259, 426] on quentale-layouter at bounding box center [578, 280] width 797 height 401
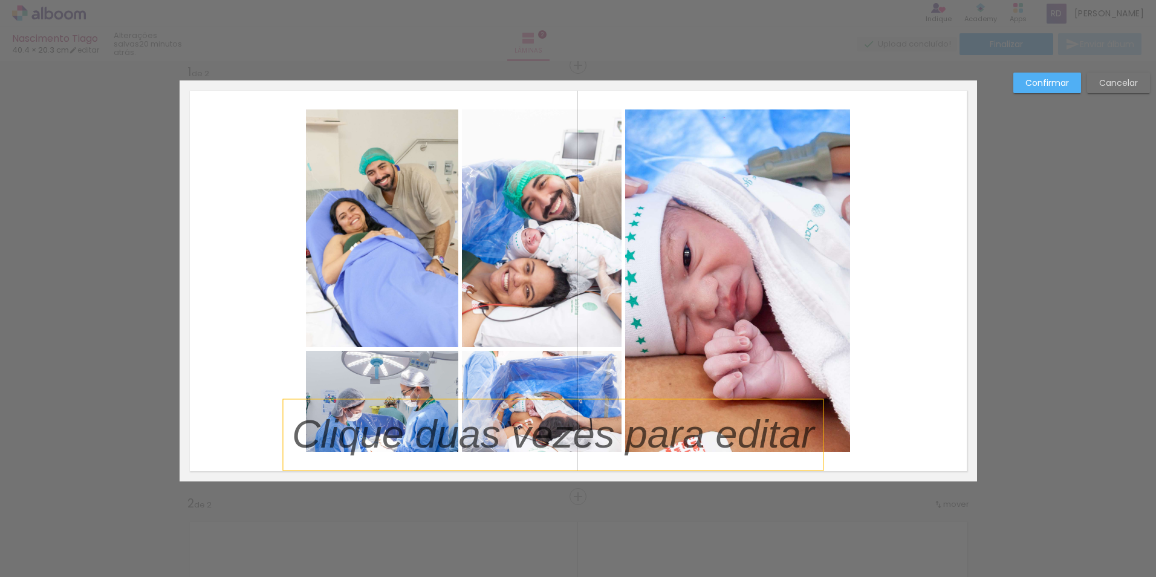
click at [283, 433] on div at bounding box center [553, 434] width 540 height 71
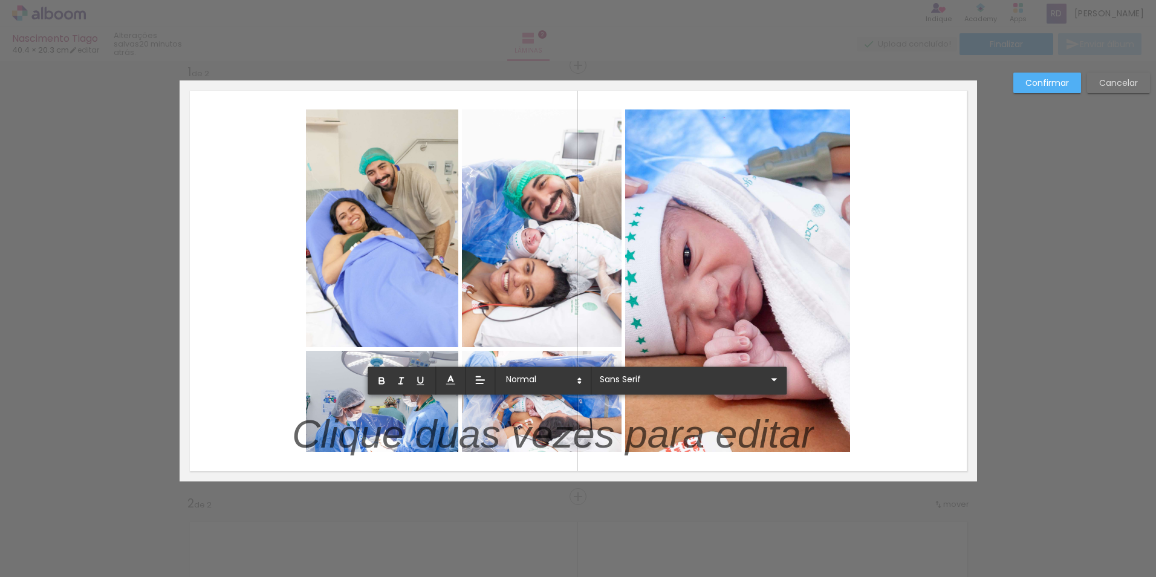
click at [271, 436] on quentale-layouter at bounding box center [578, 280] width 797 height 401
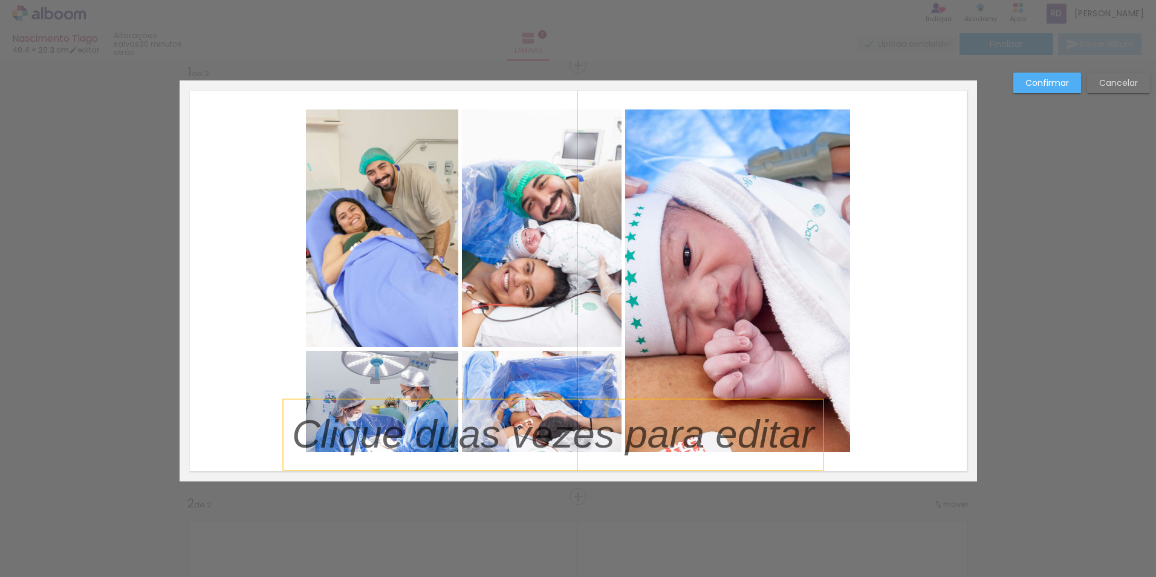
click at [294, 436] on p at bounding box center [562, 434] width 540 height 56
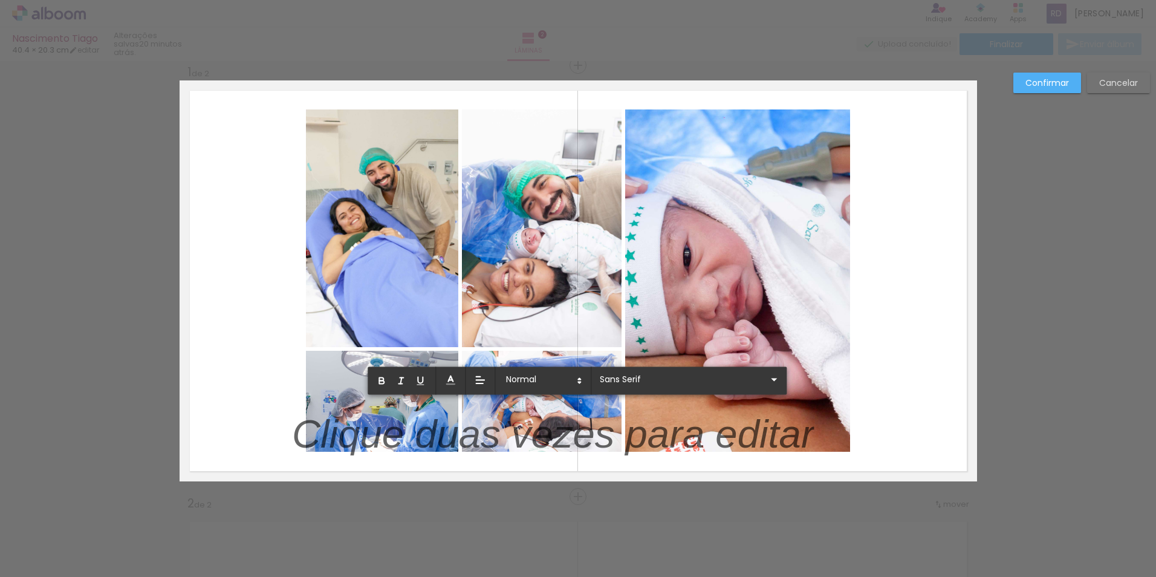
click at [956, 378] on quentale-layouter at bounding box center [578, 280] width 797 height 401
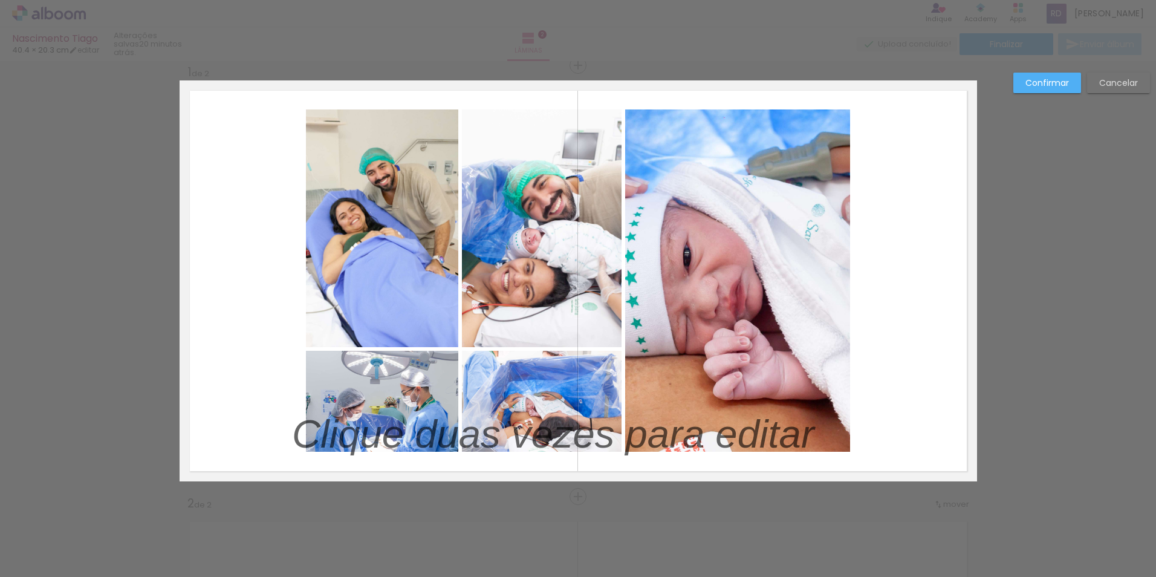
click at [0, 0] on slot "Confirmar" at bounding box center [0, 0] width 0 height 0
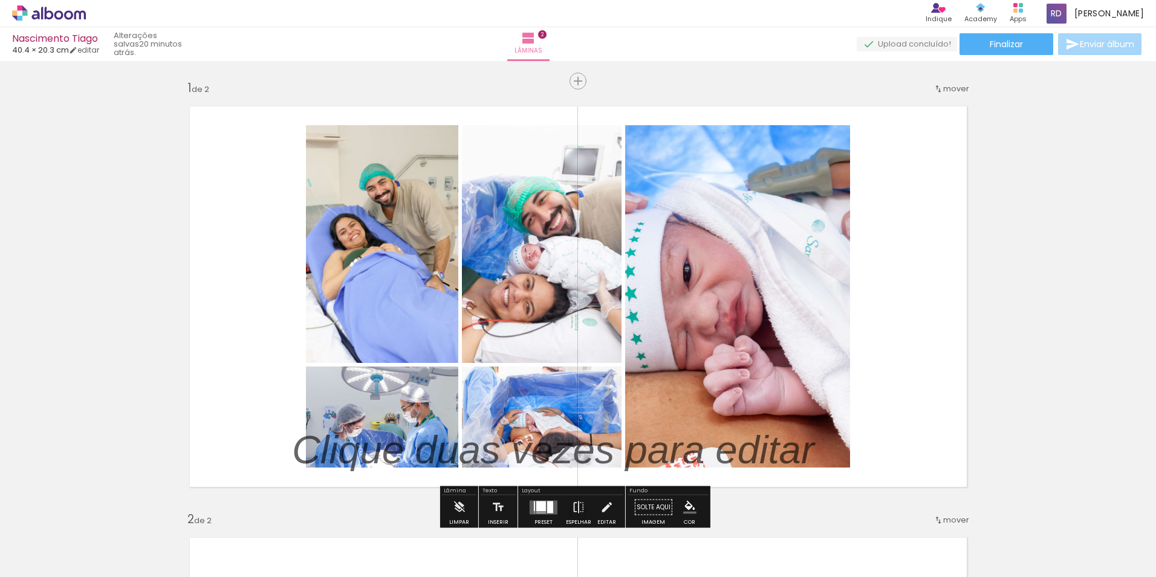
scroll to position [60, 0]
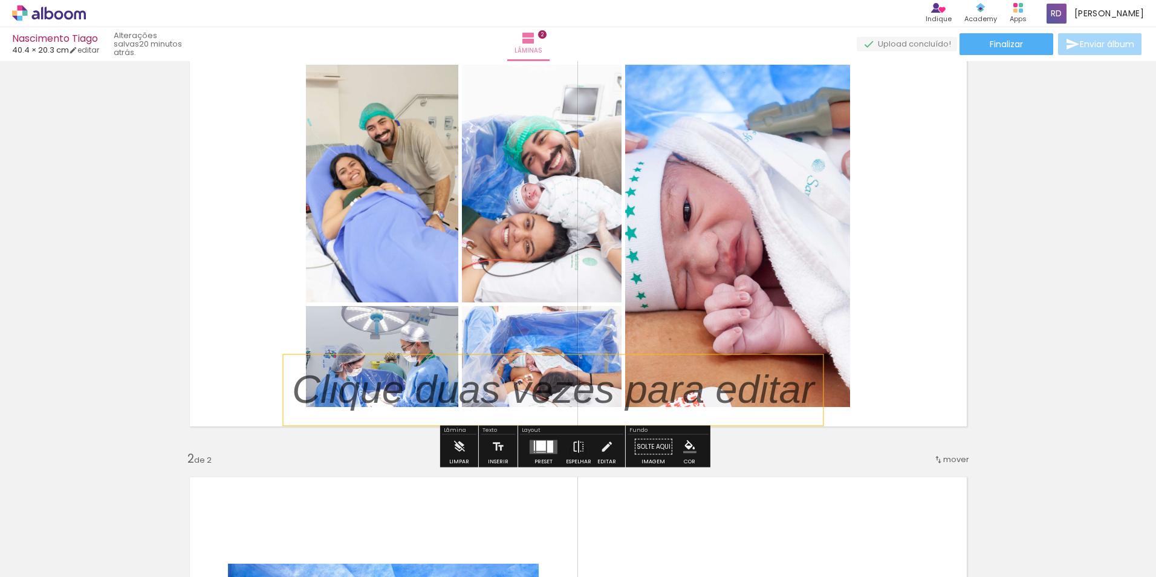
click at [692, 394] on p at bounding box center [562, 390] width 540 height 56
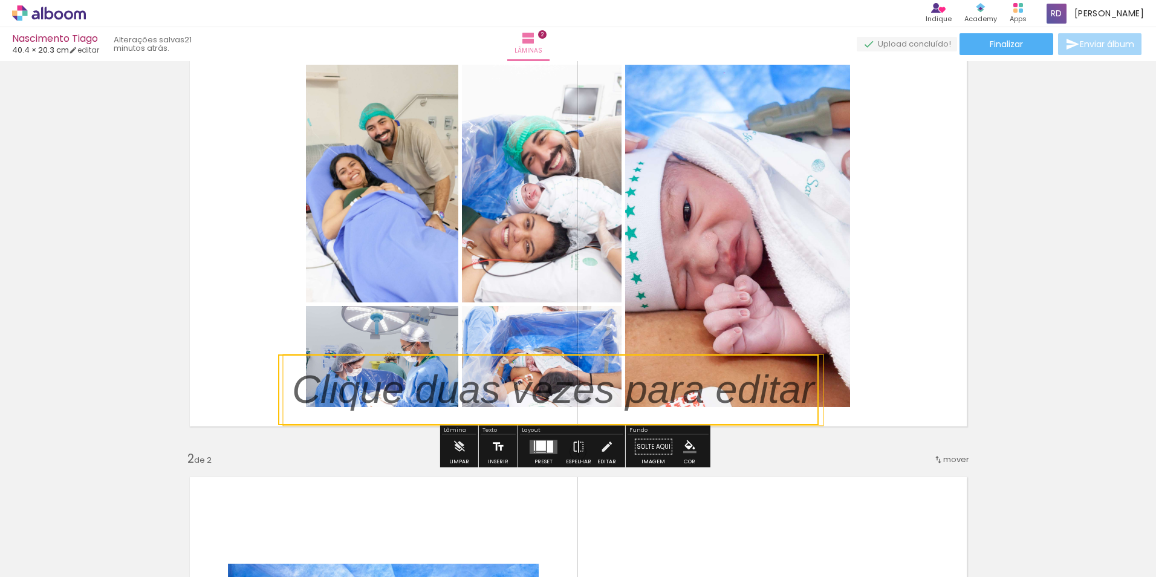
click at [494, 439] on iron-icon at bounding box center [498, 447] width 13 height 24
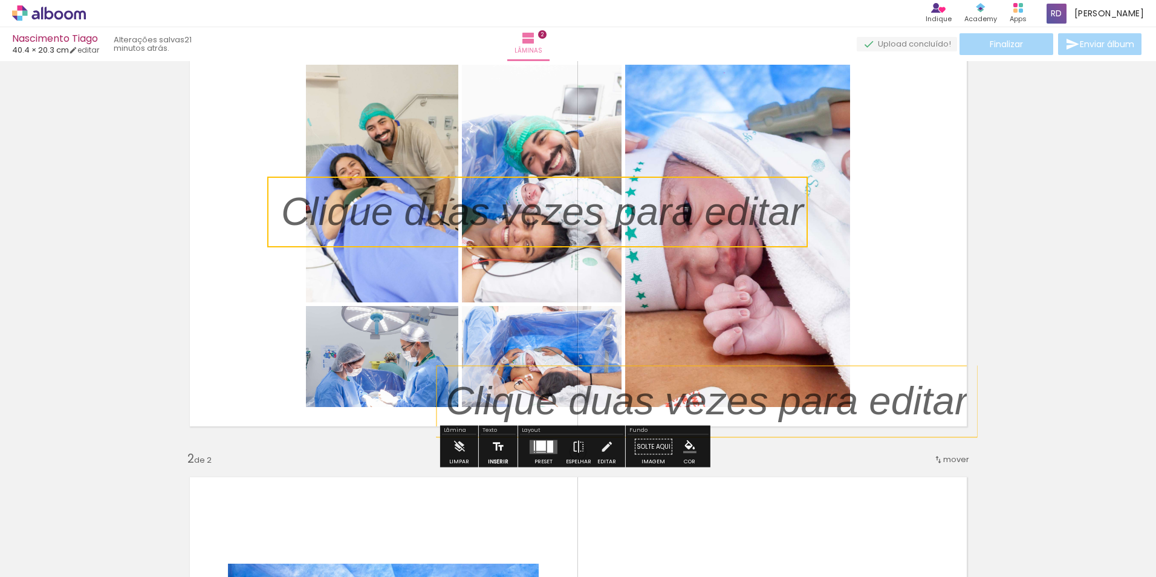
drag, startPoint x: 494, startPoint y: 439, endPoint x: 490, endPoint y: 453, distance: 15.0
click at [492, 453] on iron-icon at bounding box center [498, 447] width 13 height 24
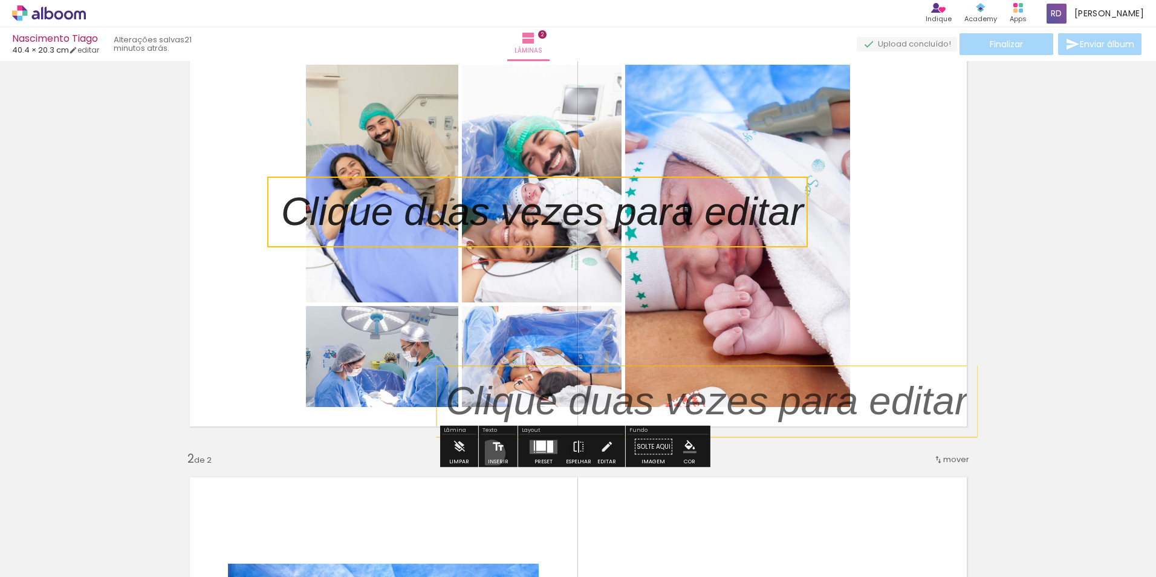
click at [492, 453] on iron-icon at bounding box center [498, 447] width 13 height 24
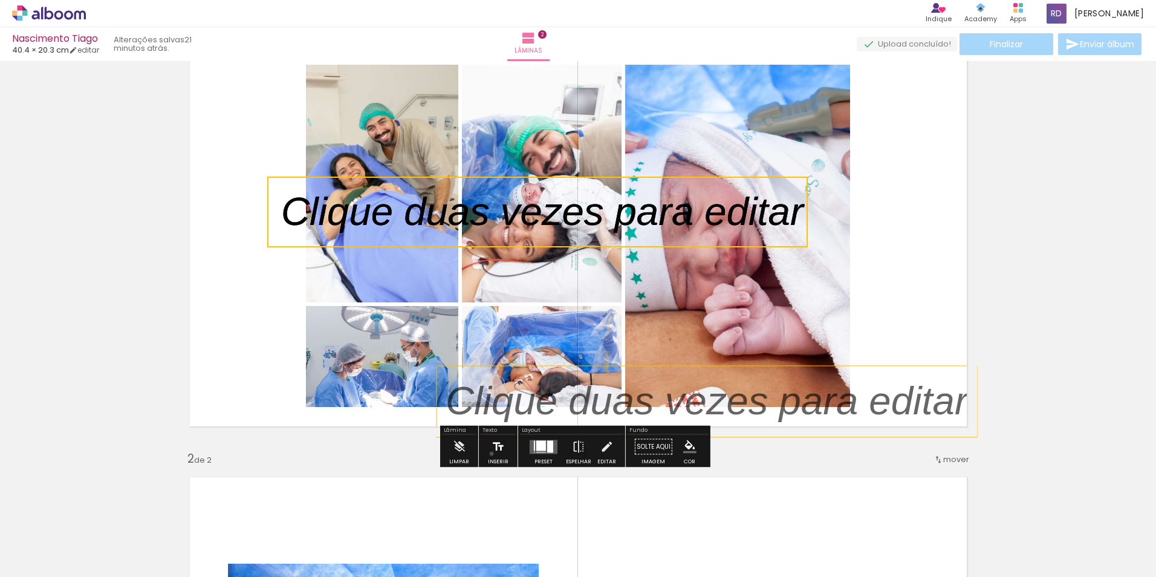
click at [492, 453] on iron-icon at bounding box center [498, 447] width 13 height 24
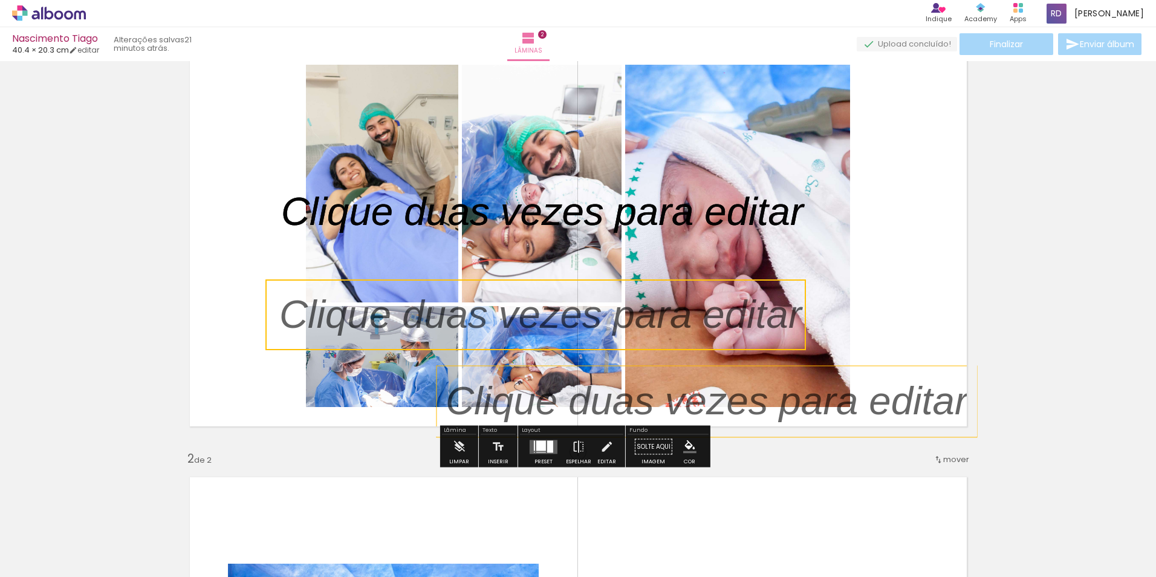
drag, startPoint x: 510, startPoint y: 216, endPoint x: 508, endPoint y: 319, distance: 102.8
click at [508, 319] on quentale-selection at bounding box center [535, 314] width 540 height 71
drag, startPoint x: 524, startPoint y: 229, endPoint x: 524, endPoint y: 255, distance: 26.6
click at [524, 255] on album-spread "1 de 2" at bounding box center [578, 236] width 797 height 401
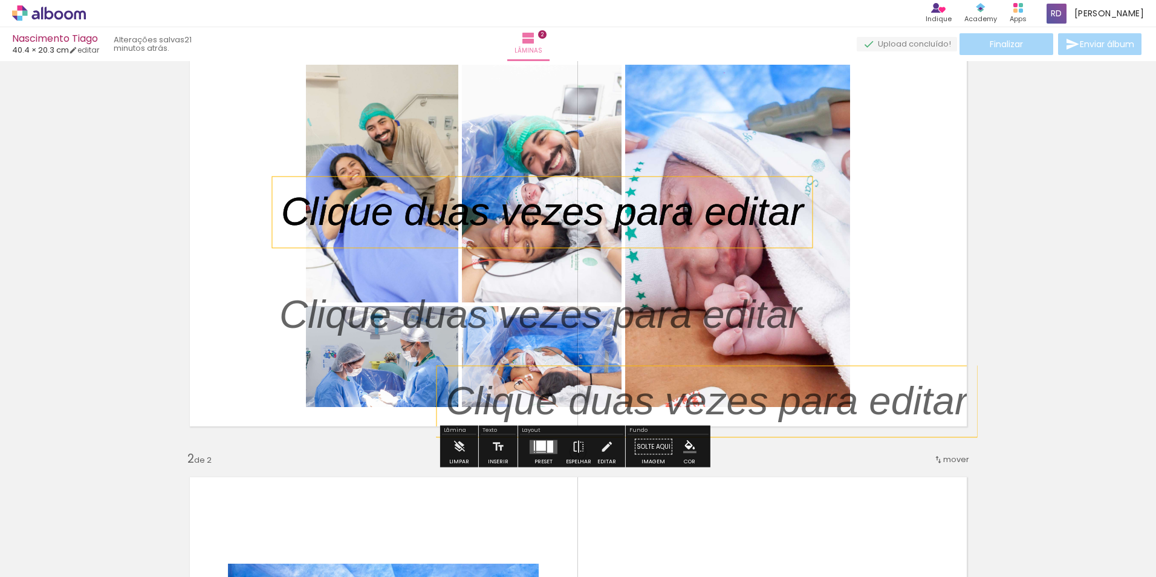
click at [528, 222] on p at bounding box center [551, 212] width 540 height 56
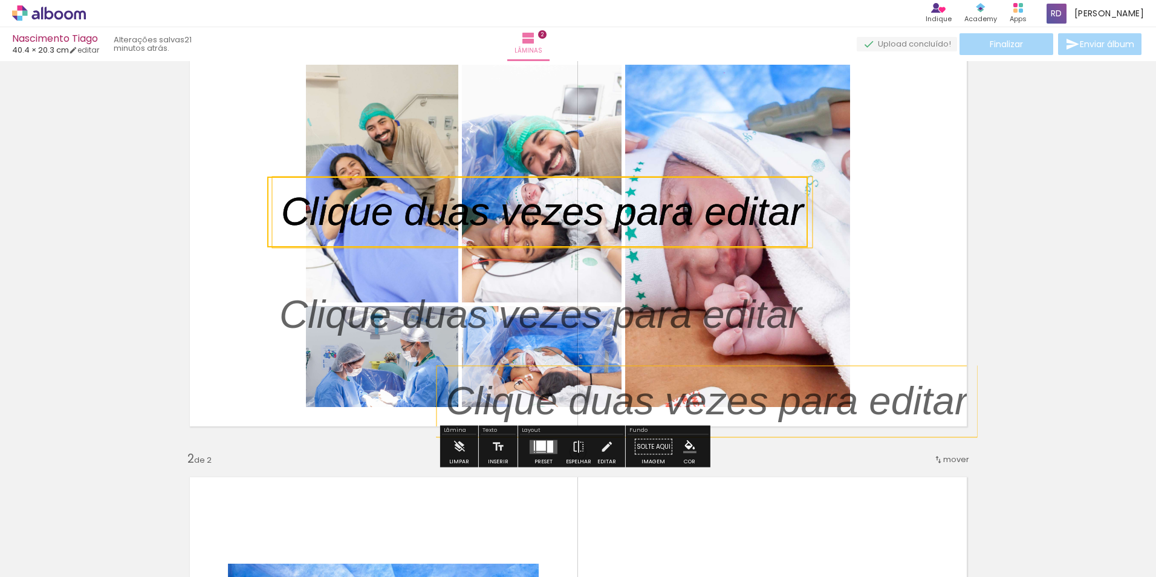
drag, startPoint x: 528, startPoint y: 222, endPoint x: 489, endPoint y: 174, distance: 62.4
click at [489, 174] on quentale-layouter at bounding box center [578, 236] width 797 height 401
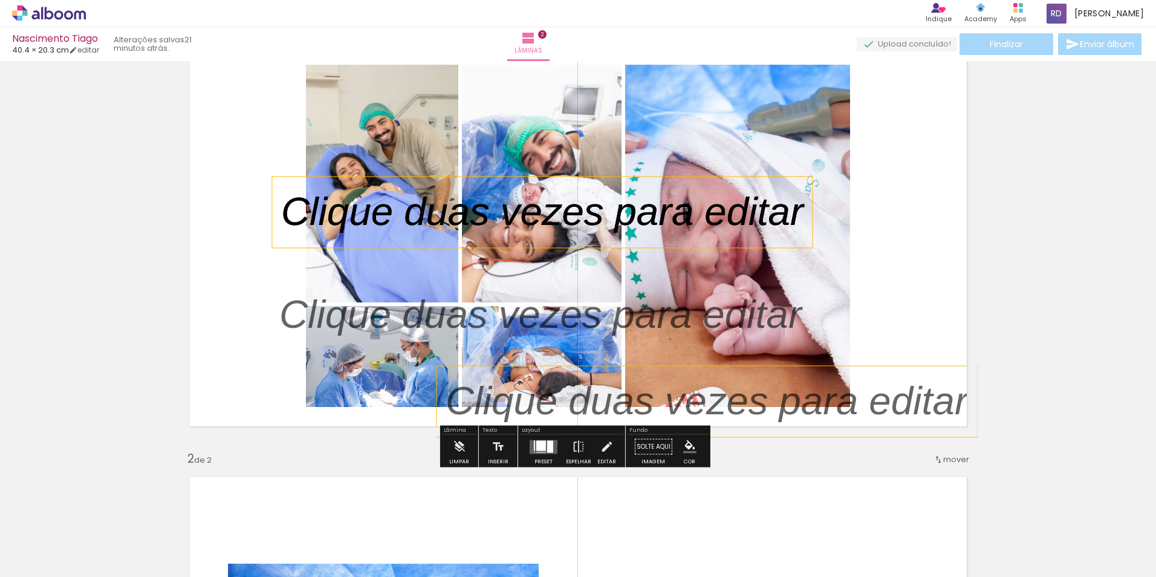
click at [492, 214] on p at bounding box center [551, 212] width 540 height 56
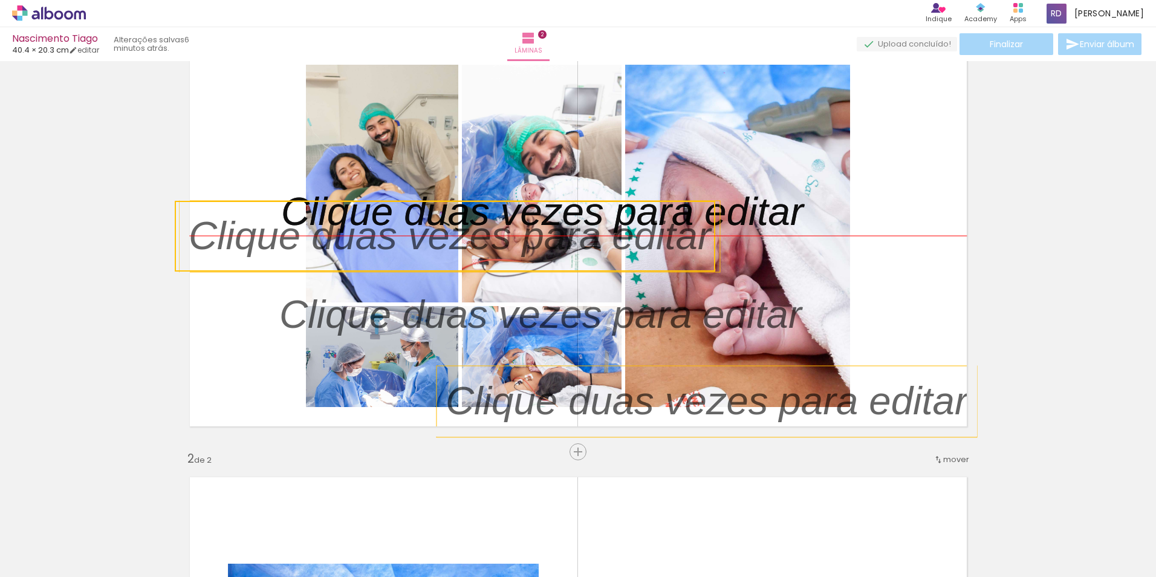
drag, startPoint x: 713, startPoint y: 224, endPoint x: 145, endPoint y: 169, distance: 570.4
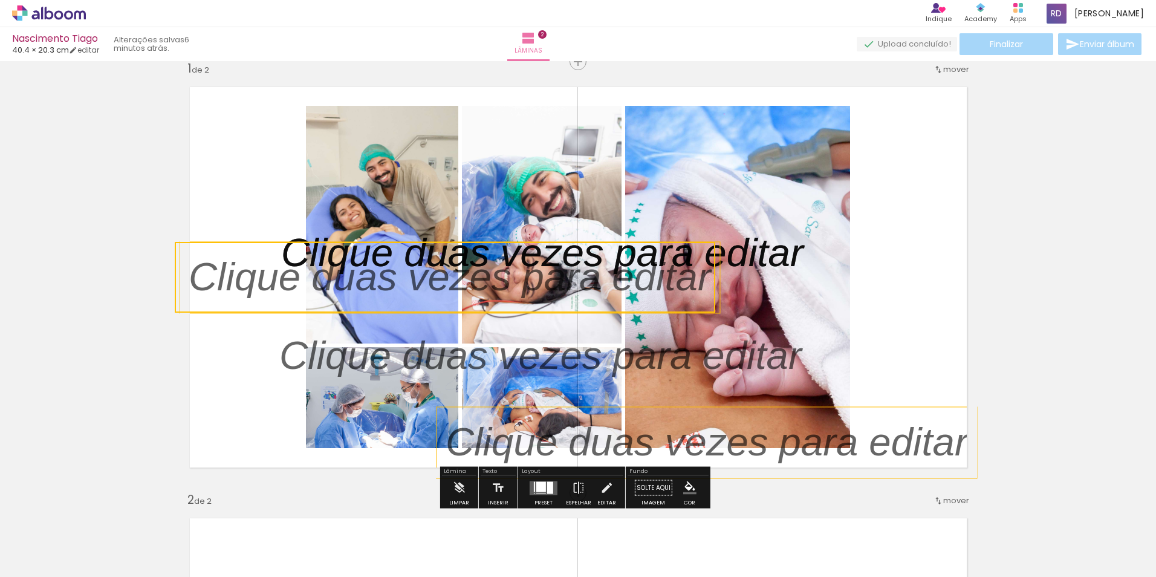
scroll to position [0, 0]
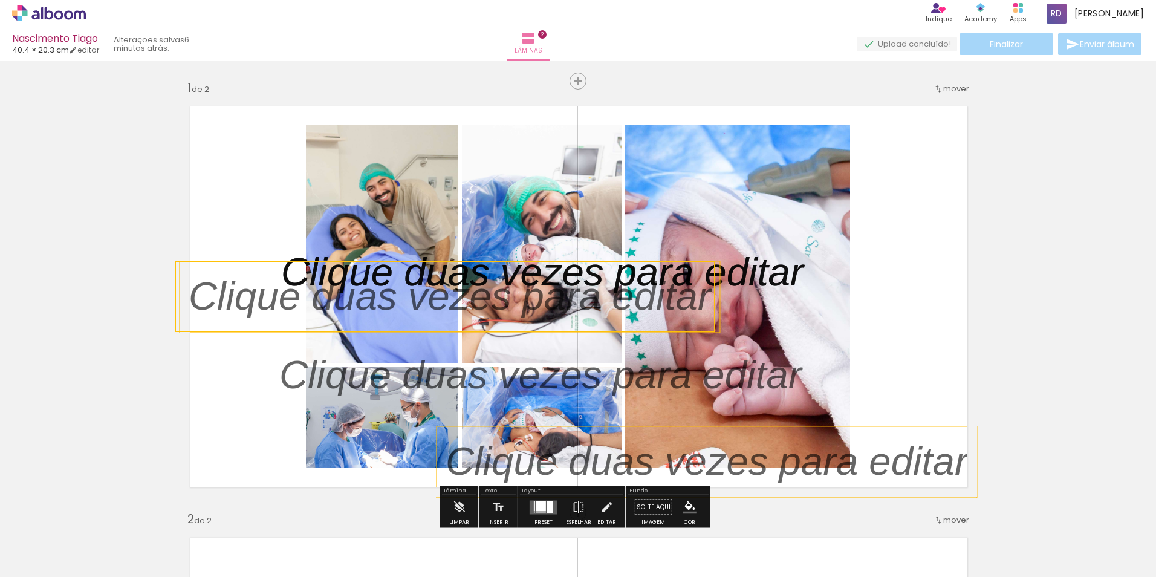
click at [933, 93] on iron-icon at bounding box center [938, 89] width 10 height 10
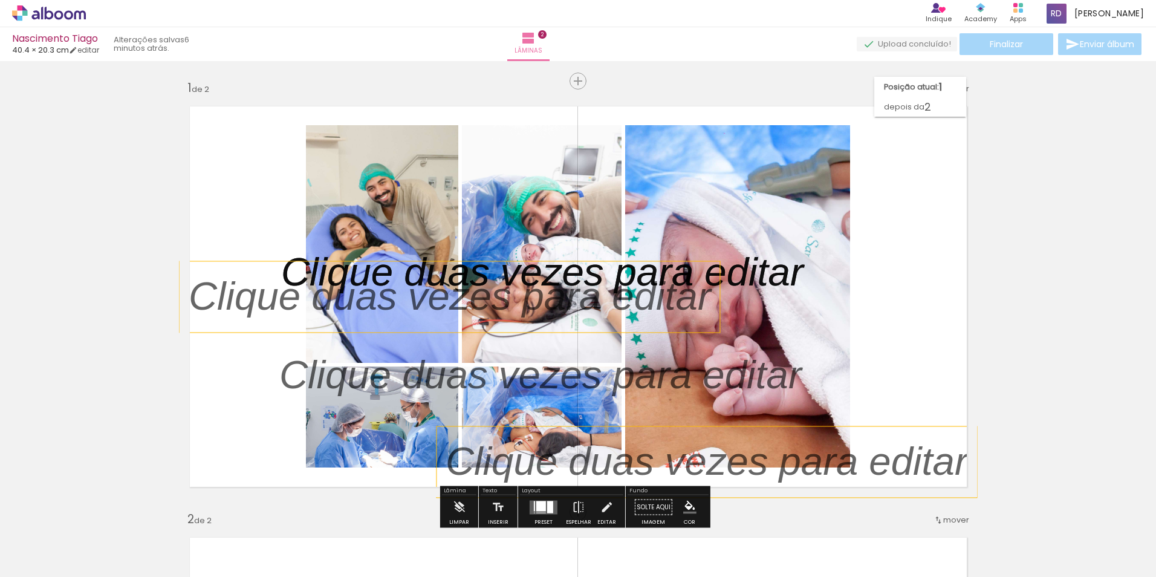
click at [506, 273] on p at bounding box center [459, 296] width 540 height 56
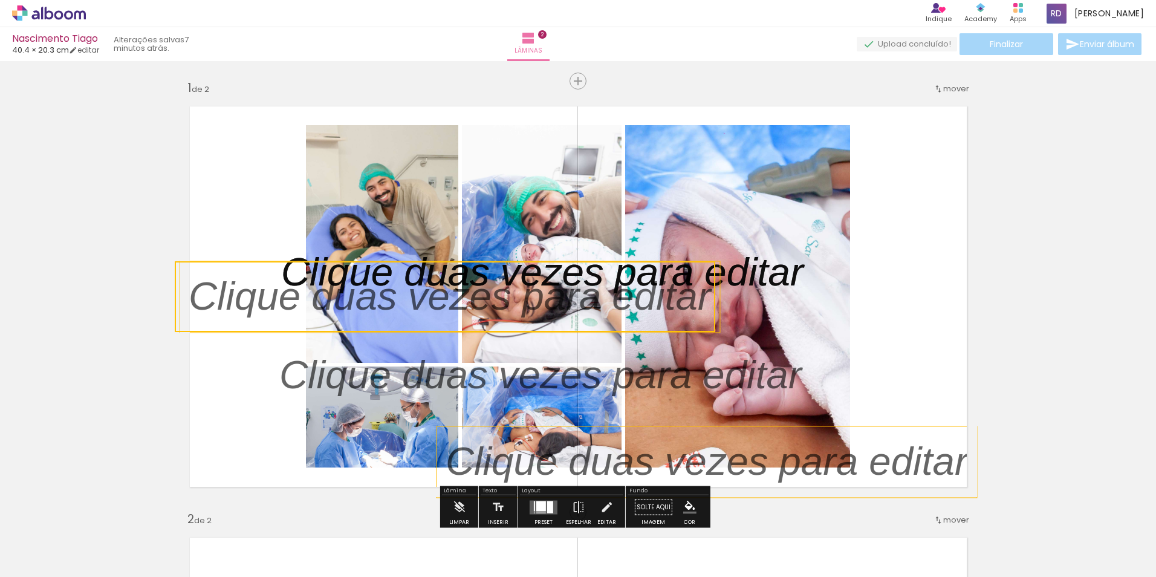
scroll to position [121, 0]
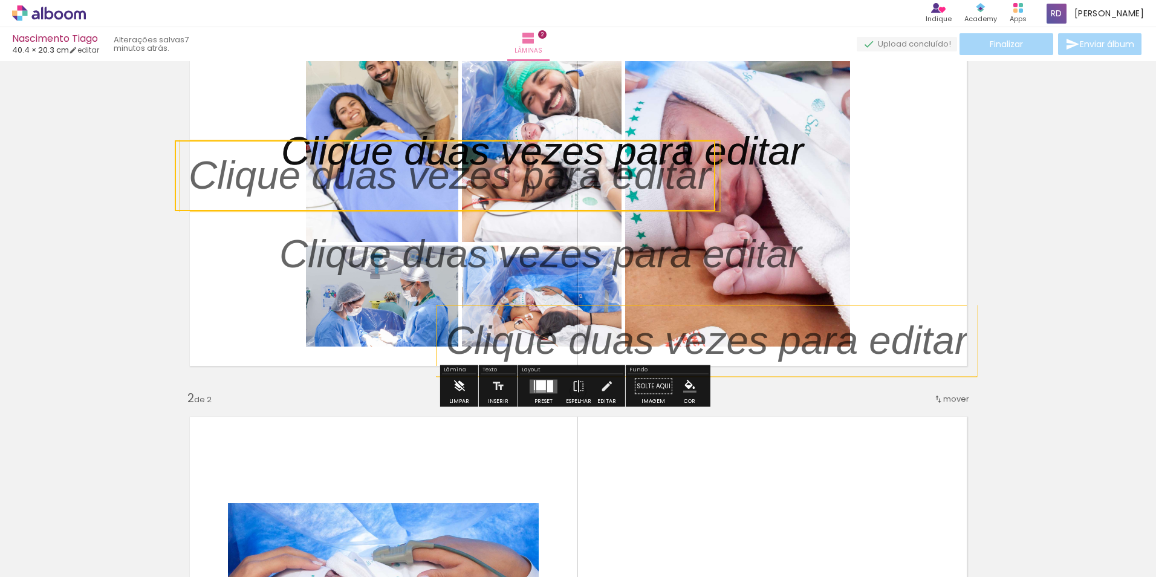
click at [458, 392] on iron-icon at bounding box center [458, 386] width 13 height 24
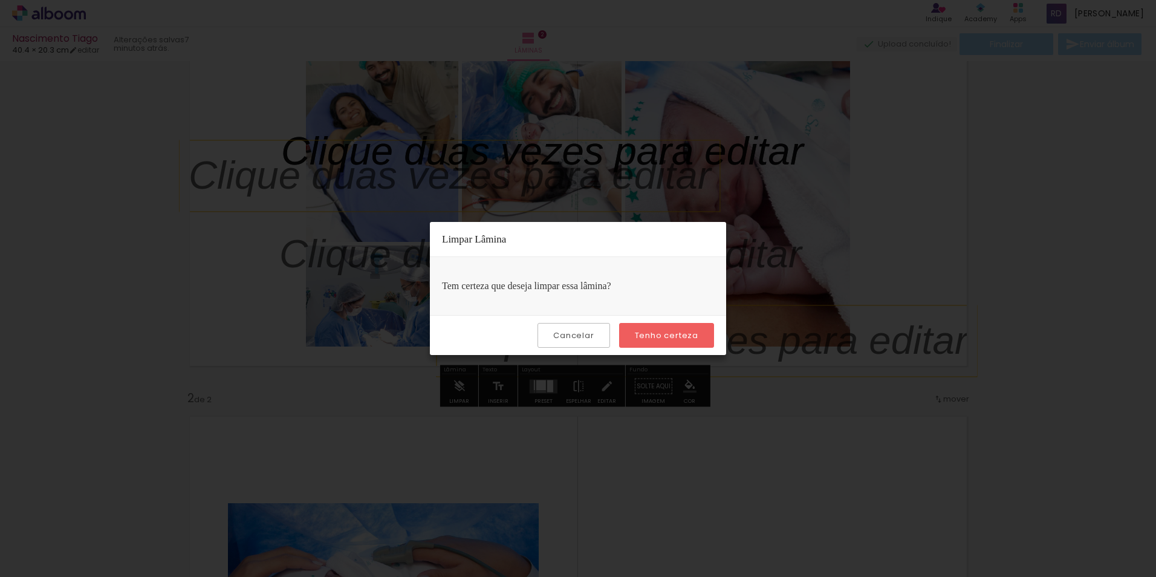
click at [649, 326] on paper-button "Tenho certeza" at bounding box center [666, 335] width 95 height 25
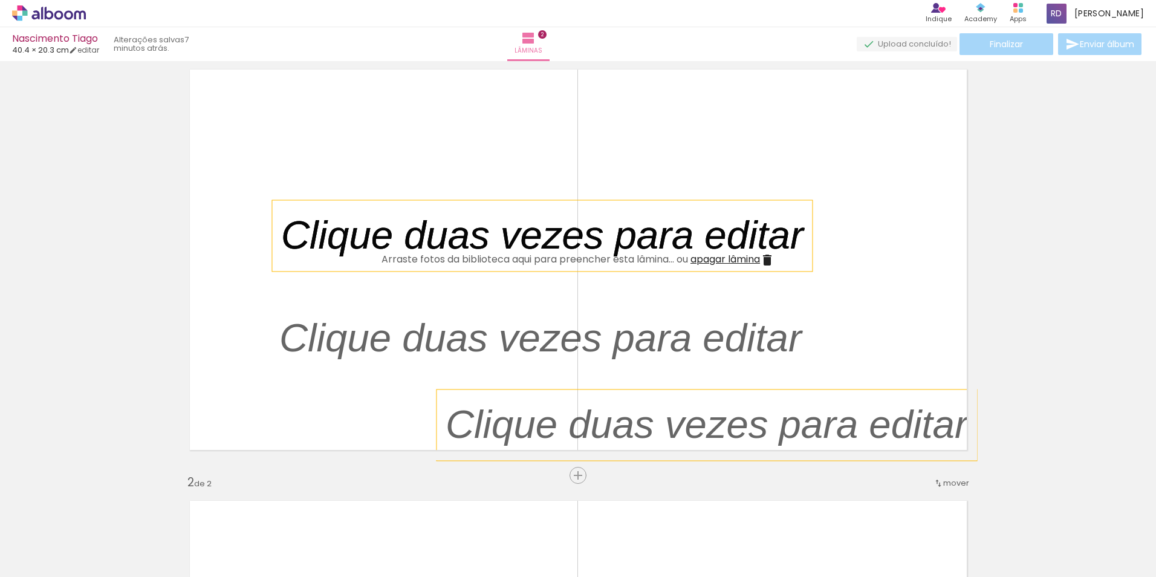
scroll to position [0, 0]
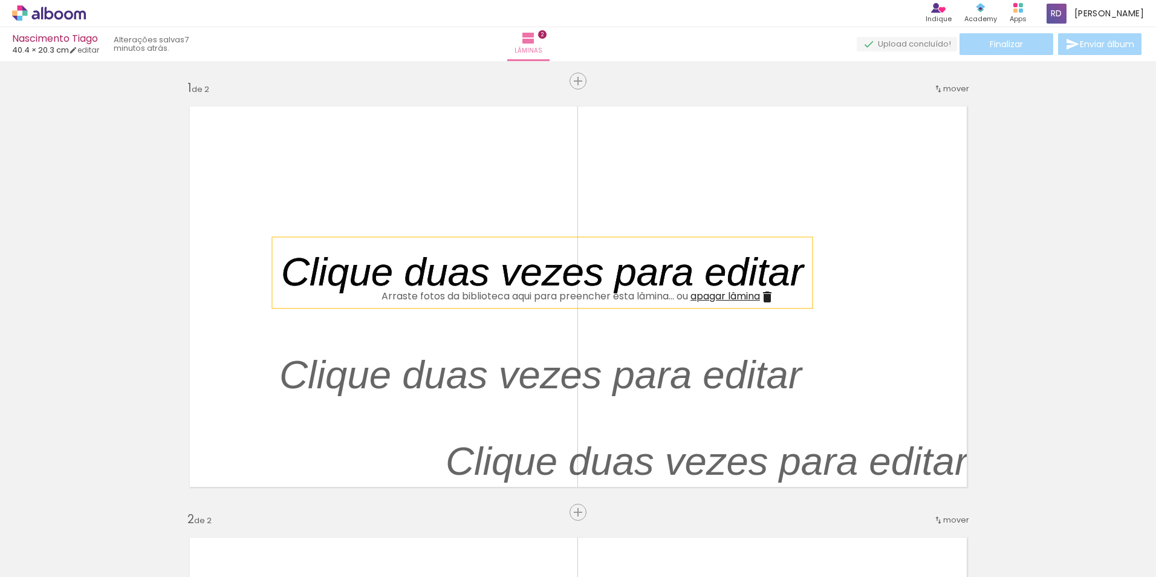
click at [767, 296] on p at bounding box center [551, 272] width 540 height 56
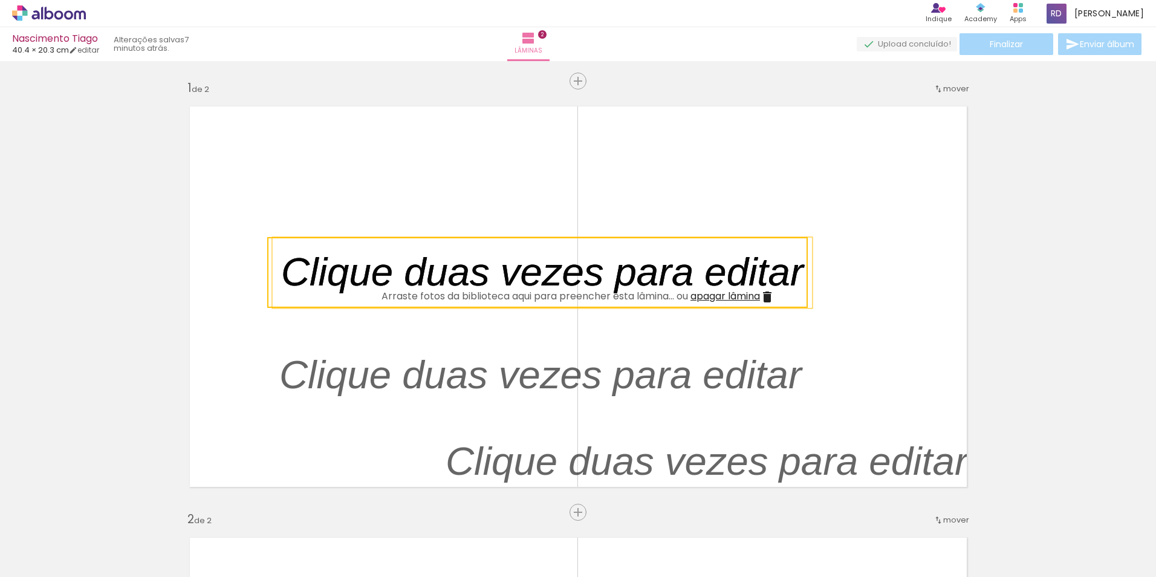
click at [767, 296] on quentale-selection at bounding box center [537, 272] width 540 height 71
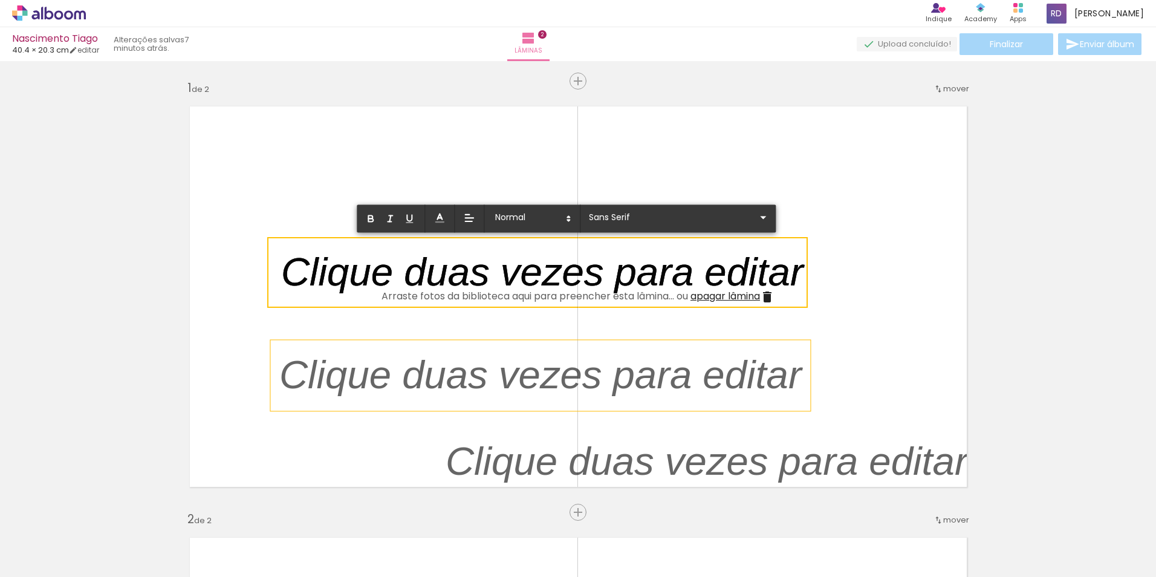
drag, startPoint x: 671, startPoint y: 258, endPoint x: 652, endPoint y: 350, distance: 94.4
click at [652, 350] on div at bounding box center [578, 296] width 797 height 401
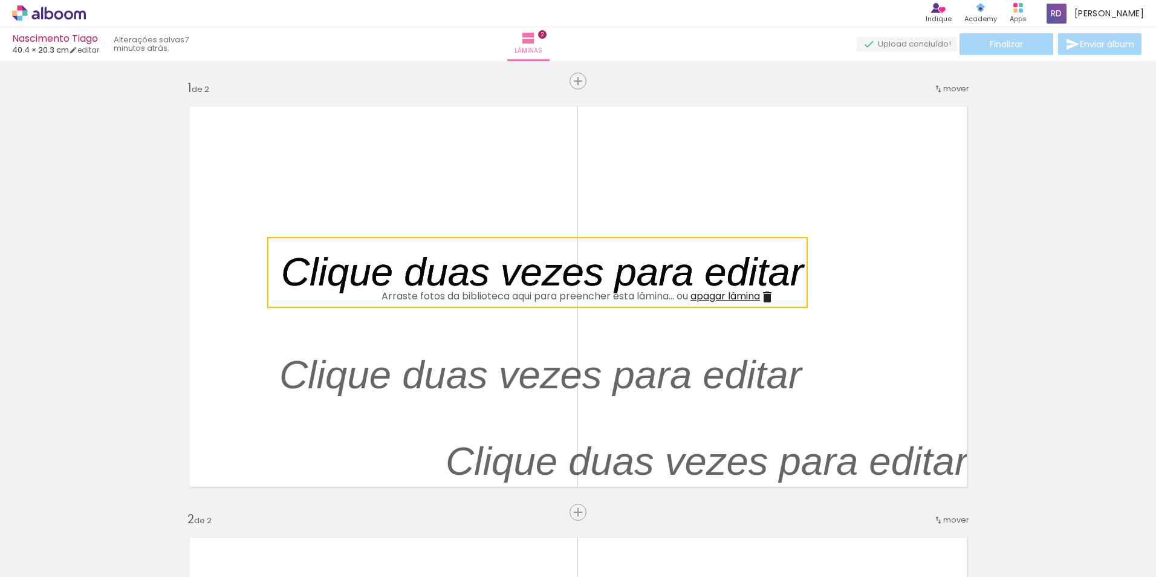
click at [851, 302] on quentale-layouter at bounding box center [578, 296] width 797 height 401
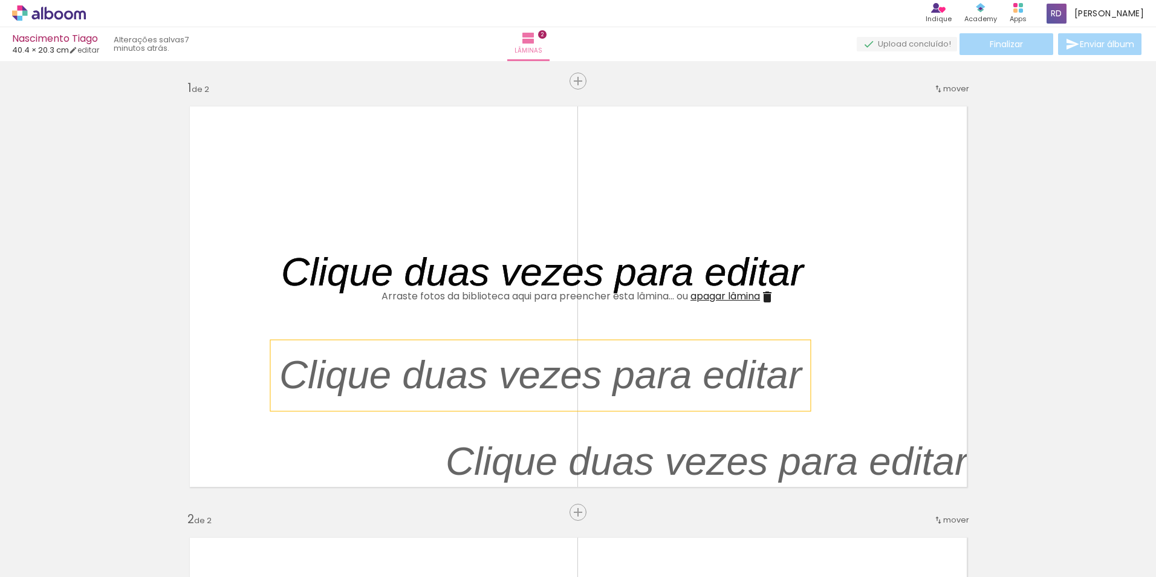
drag, startPoint x: 714, startPoint y: 271, endPoint x: 712, endPoint y: 368, distance: 96.1
click at [712, 368] on div at bounding box center [578, 296] width 797 height 401
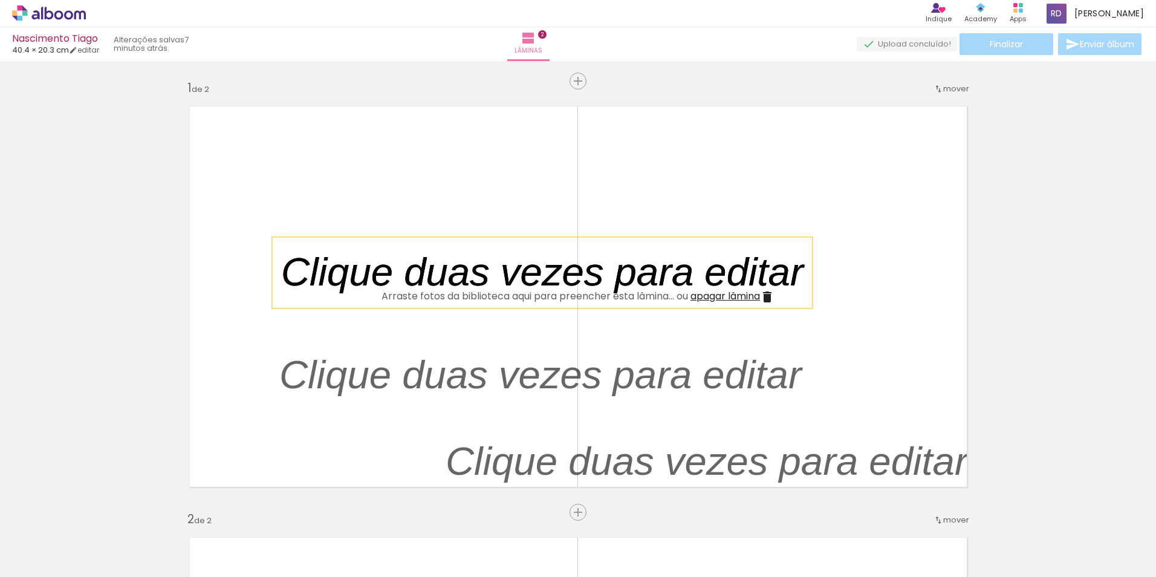
click at [646, 285] on p at bounding box center [551, 272] width 540 height 56
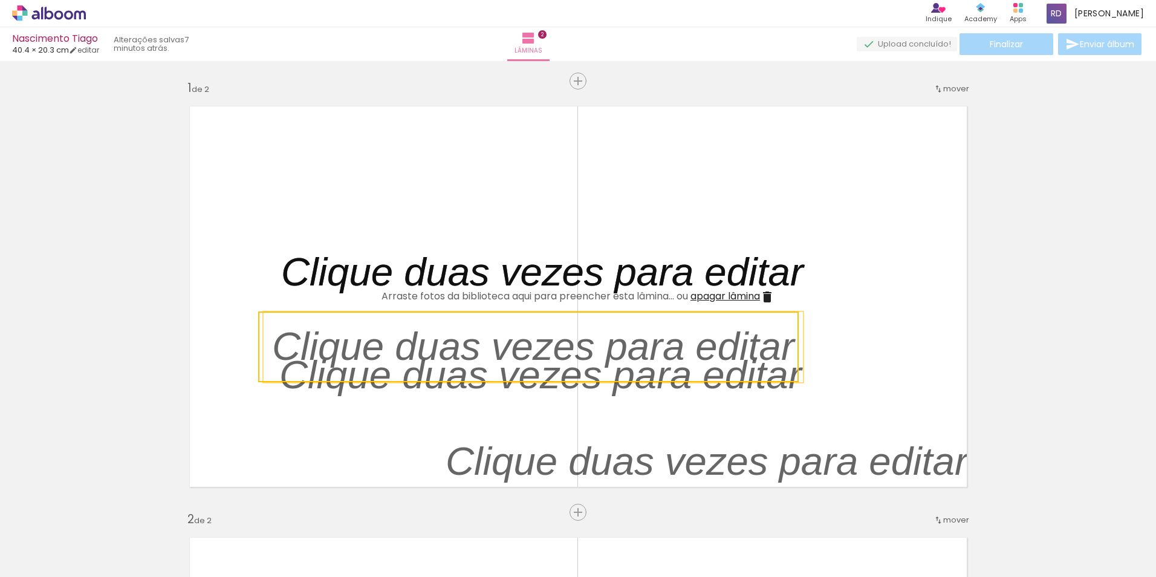
drag, startPoint x: 631, startPoint y: 297, endPoint x: 622, endPoint y: 372, distance: 74.9
click at [622, 372] on quentale-selection at bounding box center [528, 346] width 540 height 71
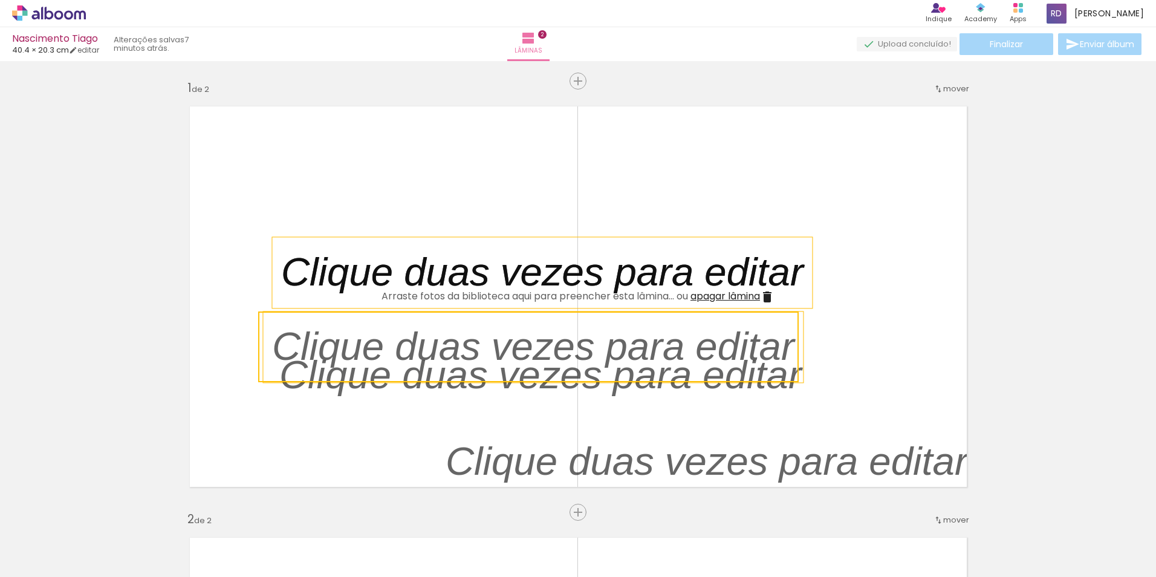
click at [632, 276] on p at bounding box center [551, 272] width 540 height 56
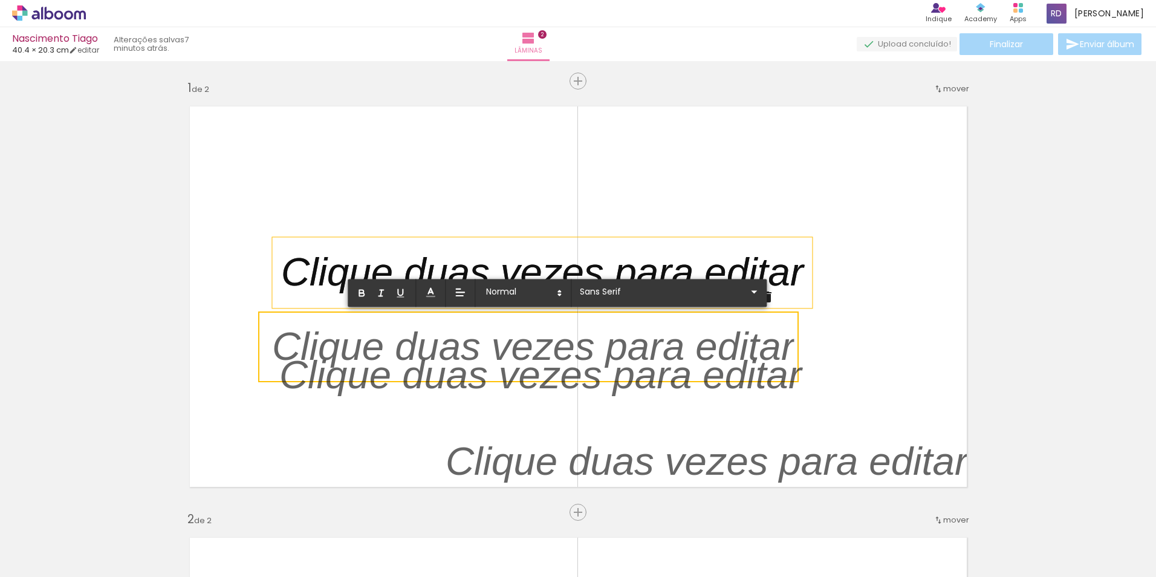
click at [632, 252] on p at bounding box center [551, 272] width 540 height 56
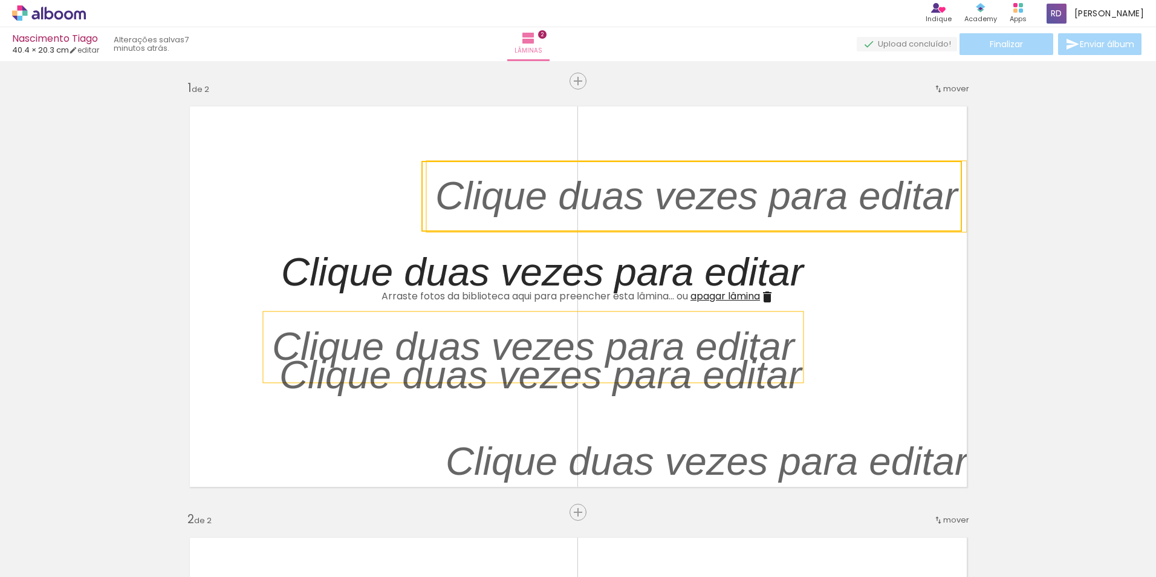
drag, startPoint x: 632, startPoint y: 238, endPoint x: 786, endPoint y: 161, distance: 172.0
click at [786, 161] on quentale-selection at bounding box center [691, 196] width 540 height 71
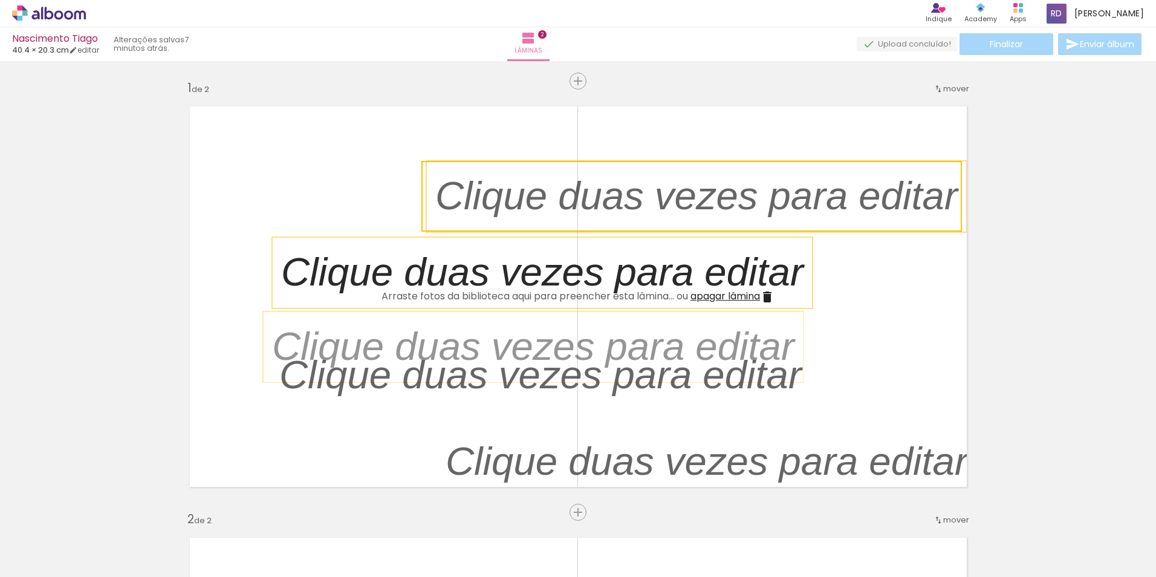
click at [681, 261] on p at bounding box center [551, 272] width 540 height 56
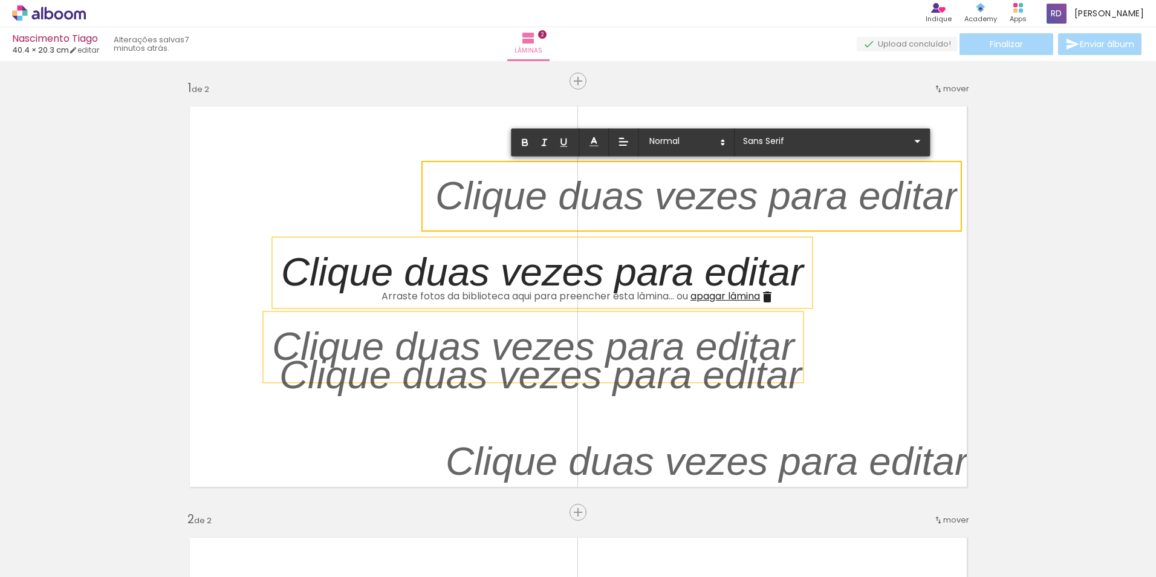
click at [676, 243] on div at bounding box center [542, 272] width 540 height 71
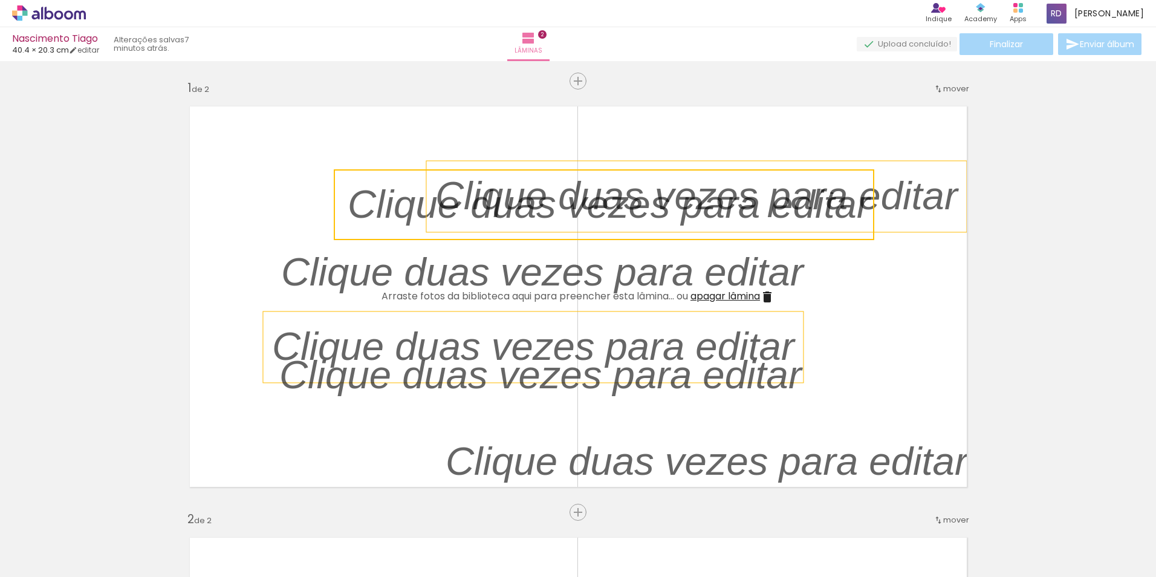
drag, startPoint x: 676, startPoint y: 239, endPoint x: 743, endPoint y: 171, distance: 94.9
click at [743, 171] on quentale-selection at bounding box center [604, 204] width 540 height 71
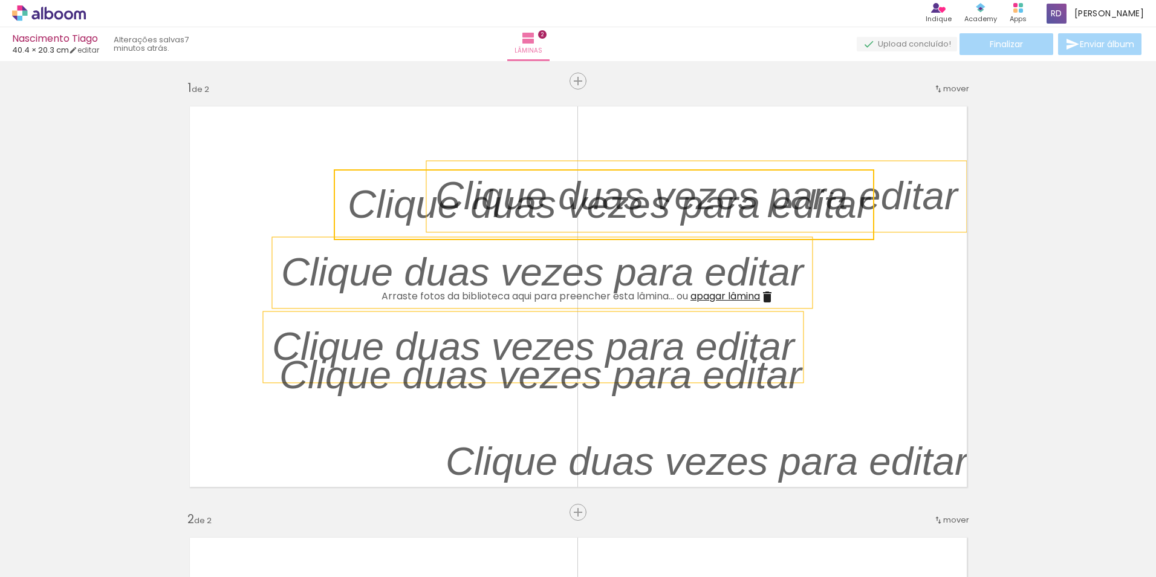
click at [674, 279] on p at bounding box center [551, 272] width 540 height 56
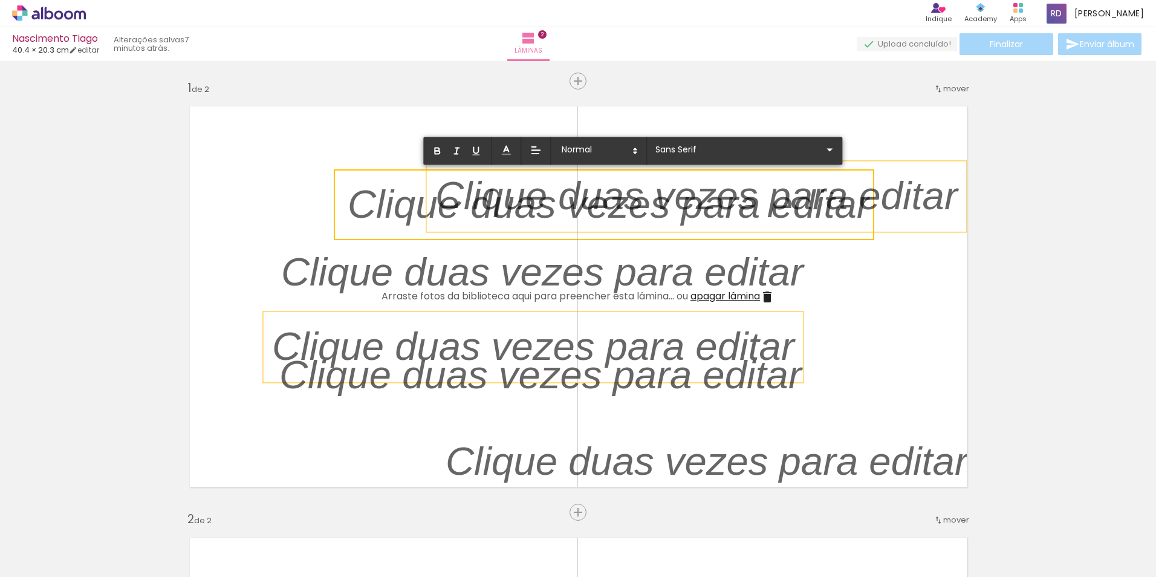
drag, startPoint x: 677, startPoint y: 241, endPoint x: 788, endPoint y: 222, distance: 112.1
click at [788, 222] on div at bounding box center [578, 296] width 797 height 401
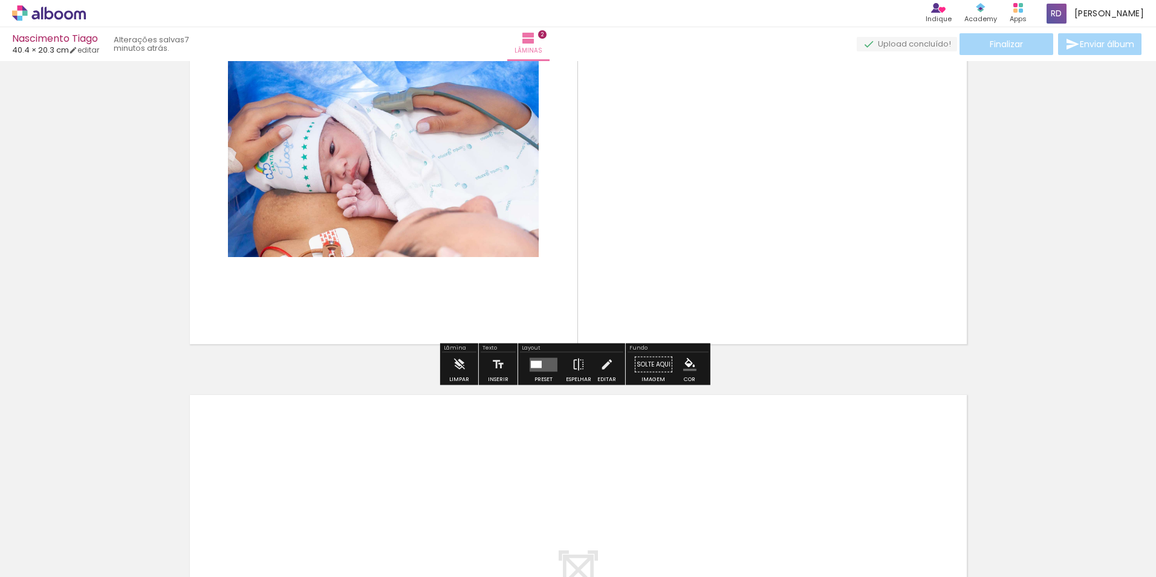
scroll to position [544, 0]
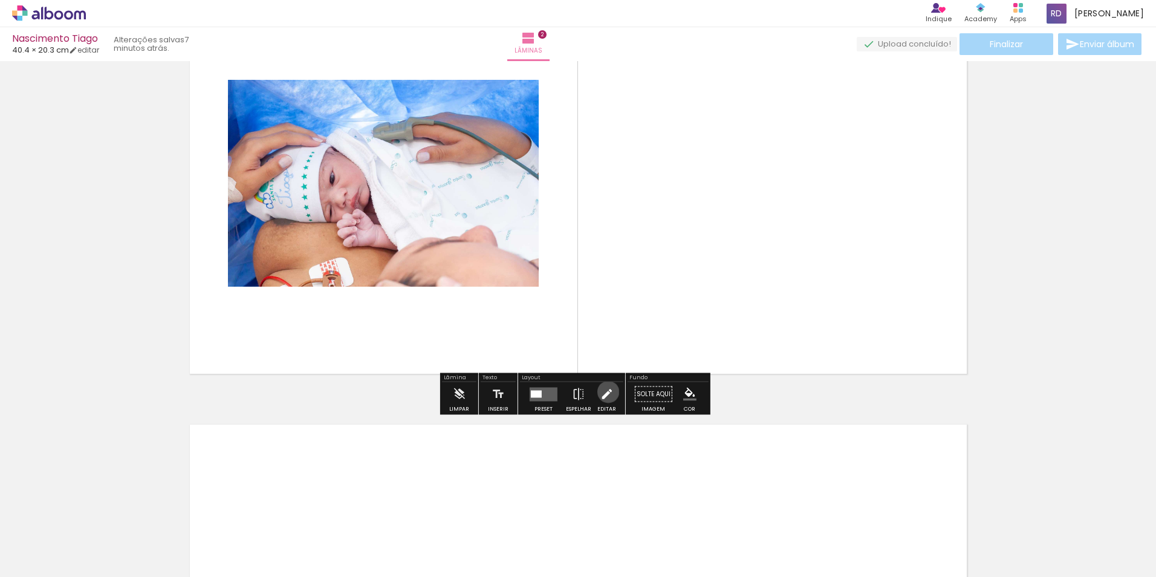
click at [605, 392] on iron-icon at bounding box center [606, 394] width 13 height 24
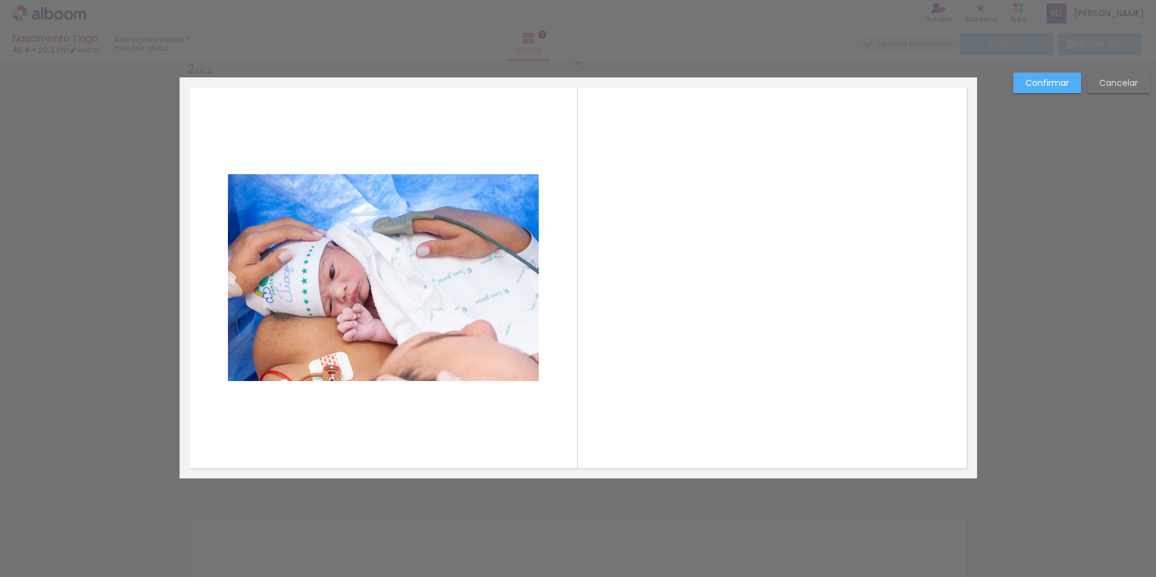
scroll to position [447, 0]
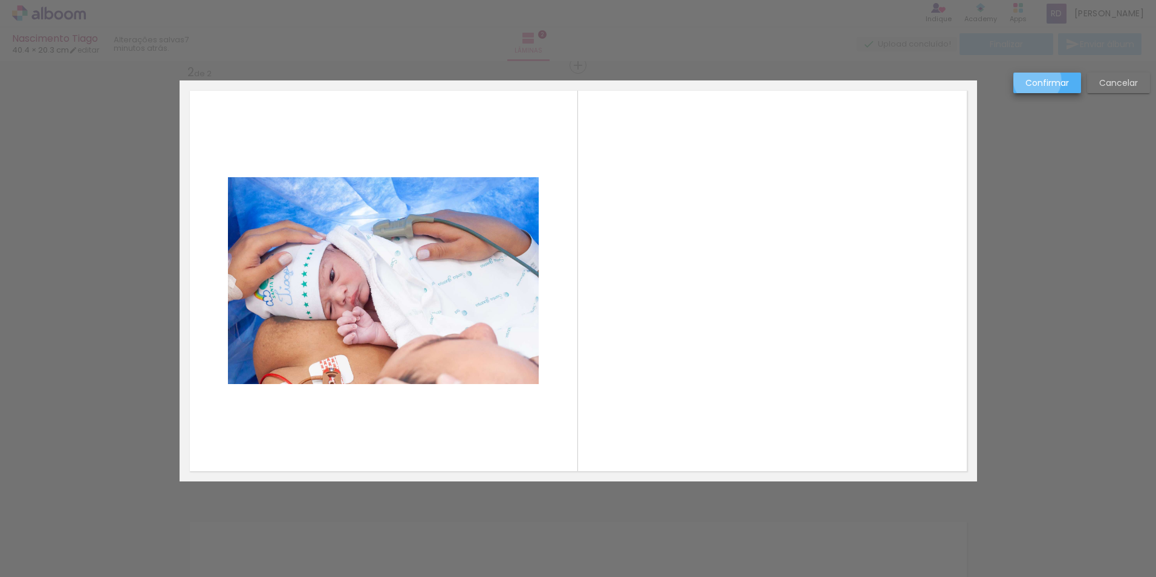
click at [0, 0] on slot "Confirmar" at bounding box center [0, 0] width 0 height 0
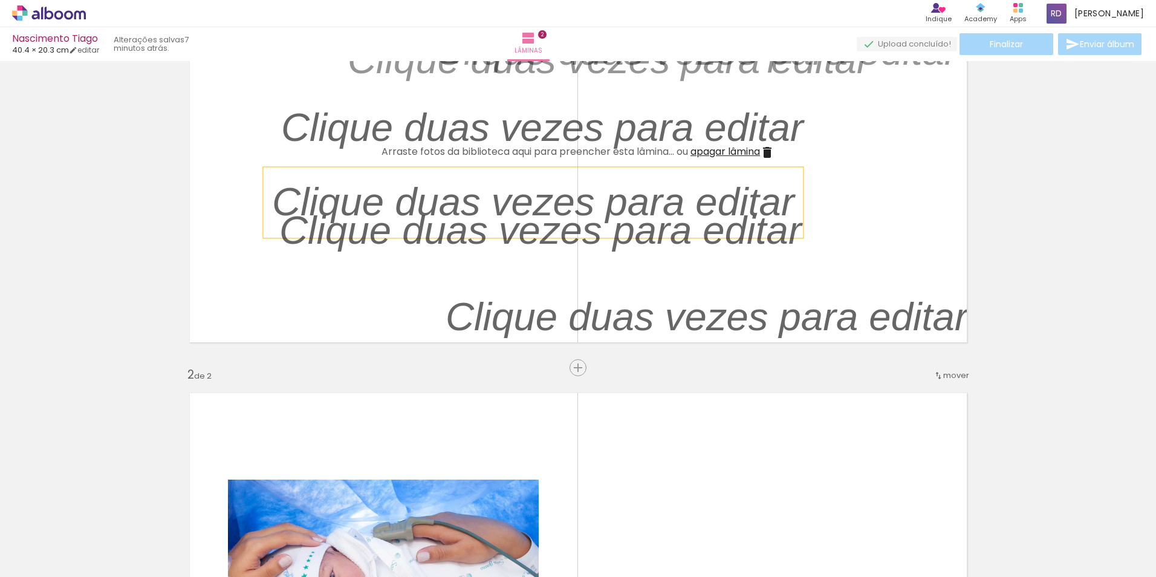
scroll to position [0, 0]
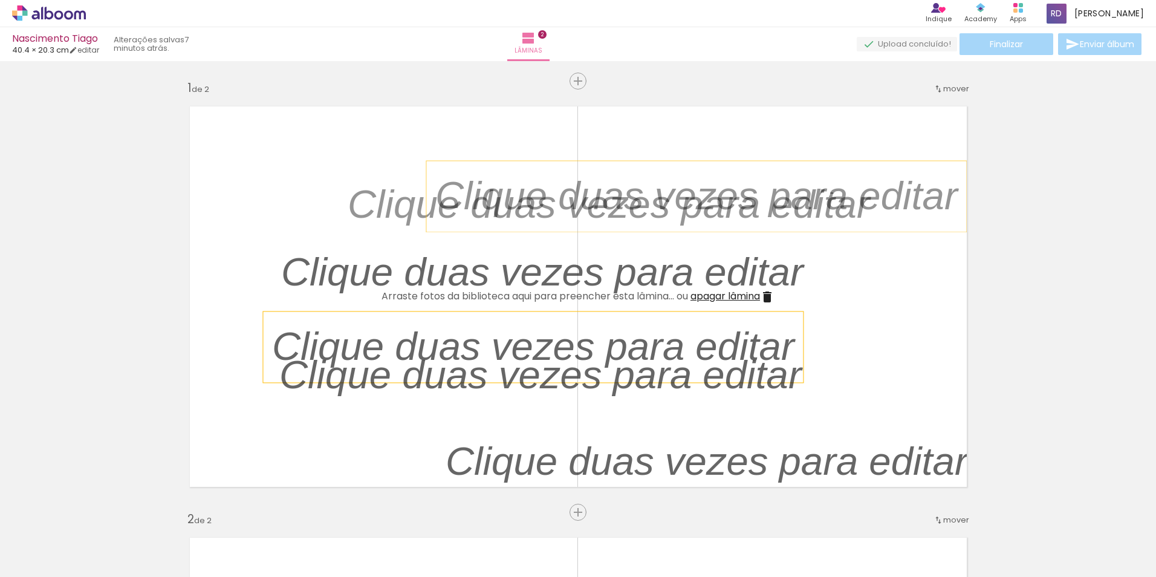
click at [719, 213] on p at bounding box center [705, 196] width 540 height 56
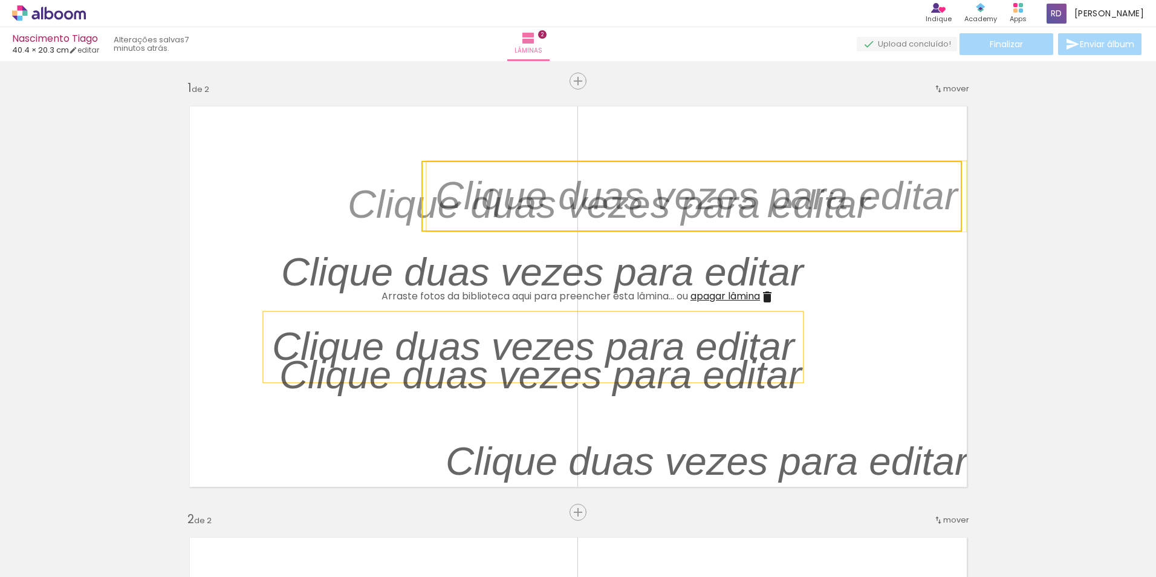
click at [712, 148] on quentale-layouter at bounding box center [578, 296] width 797 height 401
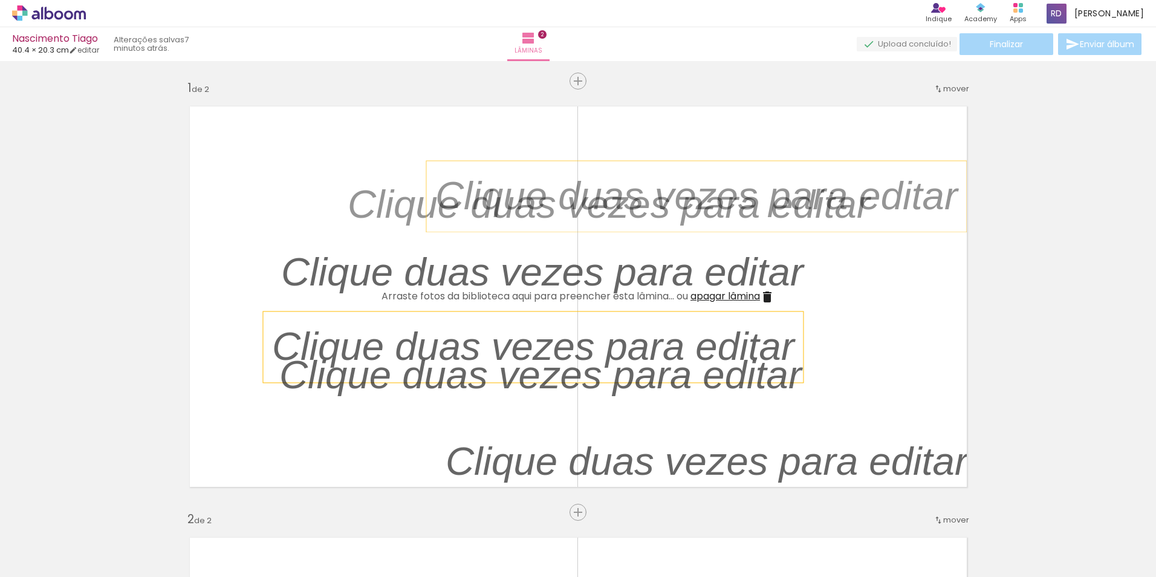
click at [581, 125] on quentale-layouter at bounding box center [578, 296] width 797 height 401
click at [583, 114] on quentale-layouter at bounding box center [578, 296] width 797 height 401
click at [949, 360] on quentale-layouter at bounding box center [578, 296] width 797 height 401
click at [920, 355] on quentale-layouter at bounding box center [578, 296] width 797 height 401
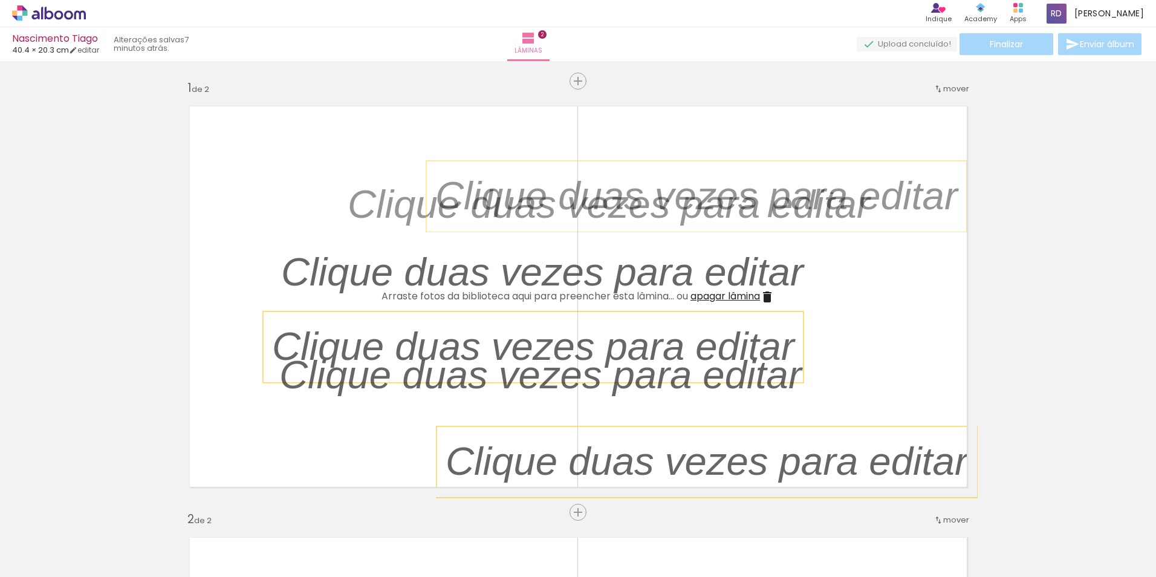
click at [516, 436] on p at bounding box center [716, 461] width 540 height 56
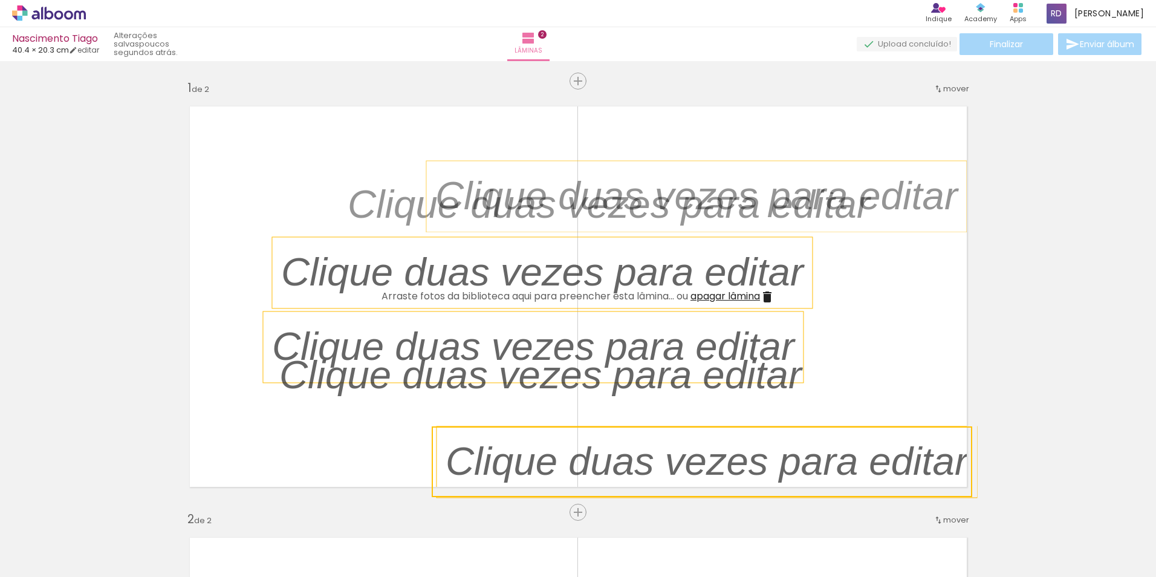
click at [767, 296] on p at bounding box center [551, 272] width 540 height 56
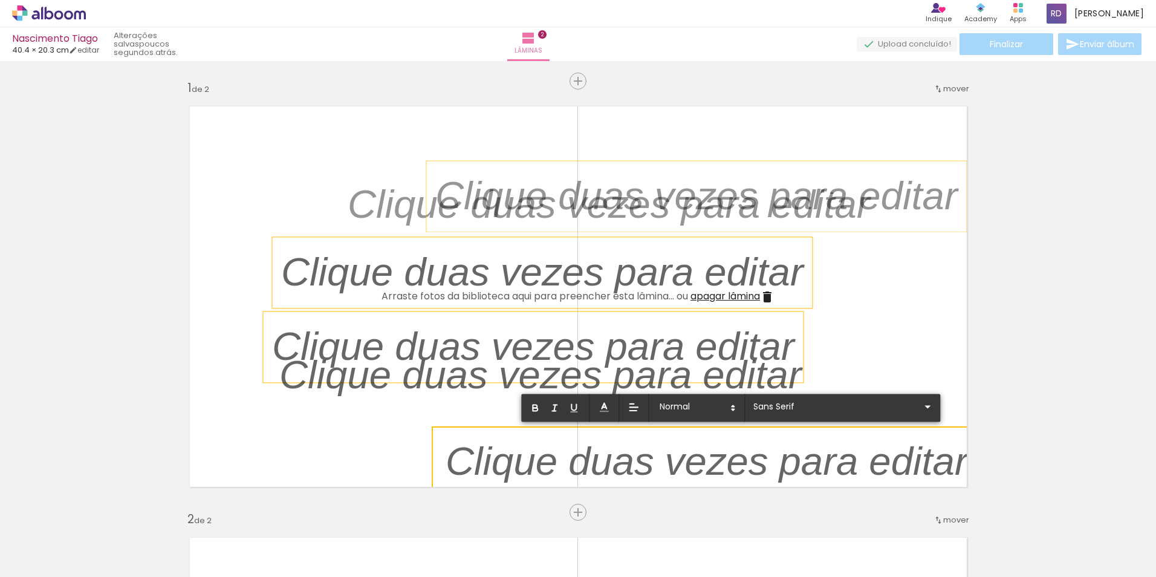
click at [767, 296] on p at bounding box center [551, 272] width 540 height 56
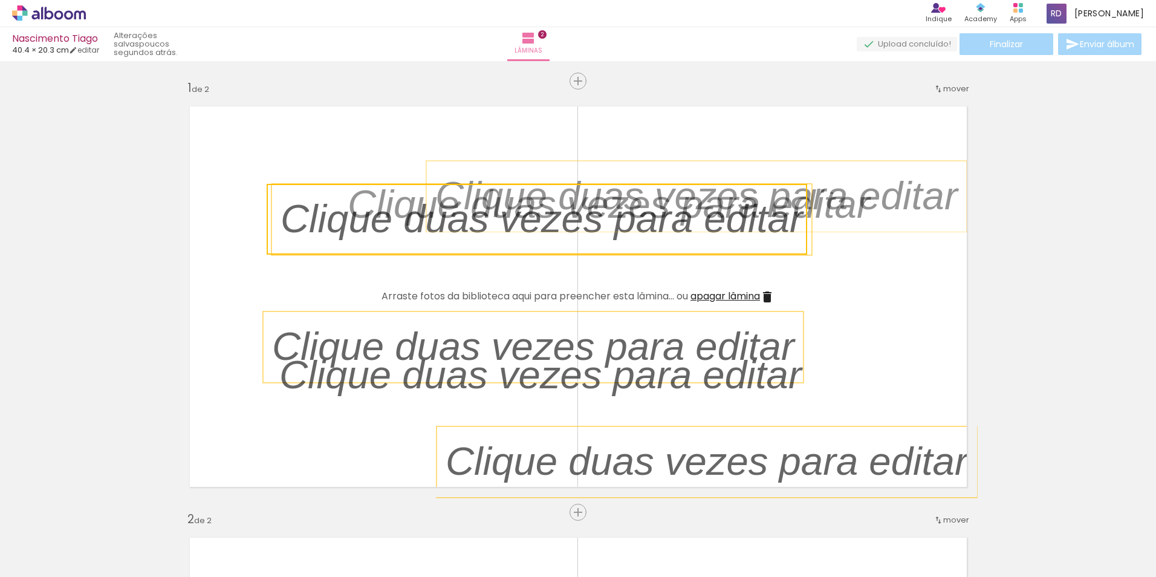
drag, startPoint x: 767, startPoint y: 296, endPoint x: 767, endPoint y: 243, distance: 53.2
click at [767, 243] on quentale-selection at bounding box center [537, 219] width 540 height 71
click at [771, 302] on iron-icon at bounding box center [767, 297] width 15 height 15
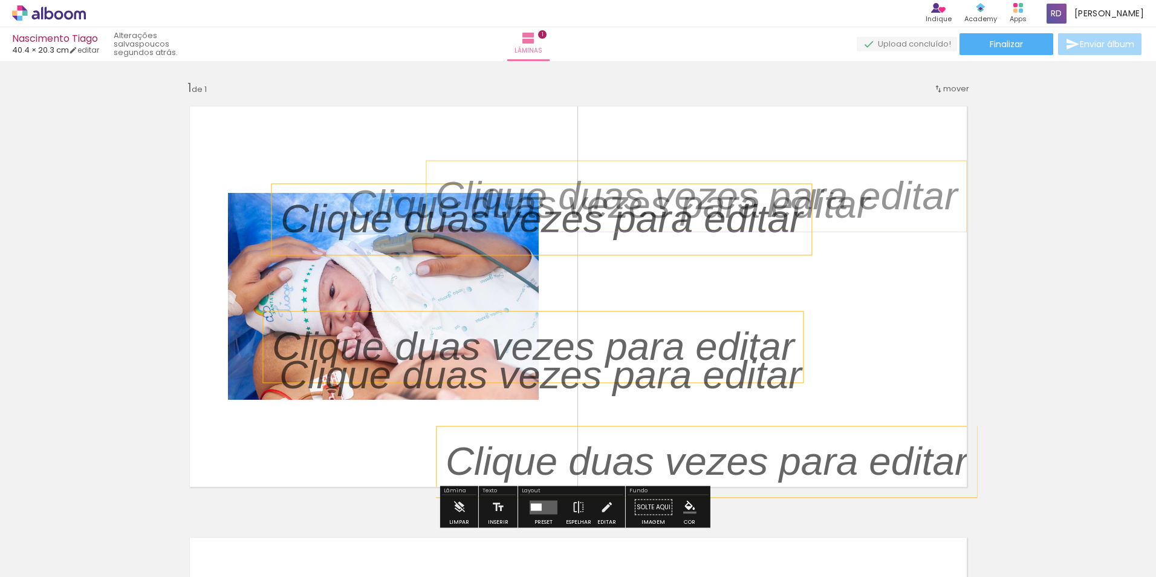
click at [698, 214] on p at bounding box center [705, 196] width 540 height 56
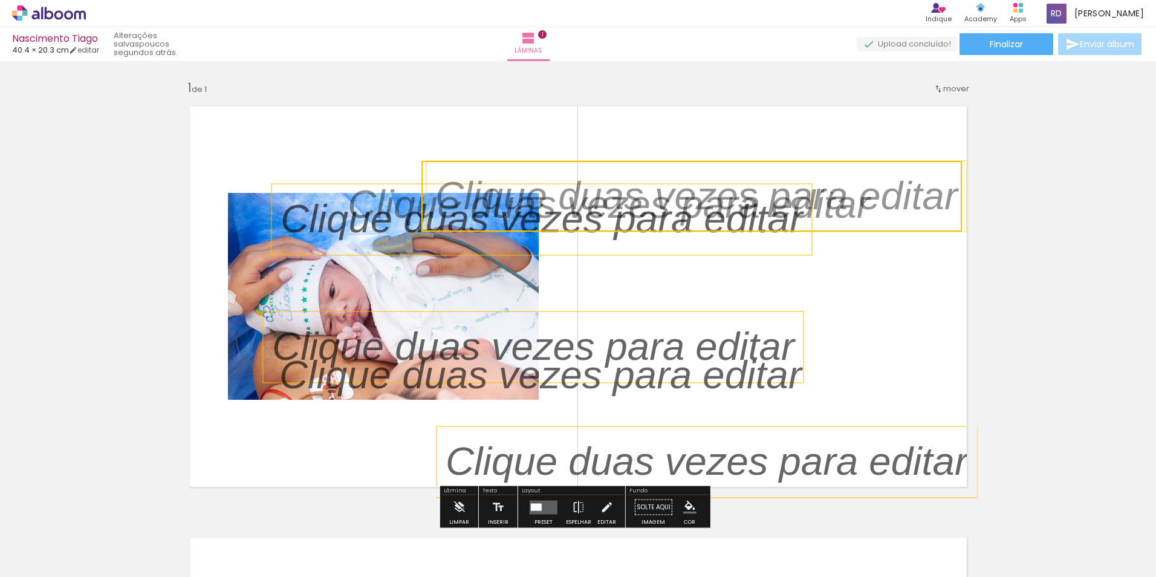
click at [695, 226] on quentale-selection at bounding box center [691, 196] width 540 height 71
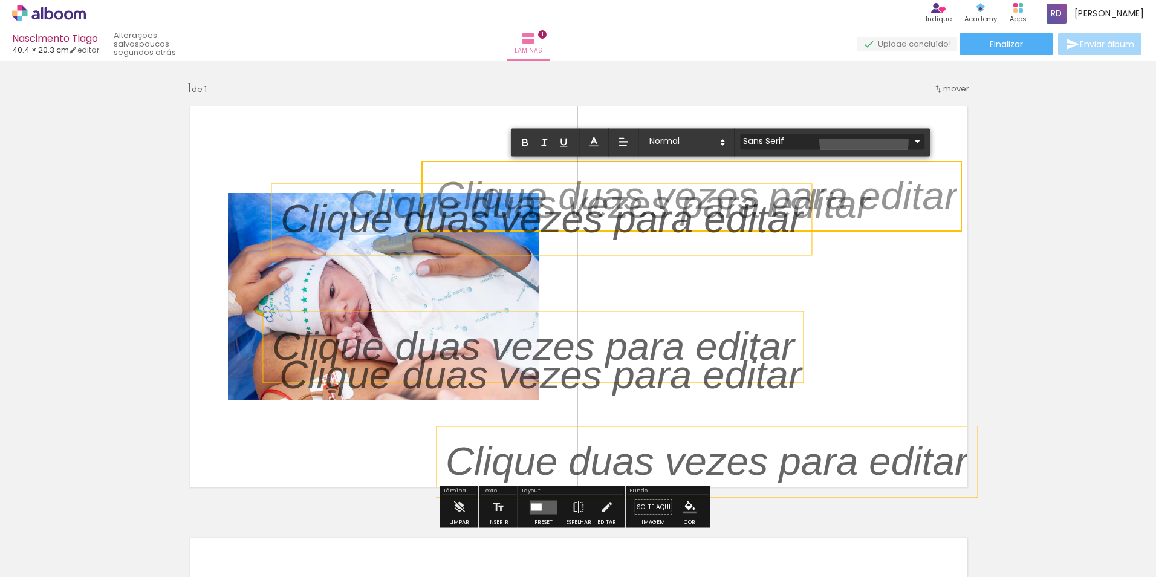
click at [910, 140] on iron-icon at bounding box center [917, 141] width 15 height 15
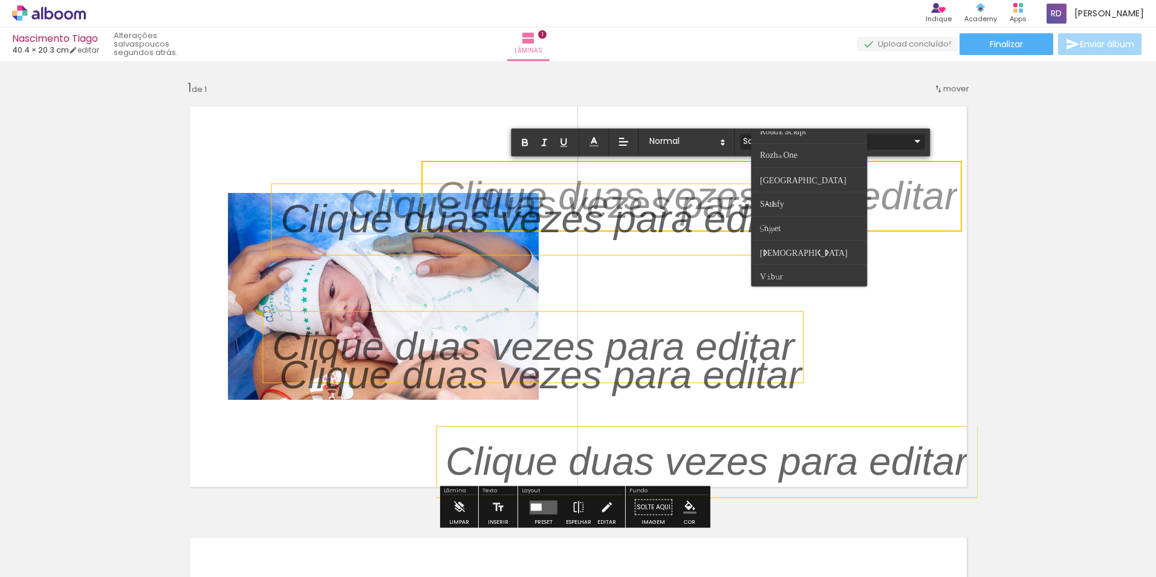
scroll to position [474, 0]
click at [907, 262] on quentale-layouter at bounding box center [578, 296] width 797 height 401
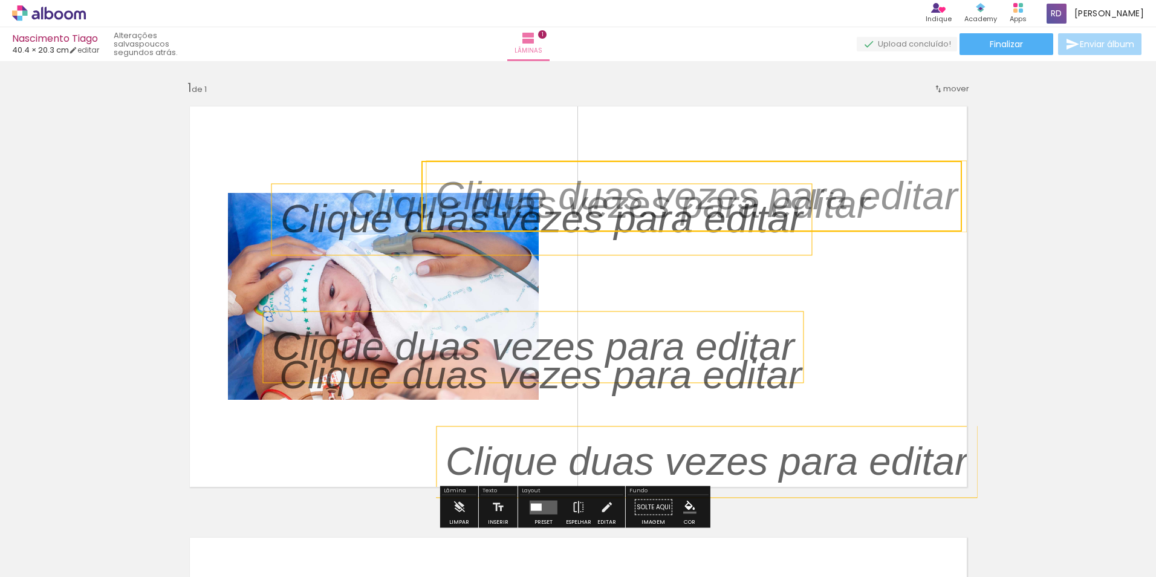
click at [794, 202] on quentale-selection at bounding box center [691, 196] width 540 height 71
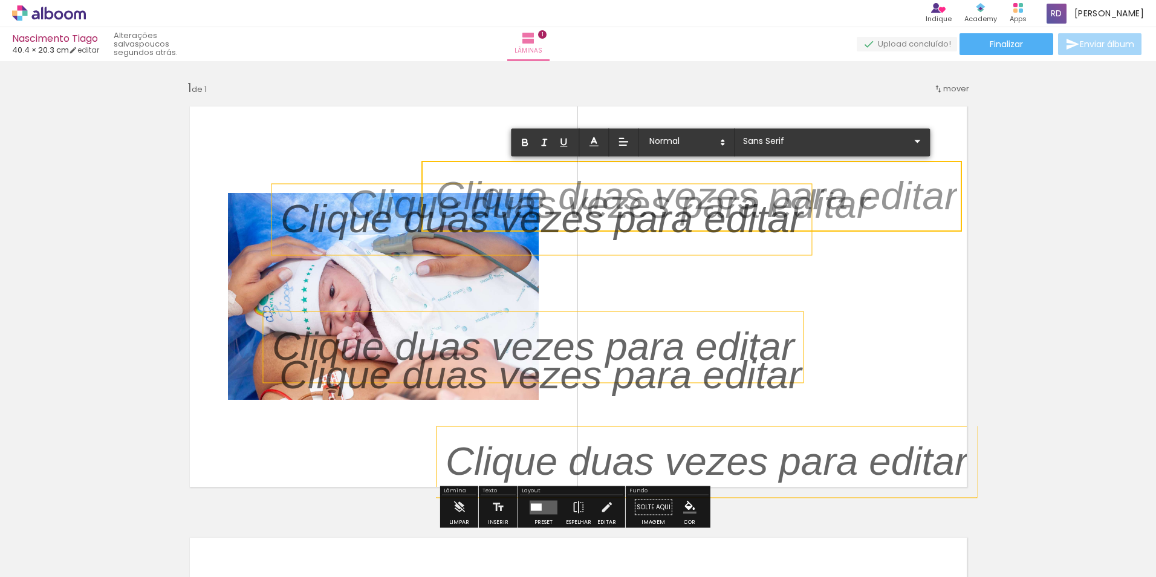
drag, startPoint x: 794, startPoint y: 202, endPoint x: 732, endPoint y: 252, distance: 80.0
click at [732, 252] on div at bounding box center [541, 219] width 540 height 71
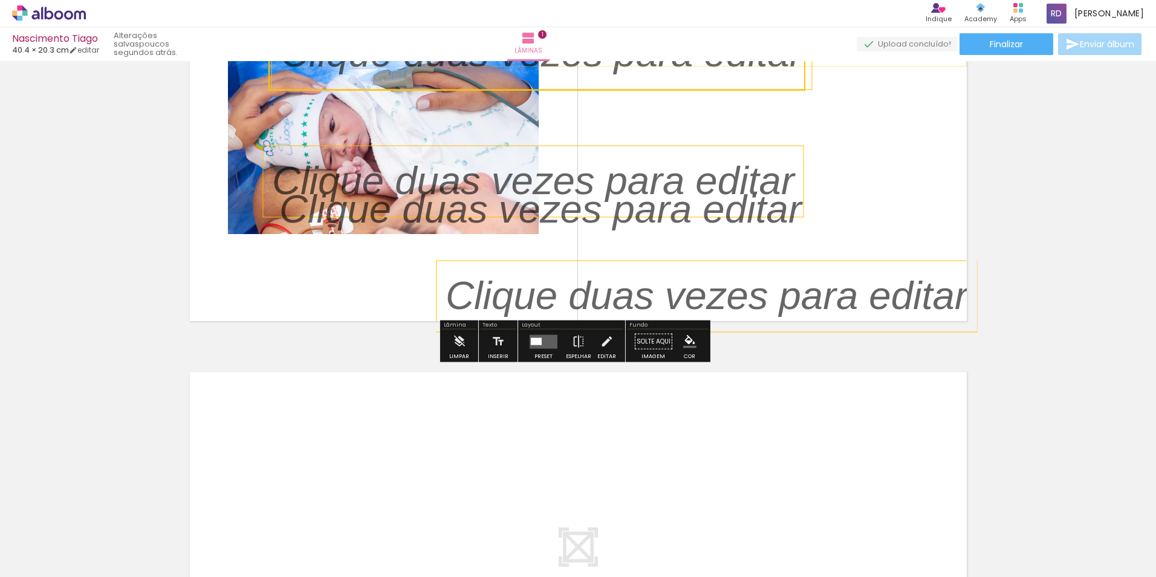
scroll to position [181, 0]
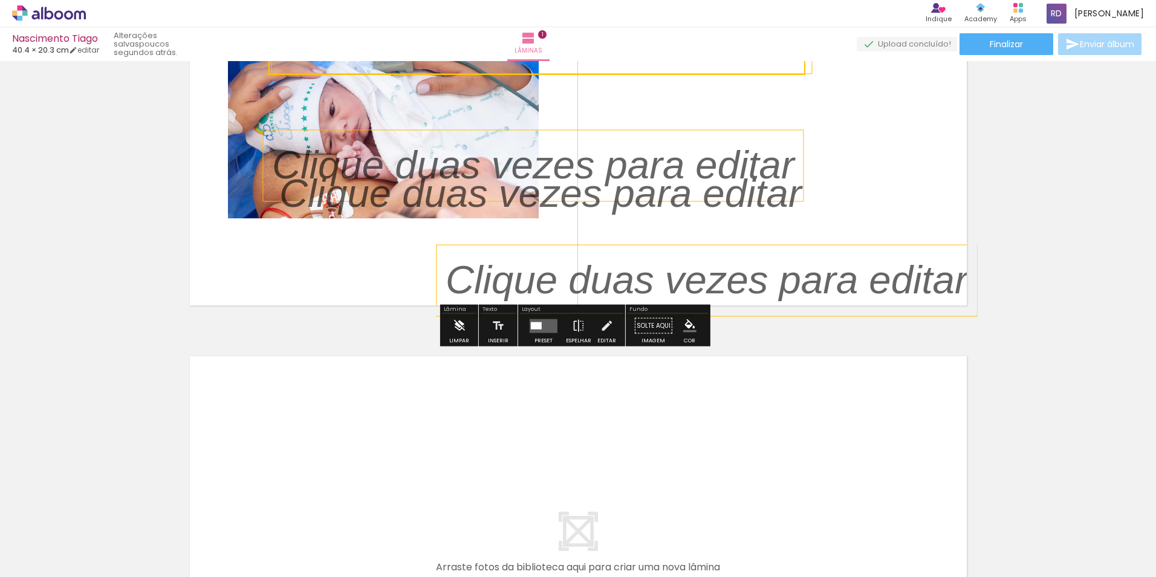
click at [460, 342] on div "Limpar" at bounding box center [459, 340] width 20 height 5
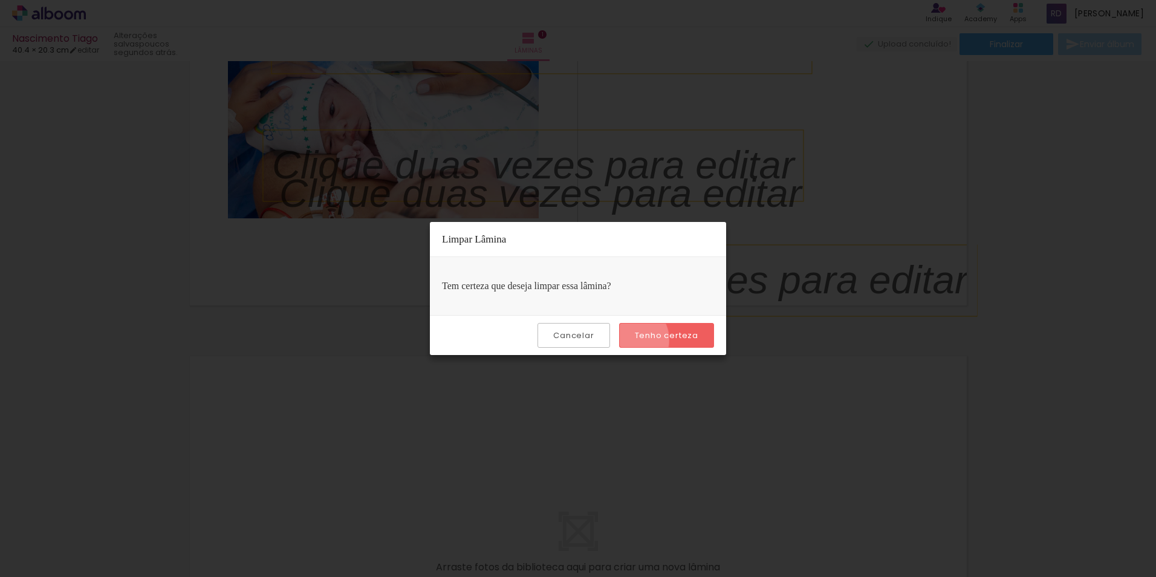
click at [632, 340] on paper-button "Tenho certeza" at bounding box center [666, 335] width 95 height 25
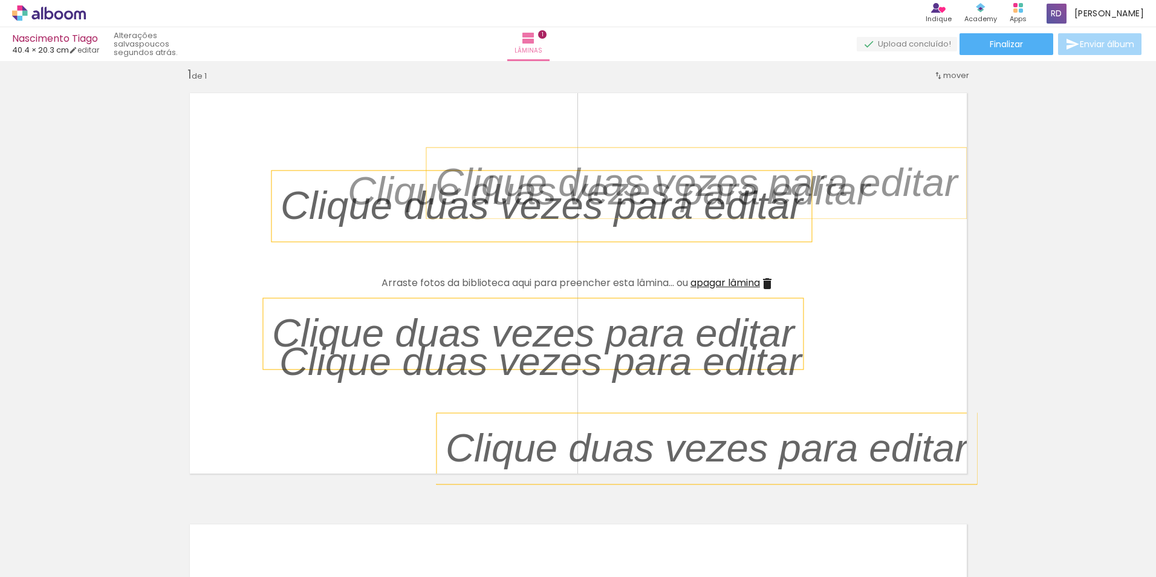
scroll to position [0, 0]
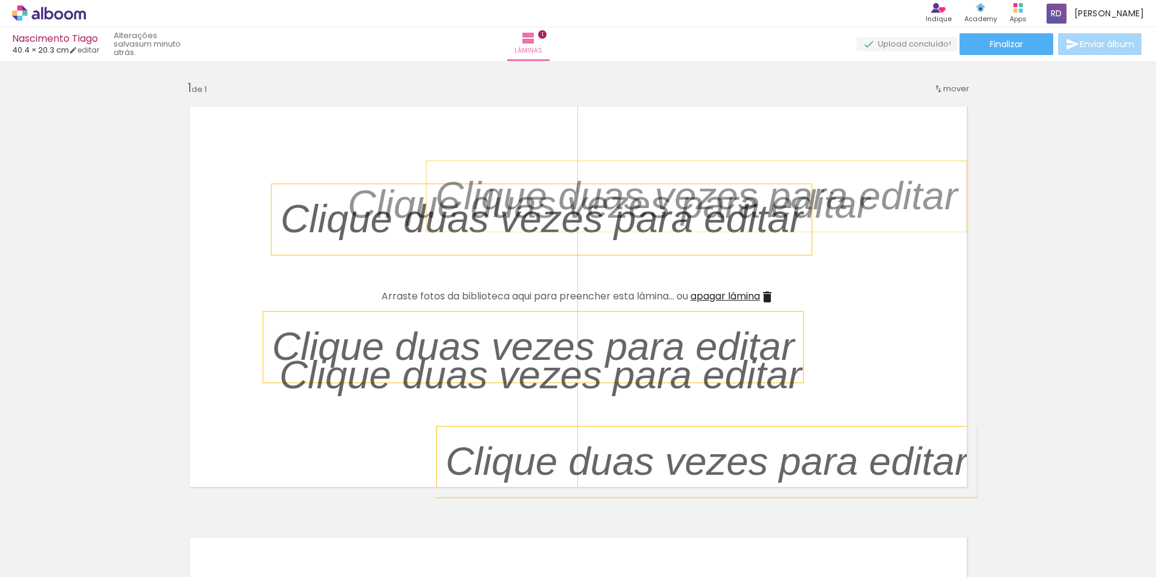
click at [460, 253] on div at bounding box center [541, 219] width 540 height 71
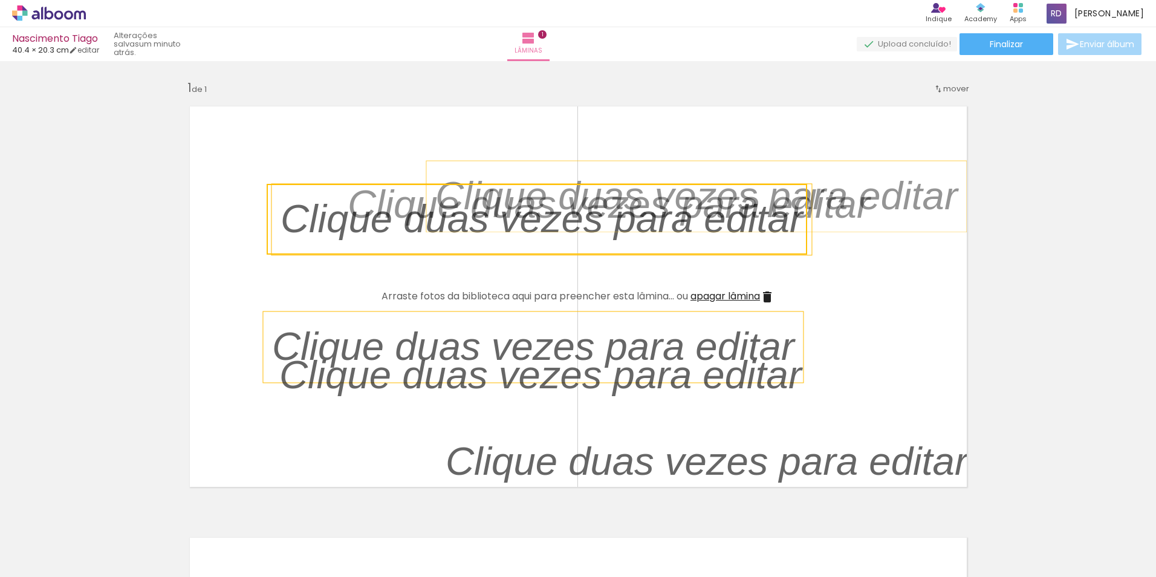
click at [444, 284] on quentale-layouter at bounding box center [578, 296] width 797 height 401
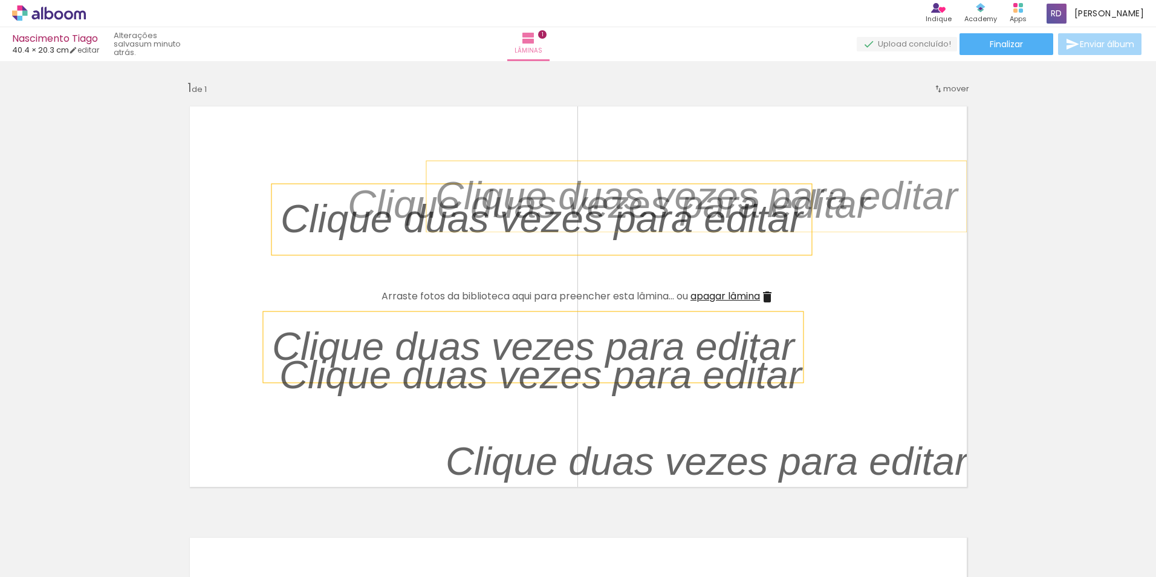
drag, startPoint x: 444, startPoint y: 284, endPoint x: 409, endPoint y: 276, distance: 36.4
click at [409, 276] on quentale-layouter at bounding box center [578, 296] width 797 height 401
click at [769, 291] on iron-icon at bounding box center [767, 297] width 15 height 15
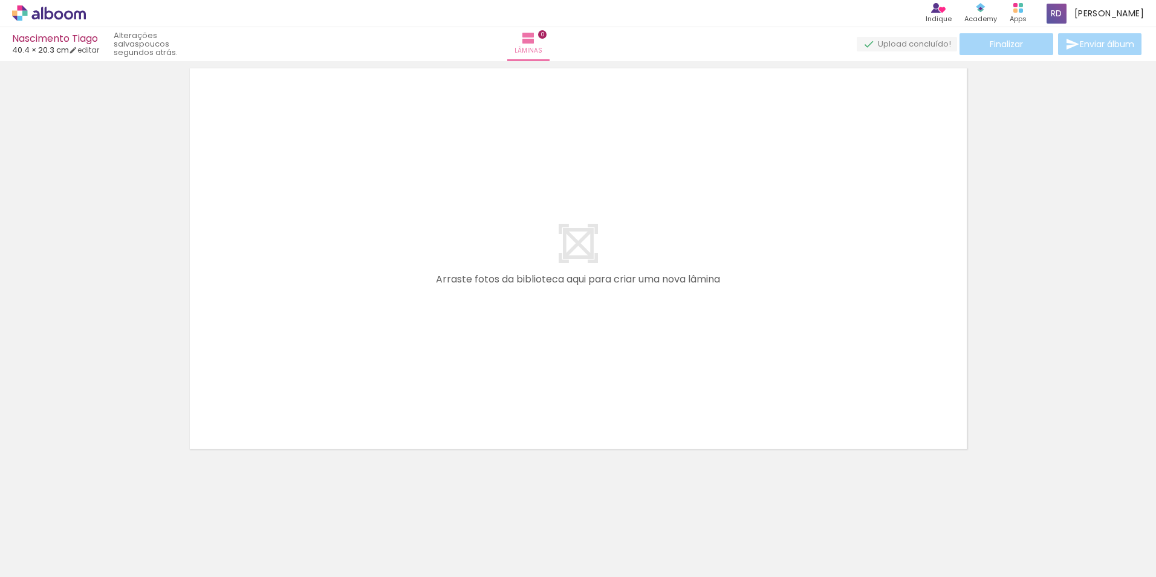
scroll to position [0, 640]
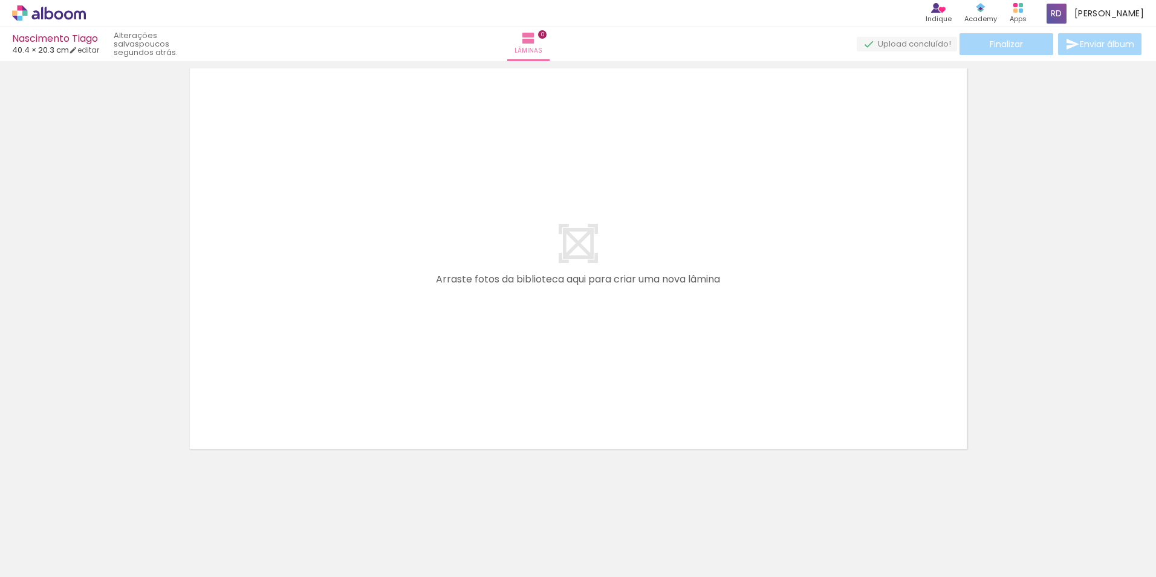
click at [71, 510] on iron-icon at bounding box center [64, 511] width 13 height 13
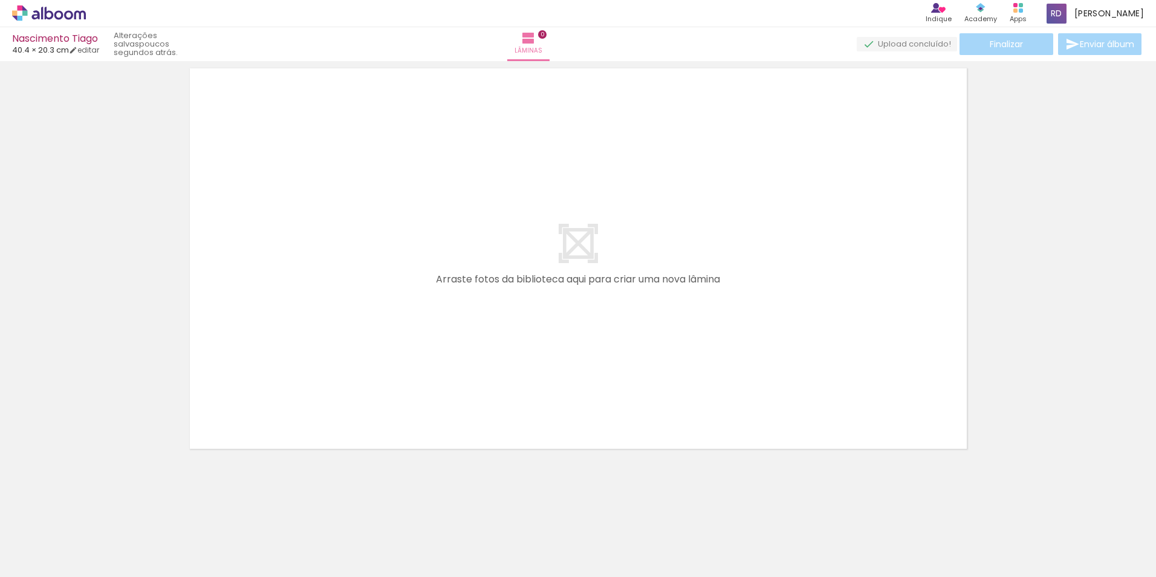
click at [1082, 510] on quentale-thumb at bounding box center [1069, 536] width 68 height 70
click at [97, 511] on iron-icon at bounding box center [94, 511] width 13 height 13
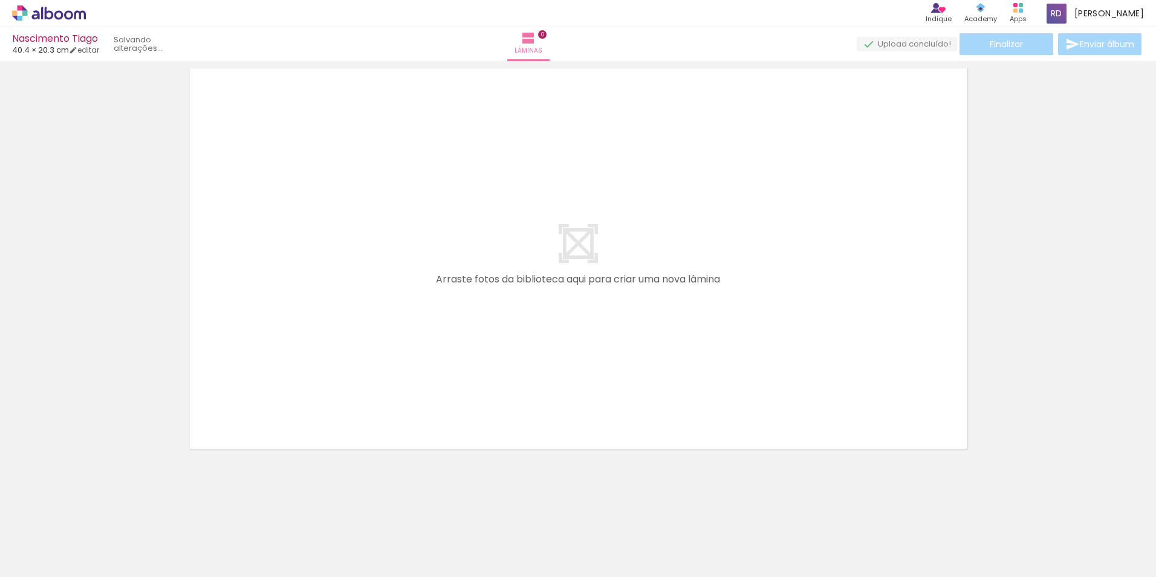
click at [97, 511] on iron-icon at bounding box center [94, 511] width 13 height 13
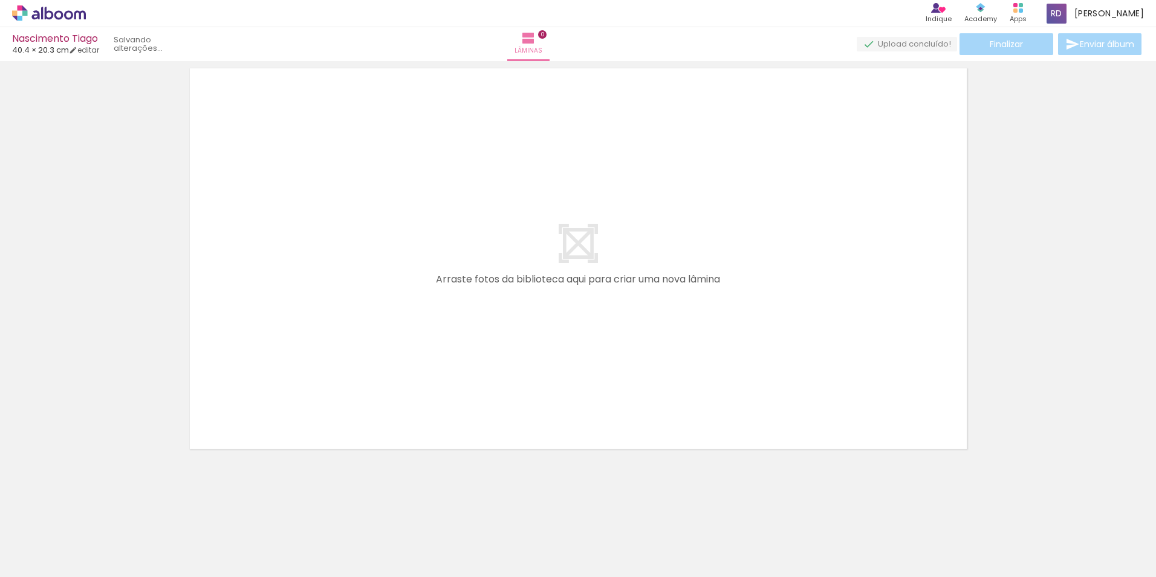
click at [97, 511] on iron-icon at bounding box center [94, 511] width 13 height 13
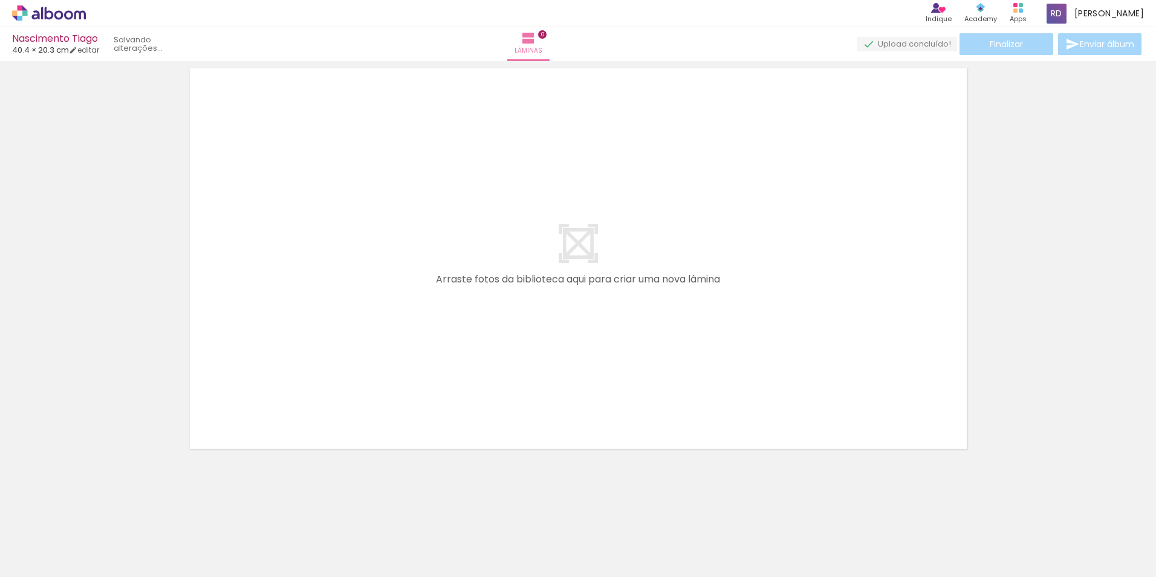
click at [97, 511] on iron-icon at bounding box center [94, 511] width 13 height 13
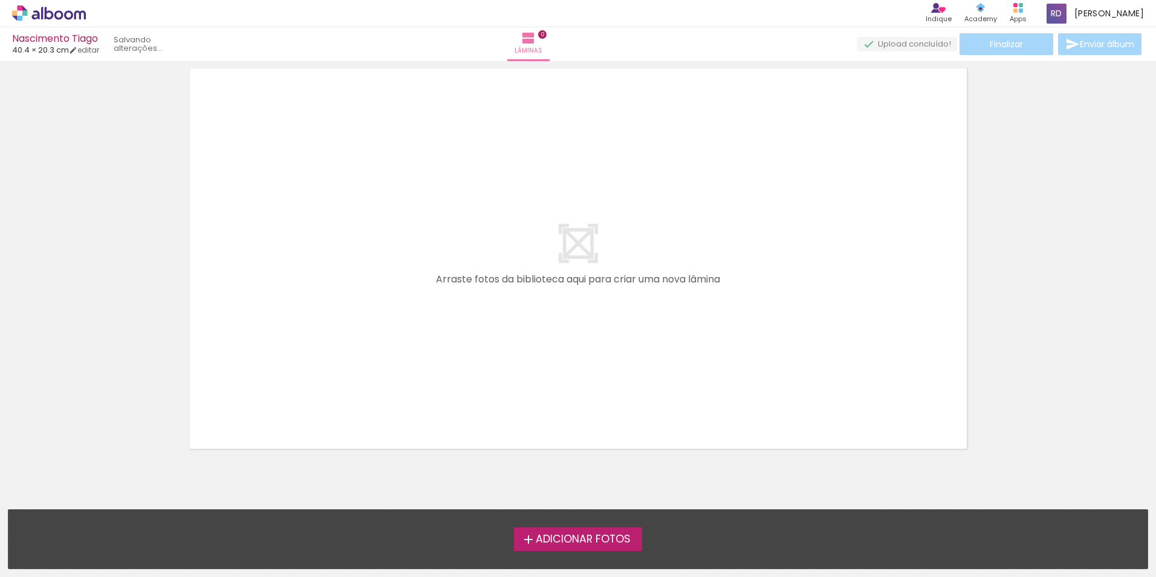
click at [97, 511] on div "Adicionar Fotos Solte suas fotos aqui..." at bounding box center [577, 539] width 1139 height 59
